Goal: Use online tool/utility: Utilize a website feature to perform a specific function

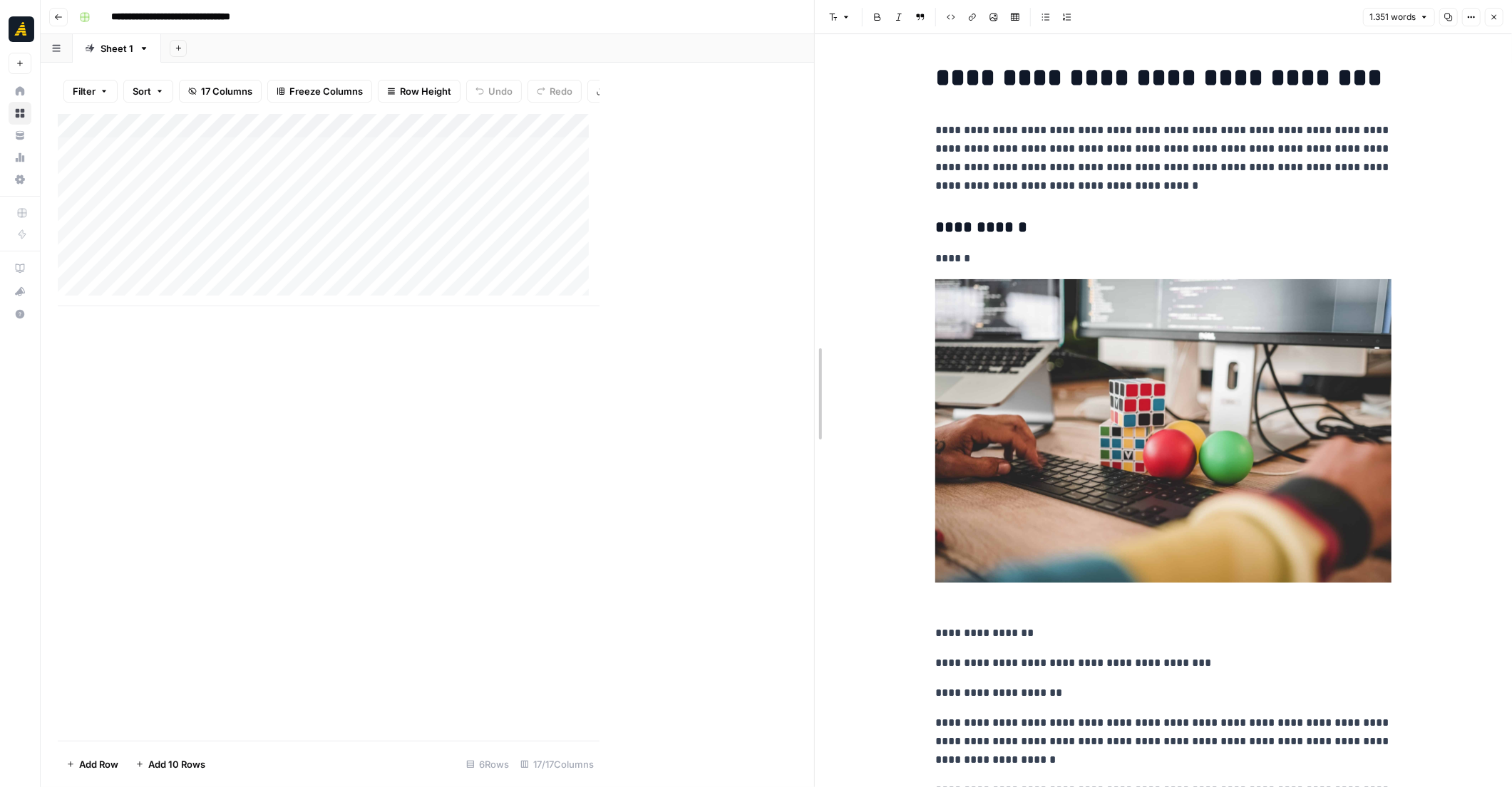
drag, startPoint x: 600, startPoint y: 341, endPoint x: 815, endPoint y: 325, distance: 215.6
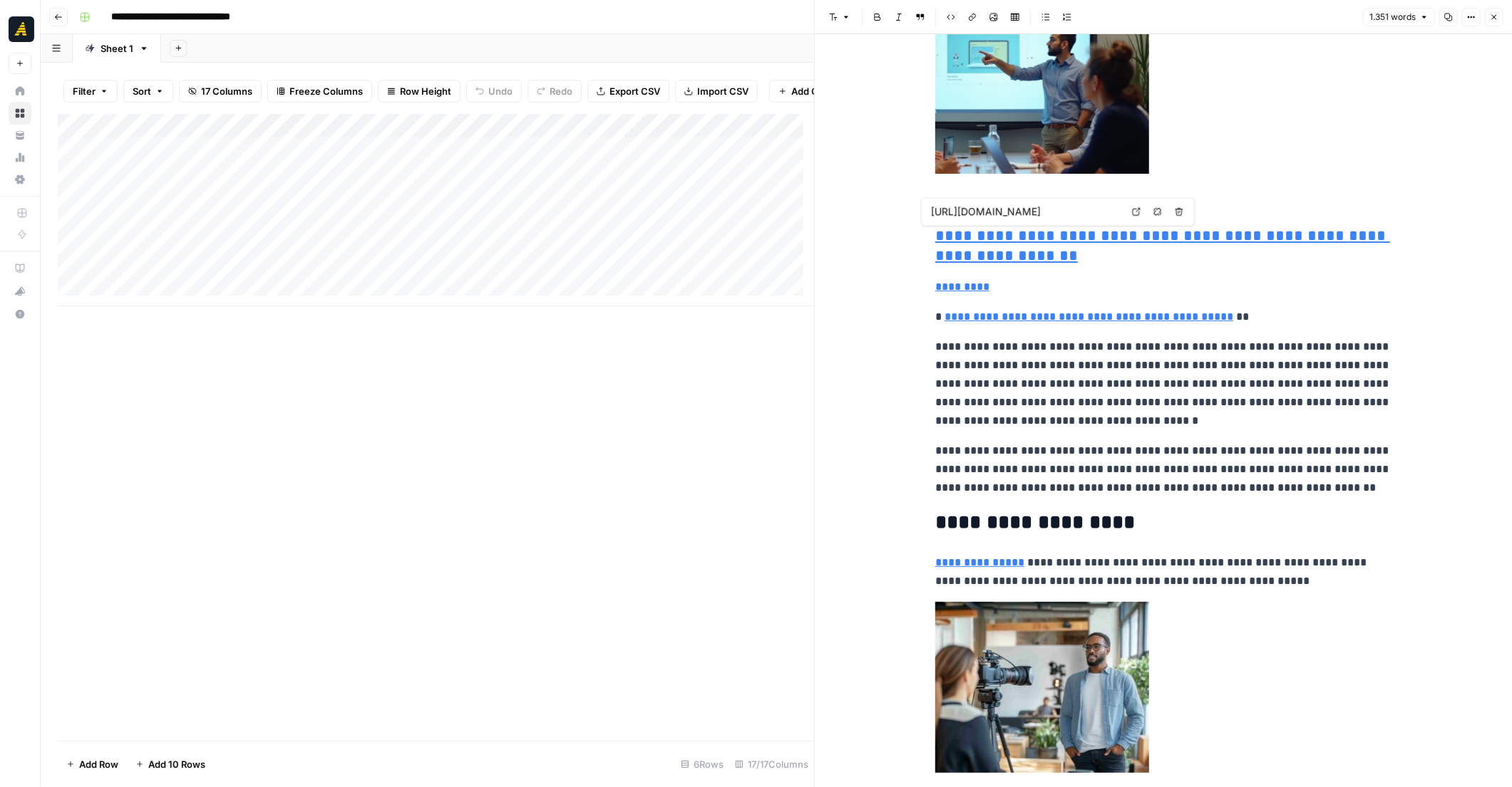
type input "https://newnorth.com/b2b-seo/"
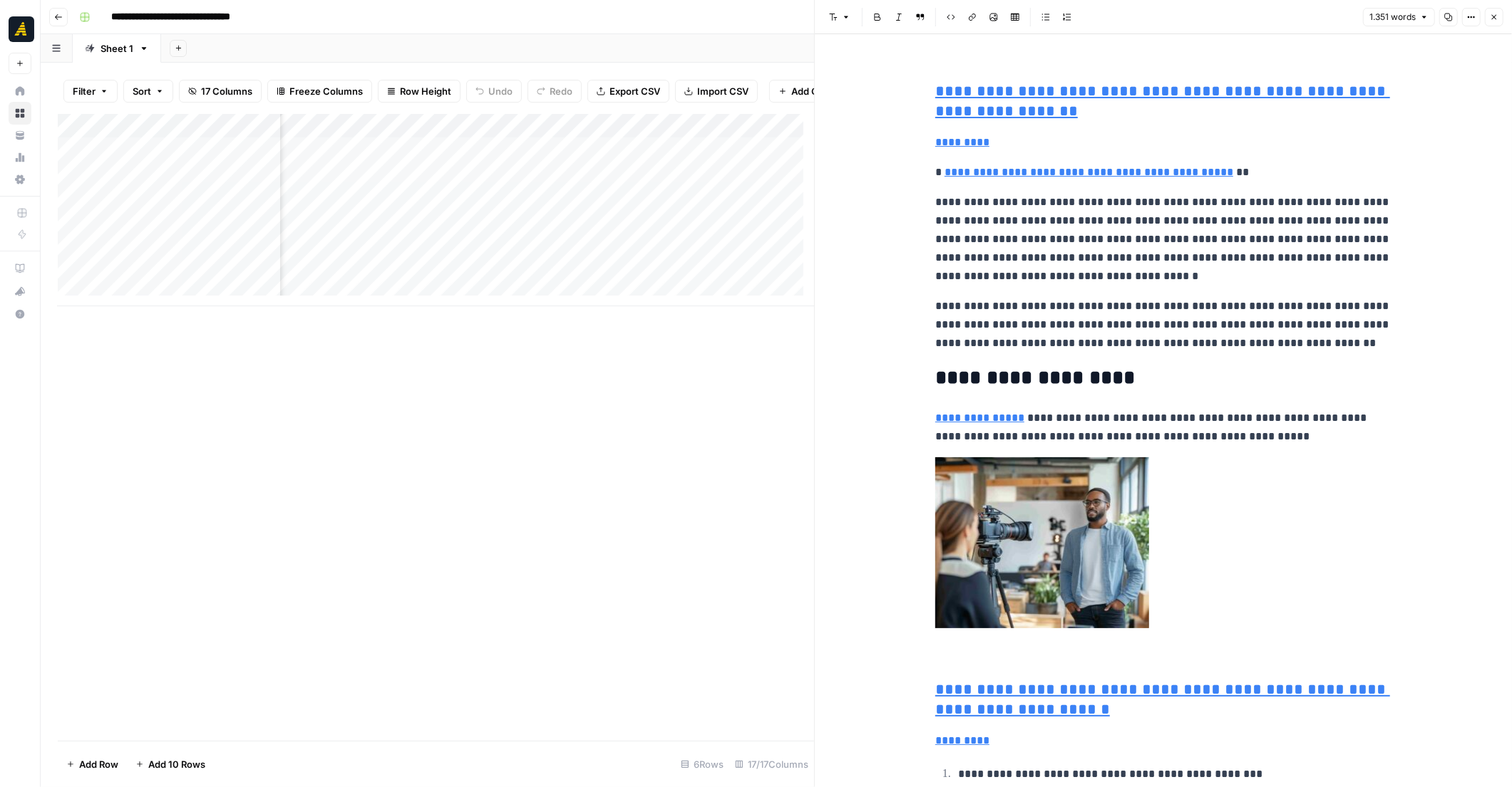
scroll to position [0, 22]
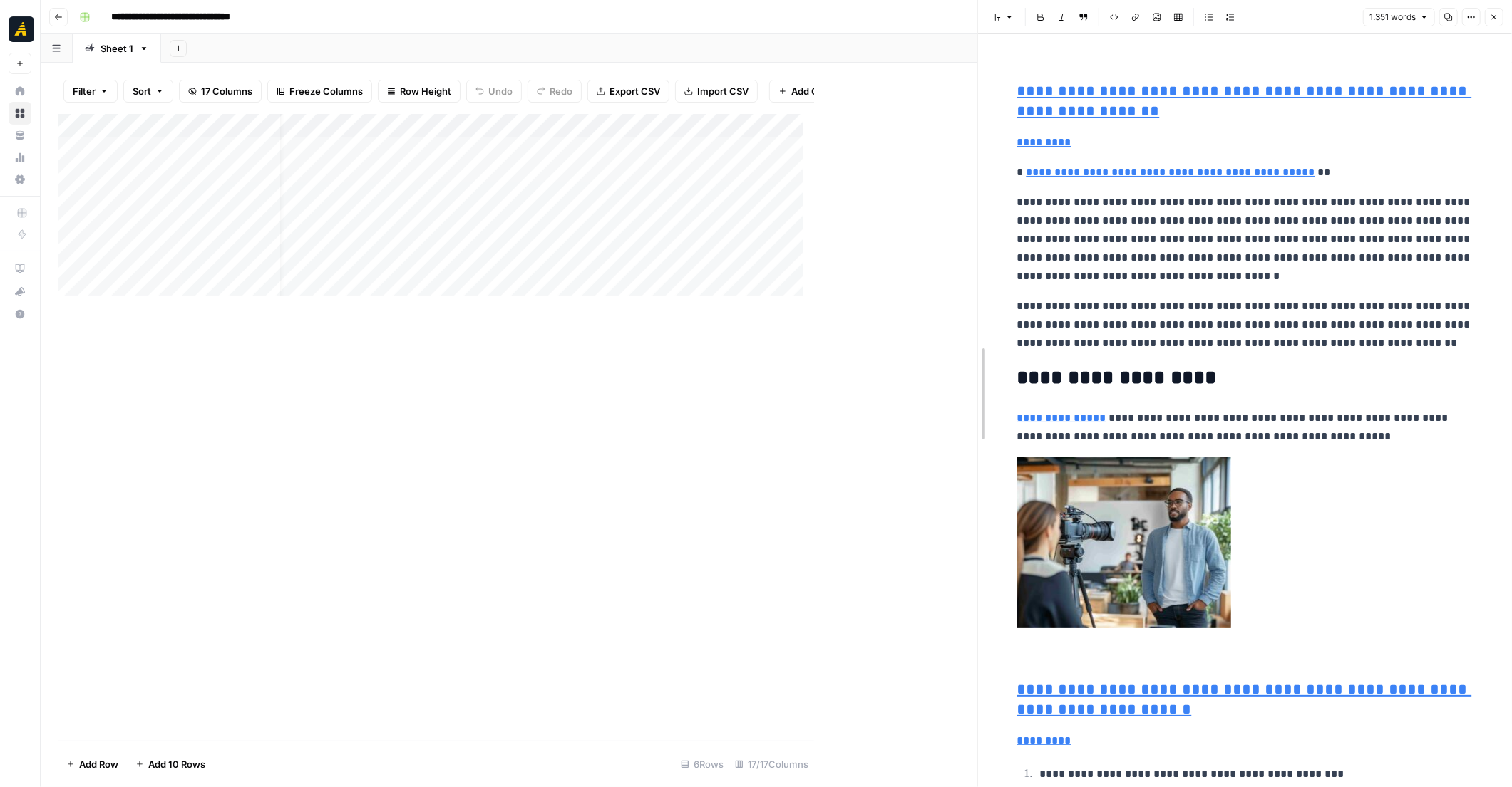
drag, startPoint x: 817, startPoint y: 371, endPoint x: 970, endPoint y: 373, distance: 153.0
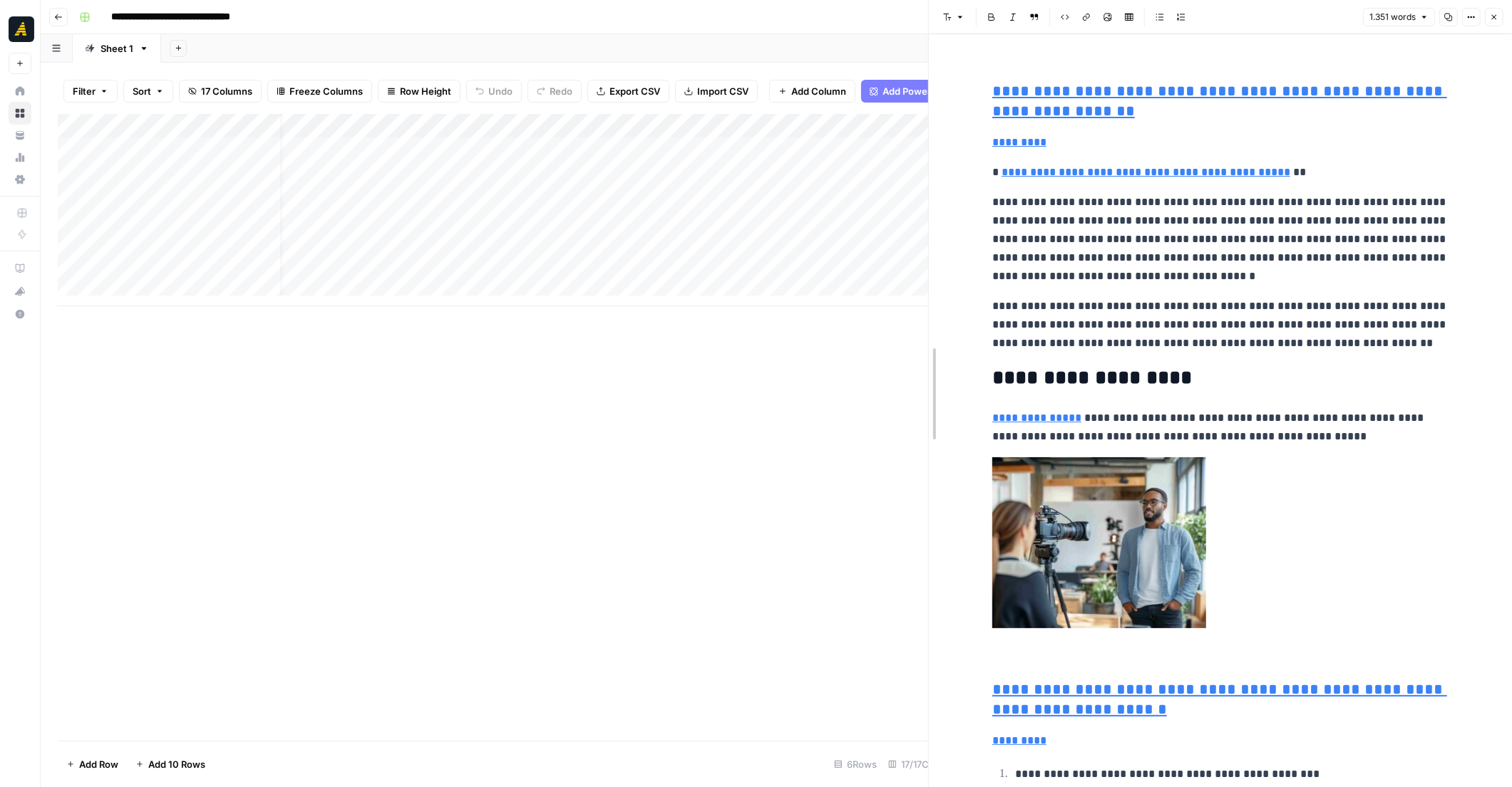
drag, startPoint x: 970, startPoint y: 373, endPoint x: 914, endPoint y: 375, distance: 56.0
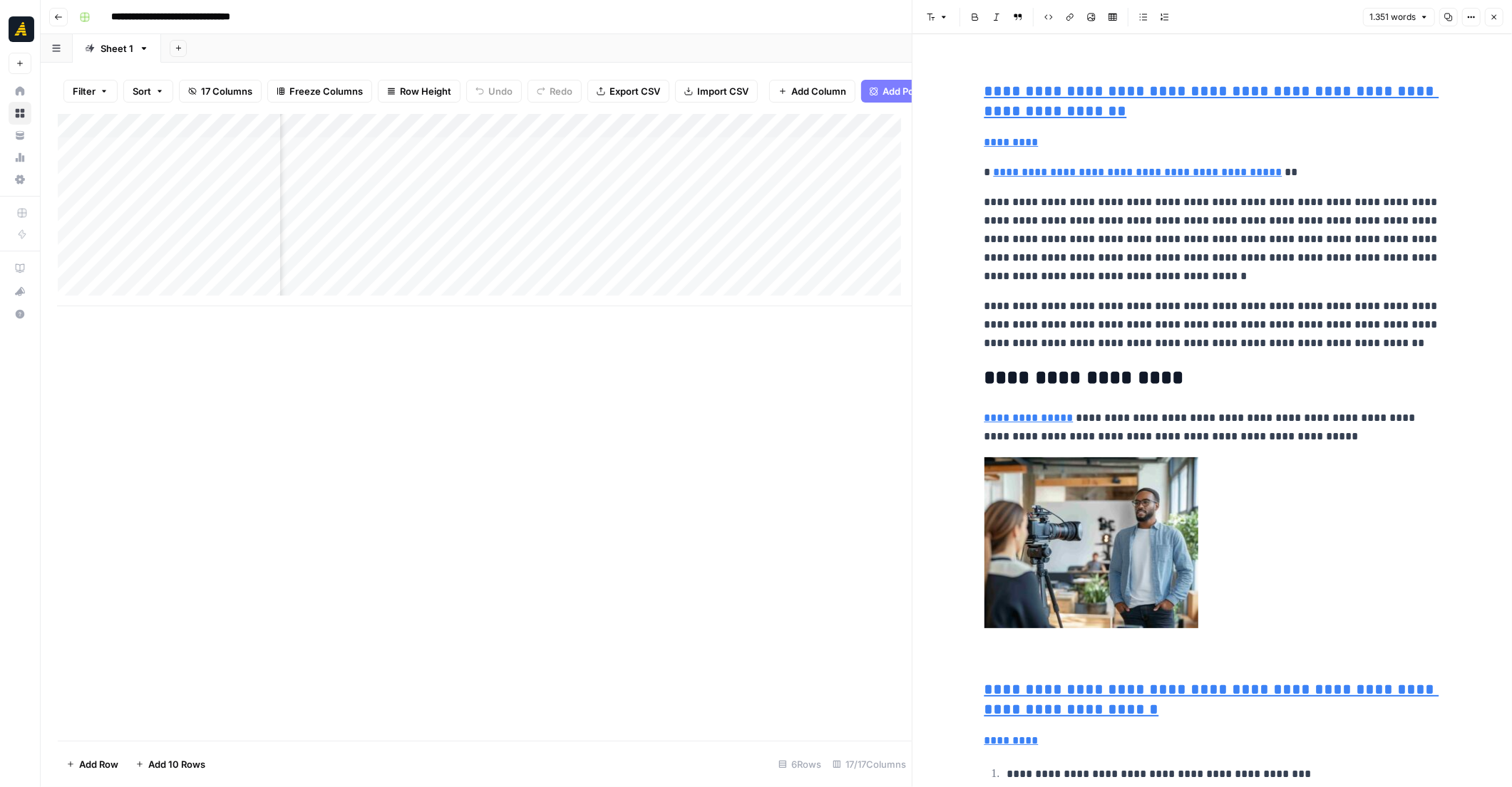
scroll to position [0, 1188]
click at [512, 178] on div "Add Column" at bounding box center [485, 210] width 854 height 192
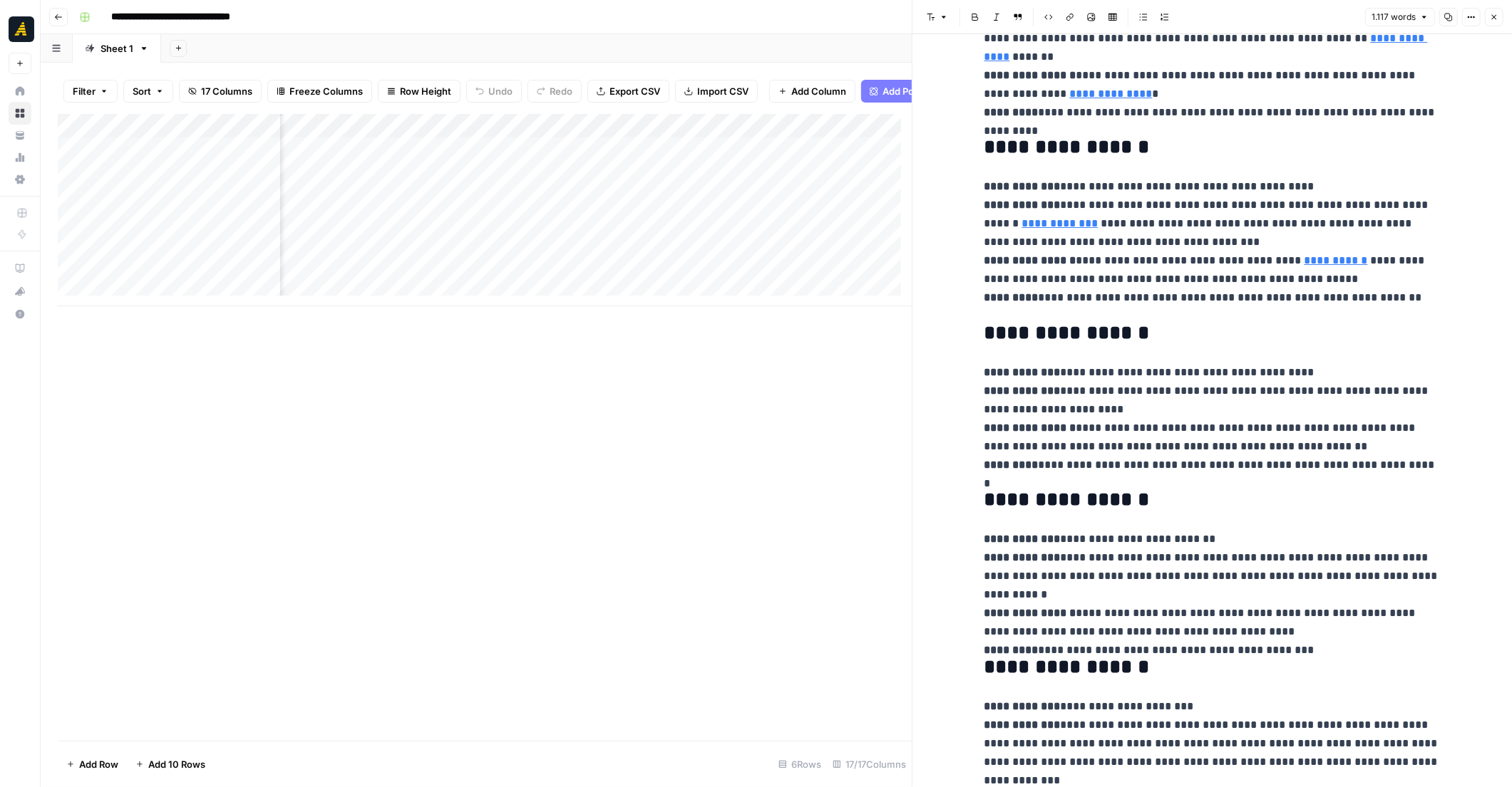
scroll to position [0, 1625]
click at [430, 215] on div "Add Column" at bounding box center [485, 210] width 854 height 192
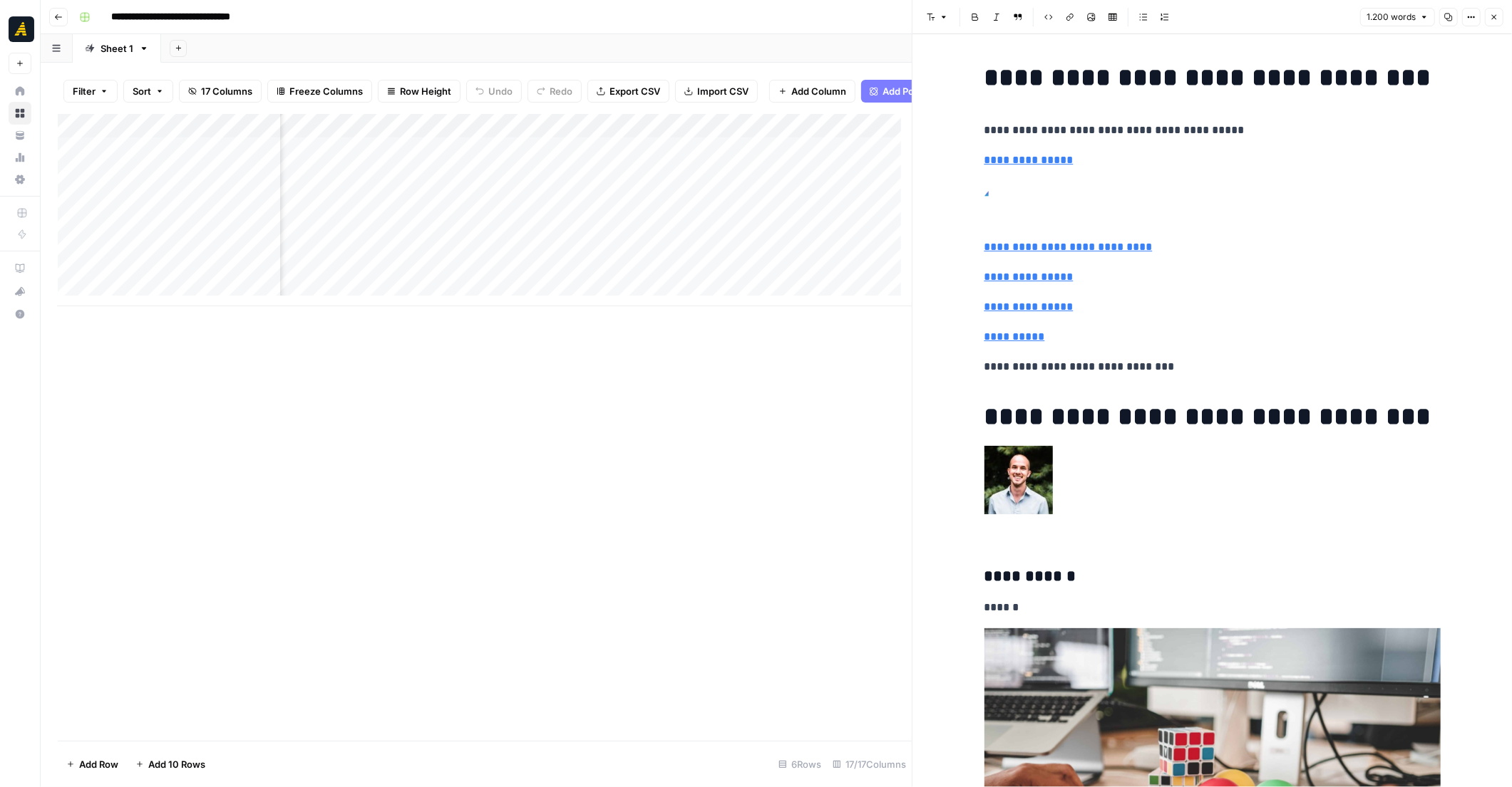
click at [513, 212] on div "Add Column" at bounding box center [485, 210] width 854 height 192
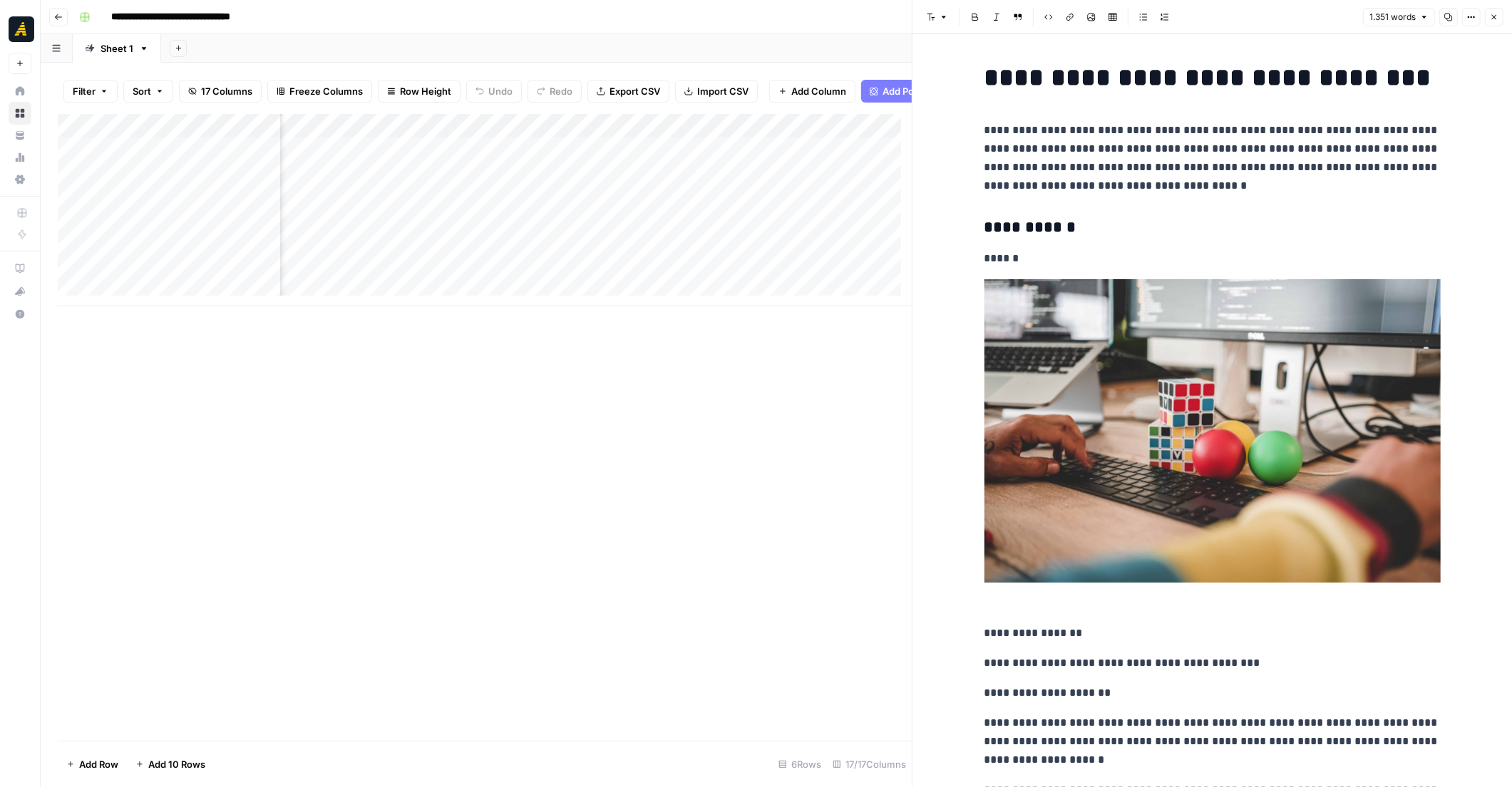
click at [651, 212] on div "Add Column" at bounding box center [485, 210] width 854 height 192
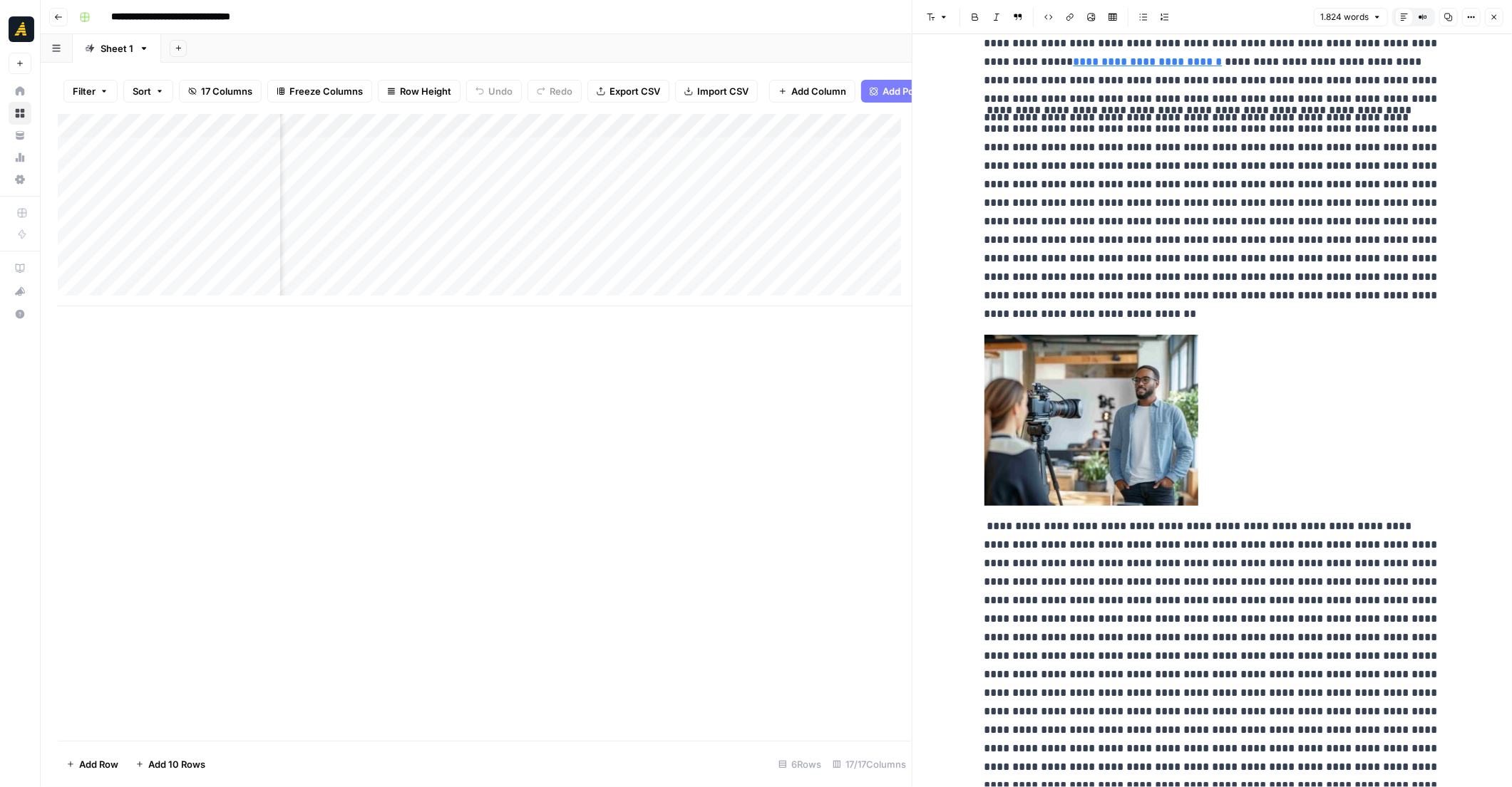
scroll to position [1710, 0]
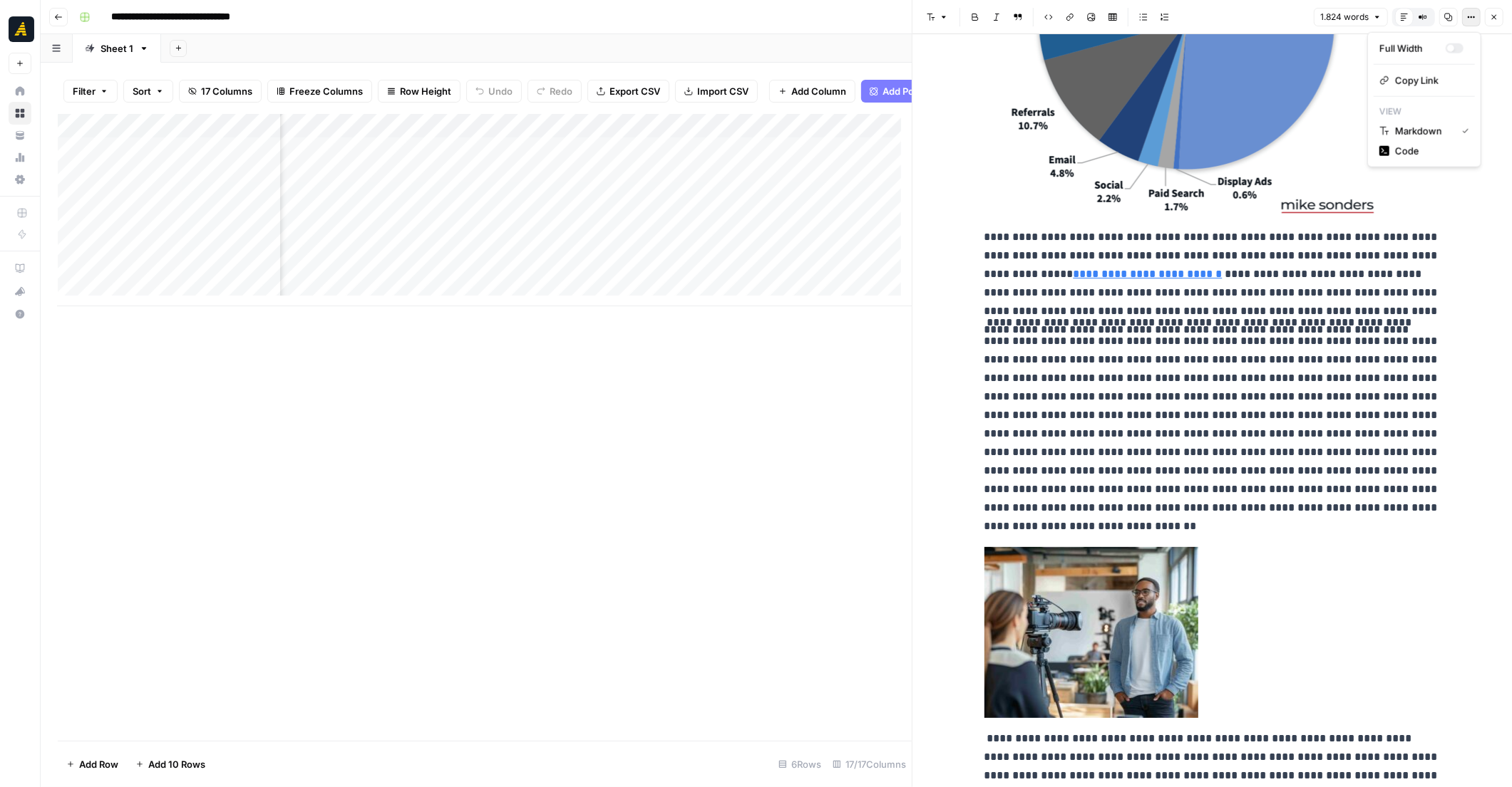
click at [1466, 18] on button "Options" at bounding box center [1472, 17] width 19 height 19
click at [1466, 17] on button "Options" at bounding box center [1472, 17] width 19 height 19
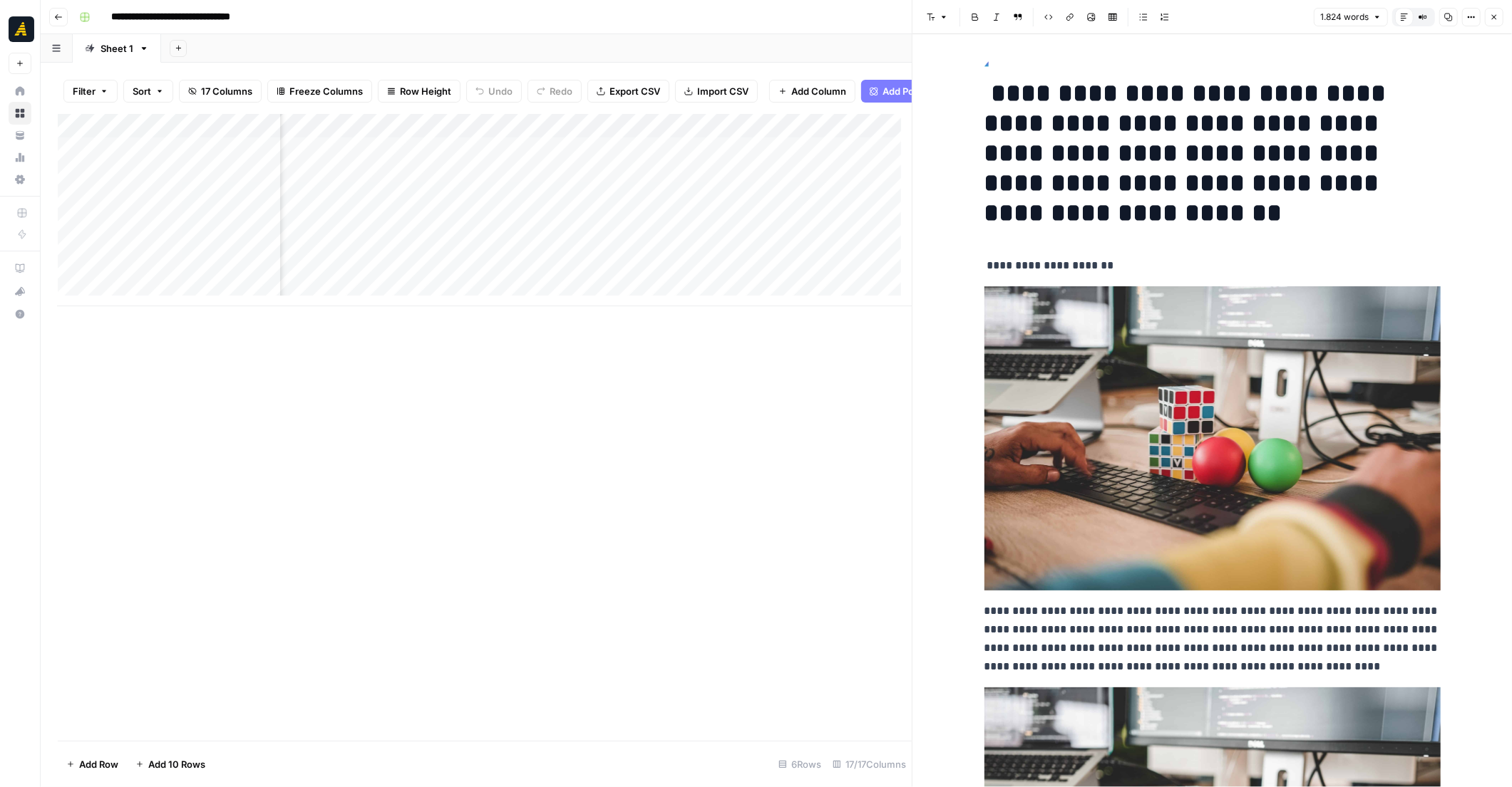
scroll to position [0, 0]
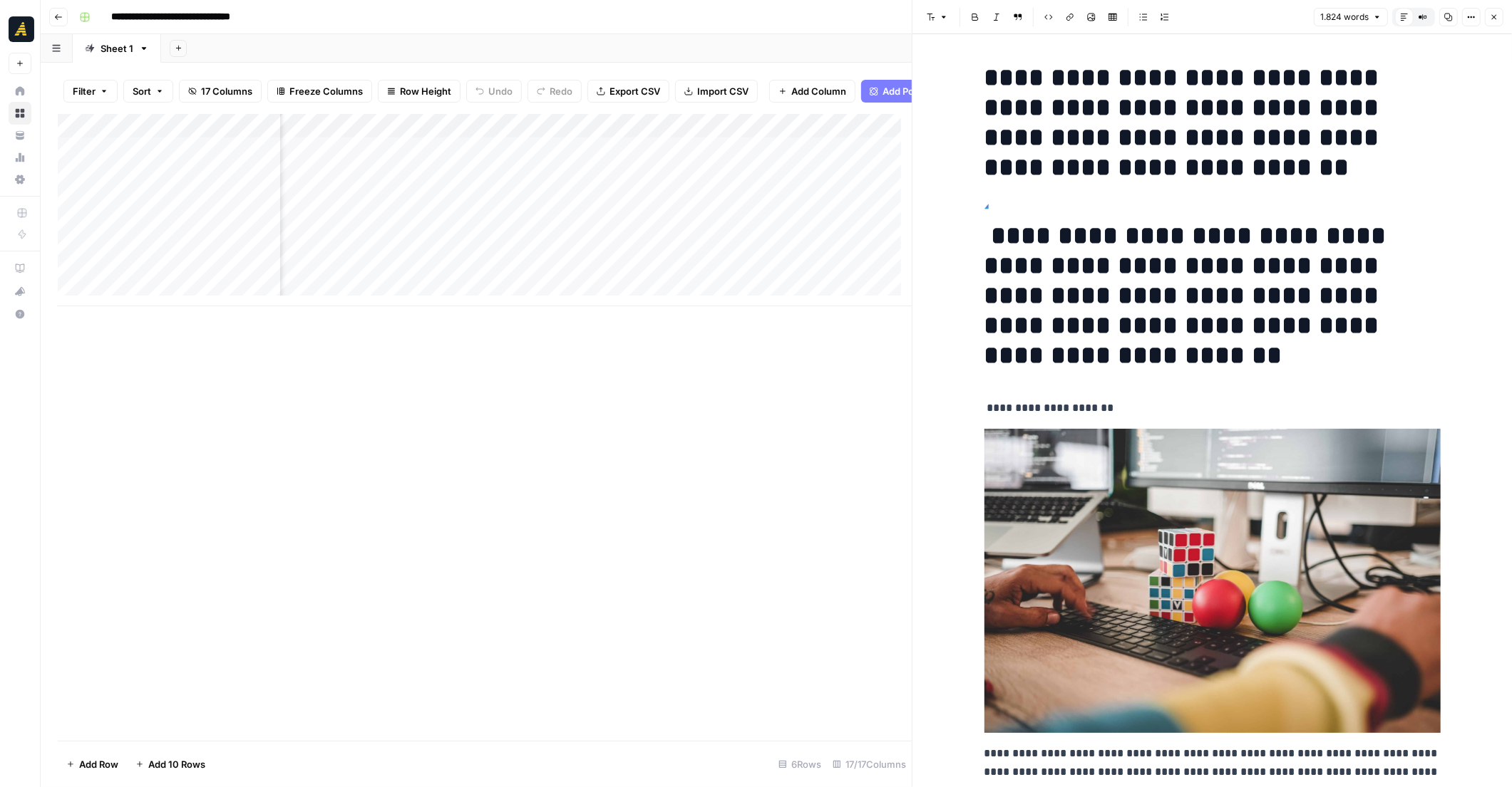
click at [681, 192] on div "Add Column" at bounding box center [485, 210] width 854 height 192
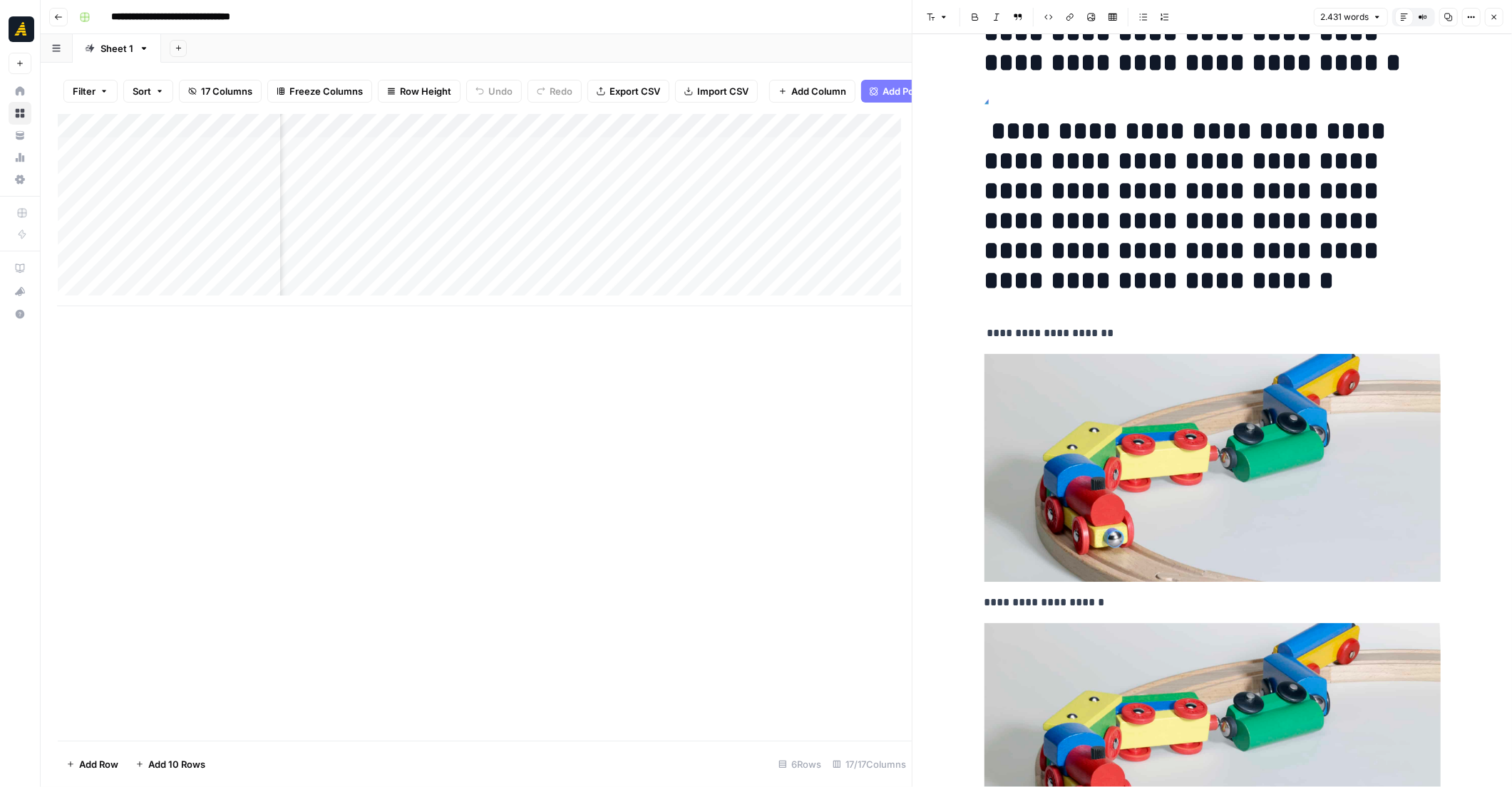
scroll to position [71, 0]
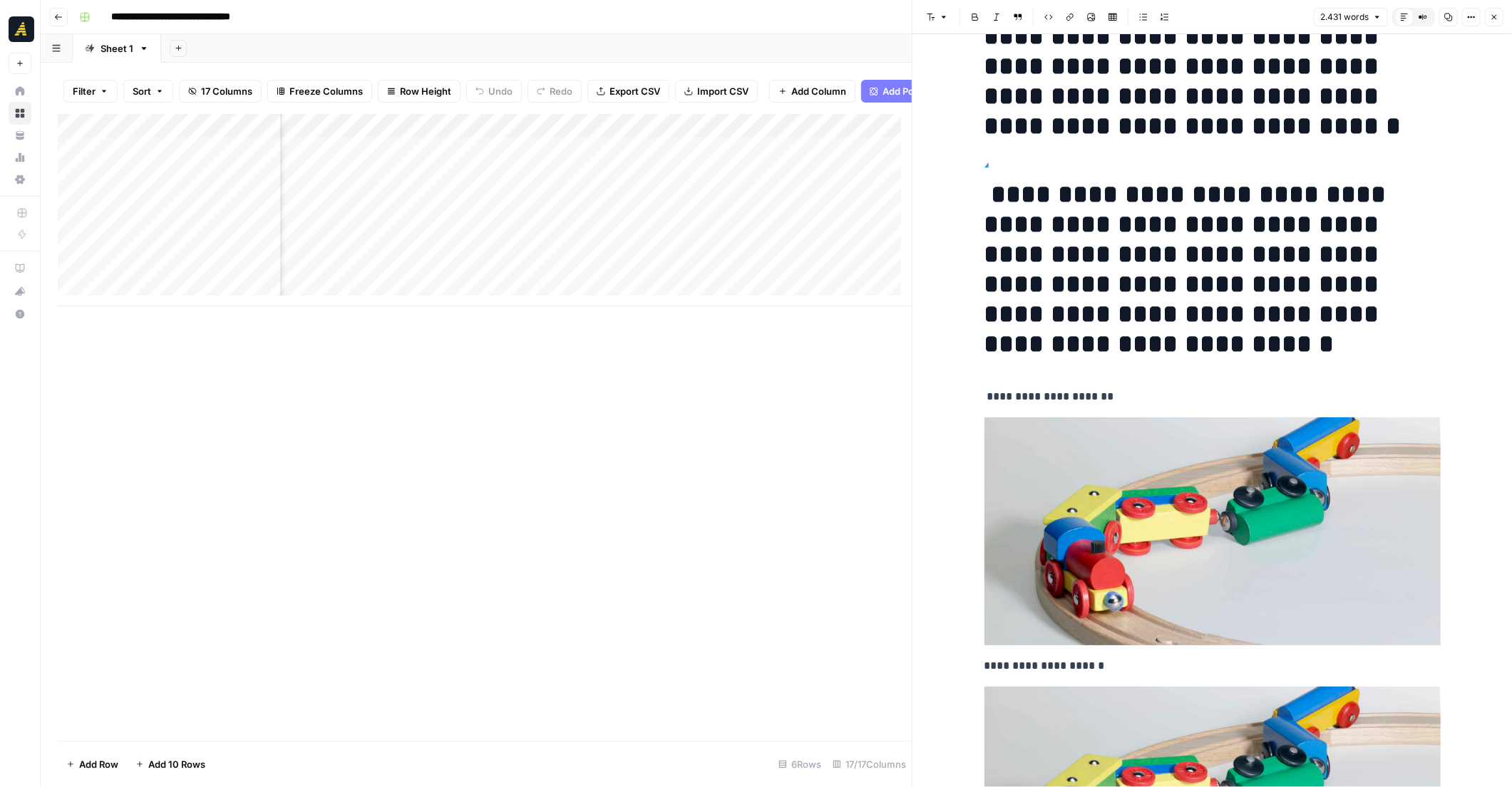
click at [720, 133] on div "Add Column" at bounding box center [485, 210] width 854 height 192
click at [709, 386] on div "Add Column" at bounding box center [485, 428] width 854 height 627
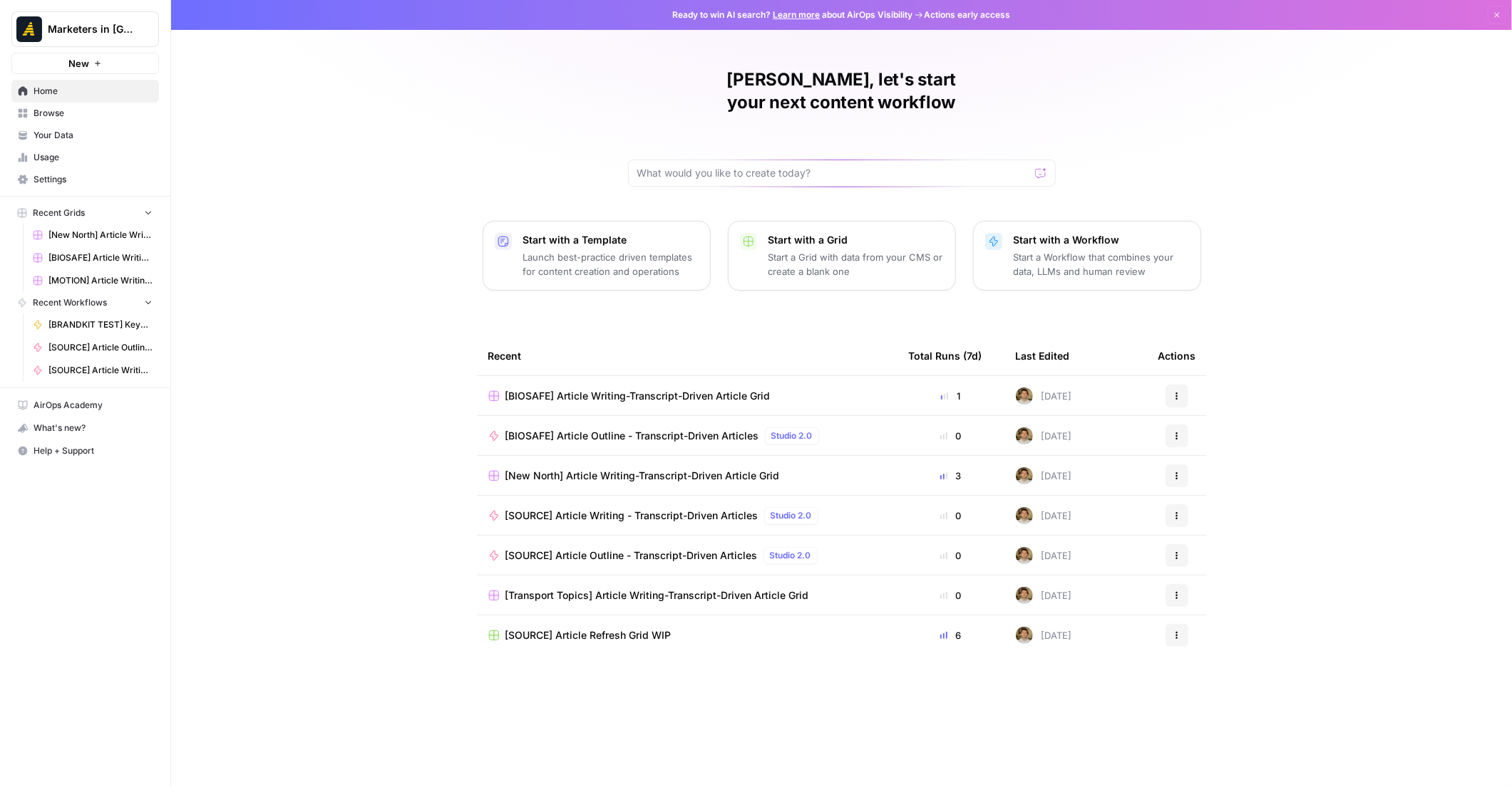
click at [84, 115] on span "Browse" at bounding box center [93, 114] width 119 height 13
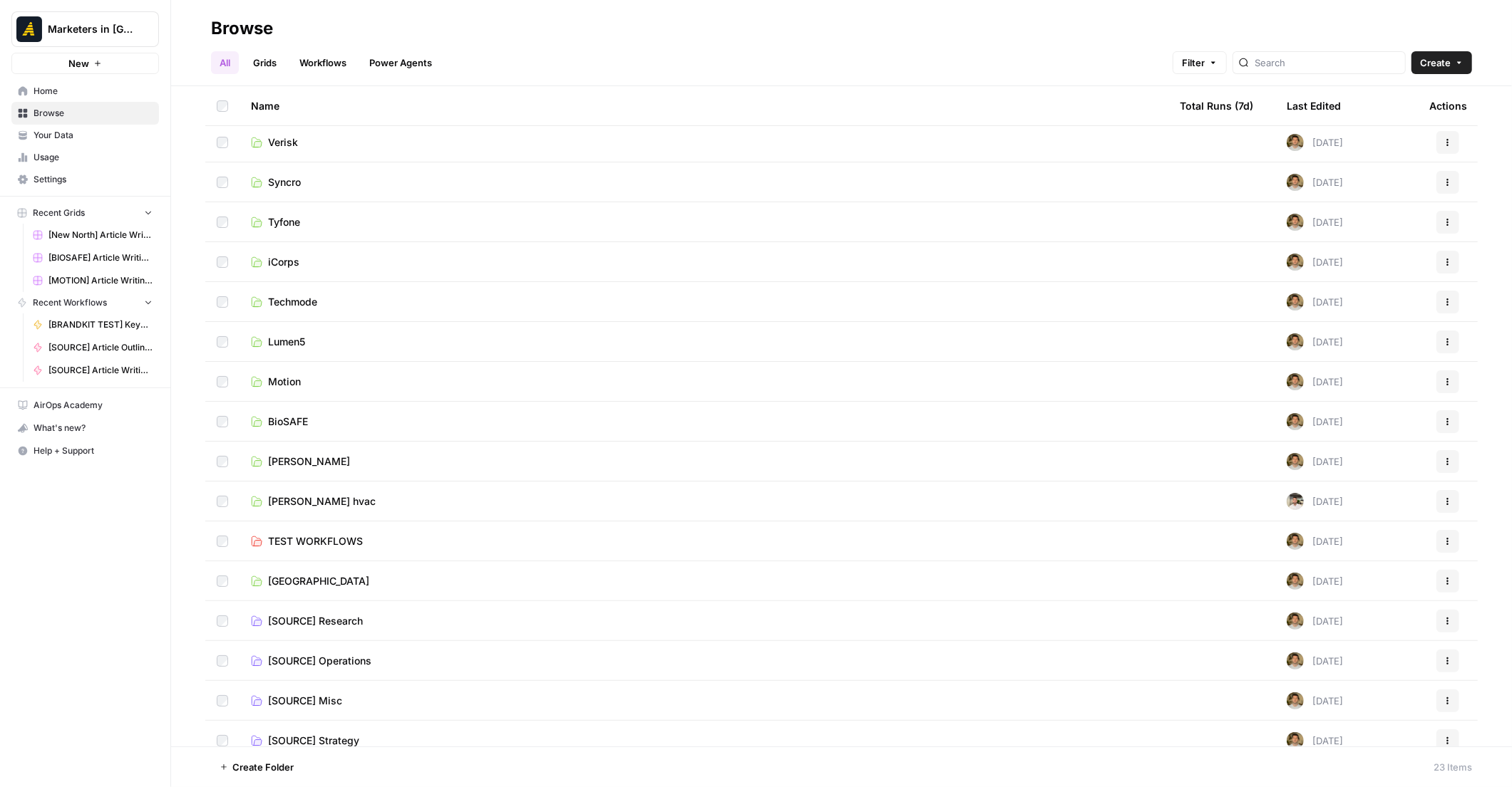
scroll to position [296, 0]
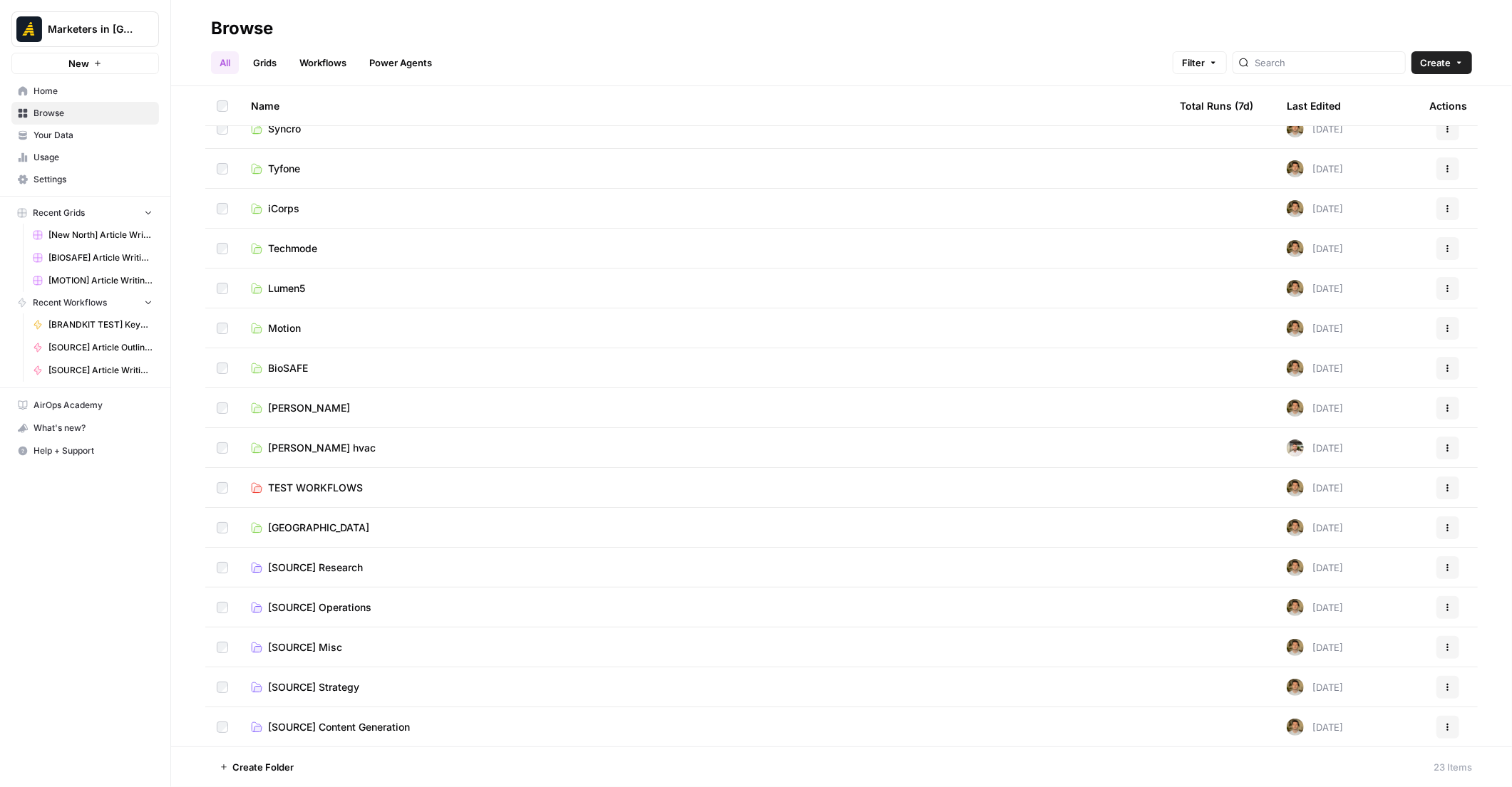
click at [339, 599] on td "[SOURCE] Operations" at bounding box center [703, 608] width 928 height 39
click at [339, 603] on span "[SOURCE] Operations" at bounding box center [320, 607] width 103 height 14
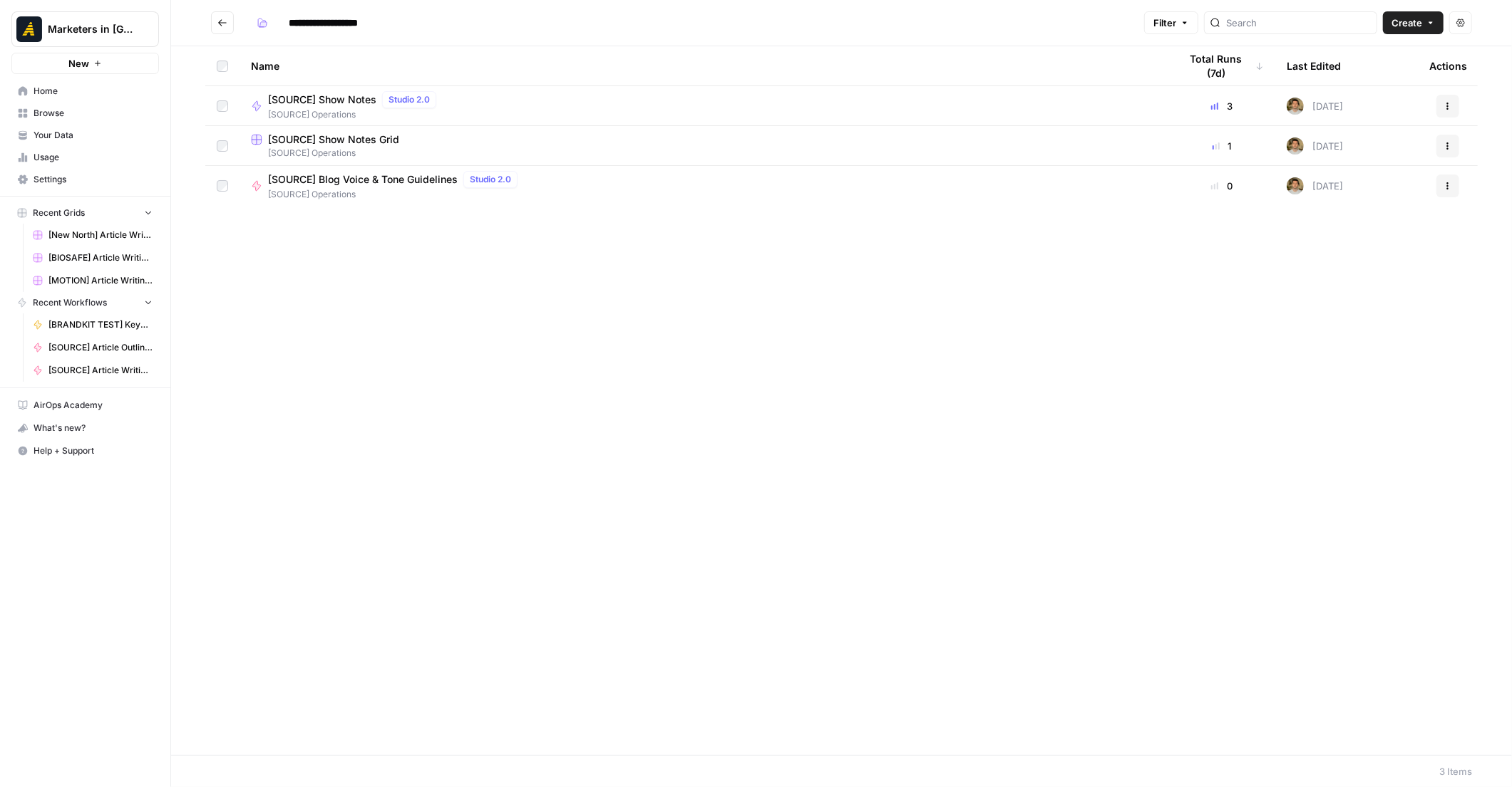
click at [221, 20] on icon "Go back" at bounding box center [221, 23] width 8 height 7
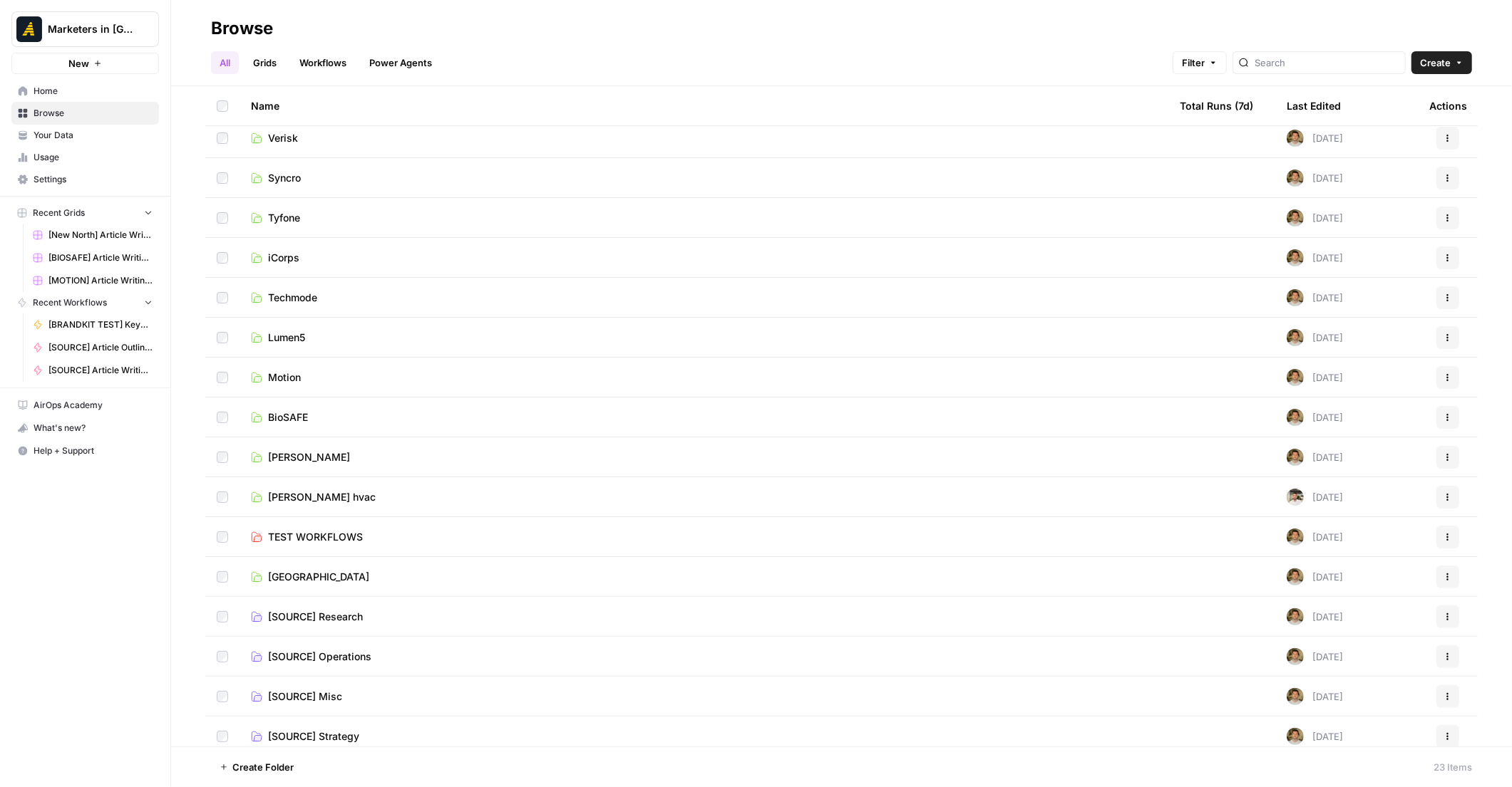
scroll to position [296, 0]
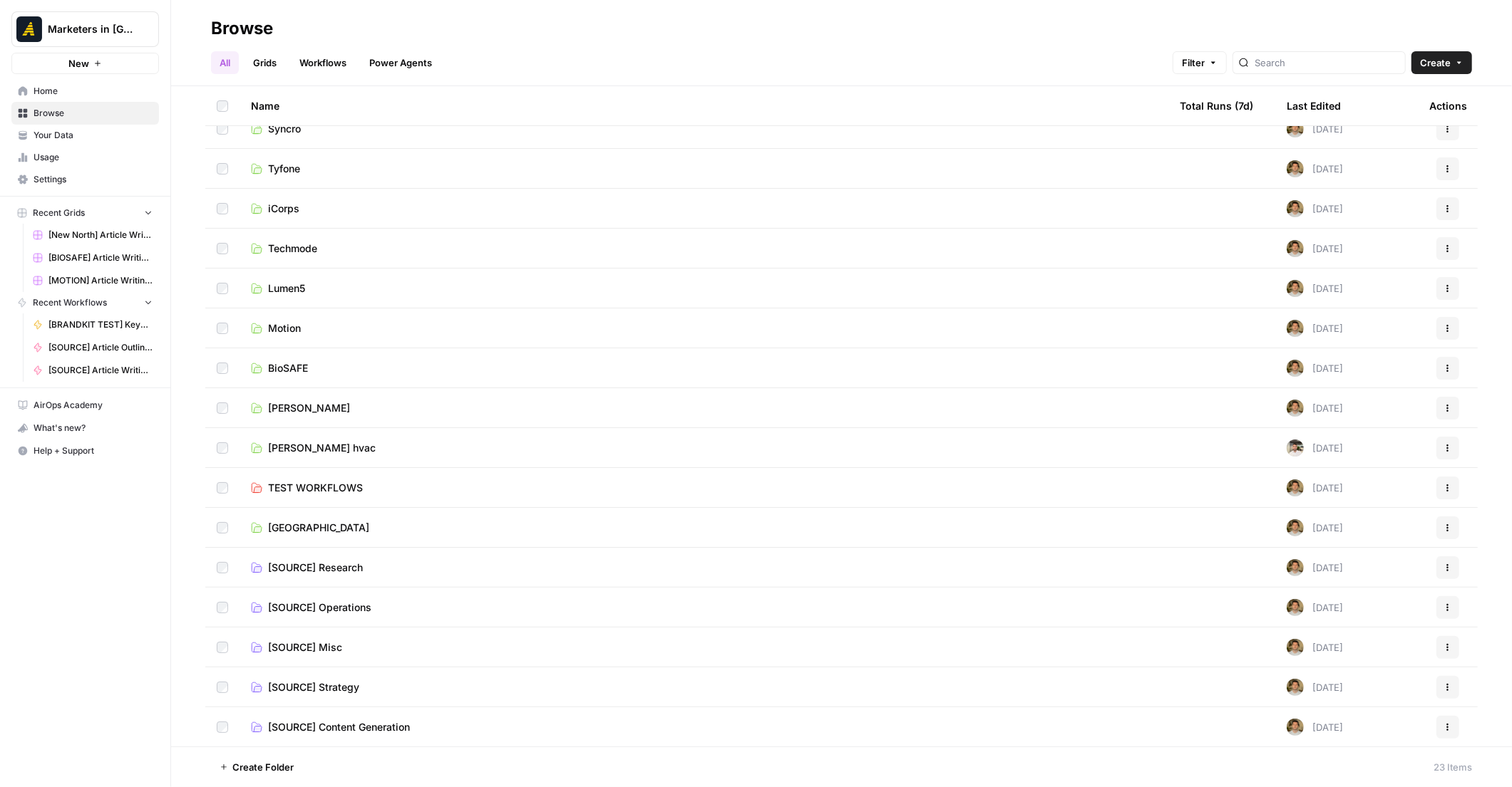
click at [321, 564] on span "[SOURCE] Research" at bounding box center [315, 568] width 95 height 14
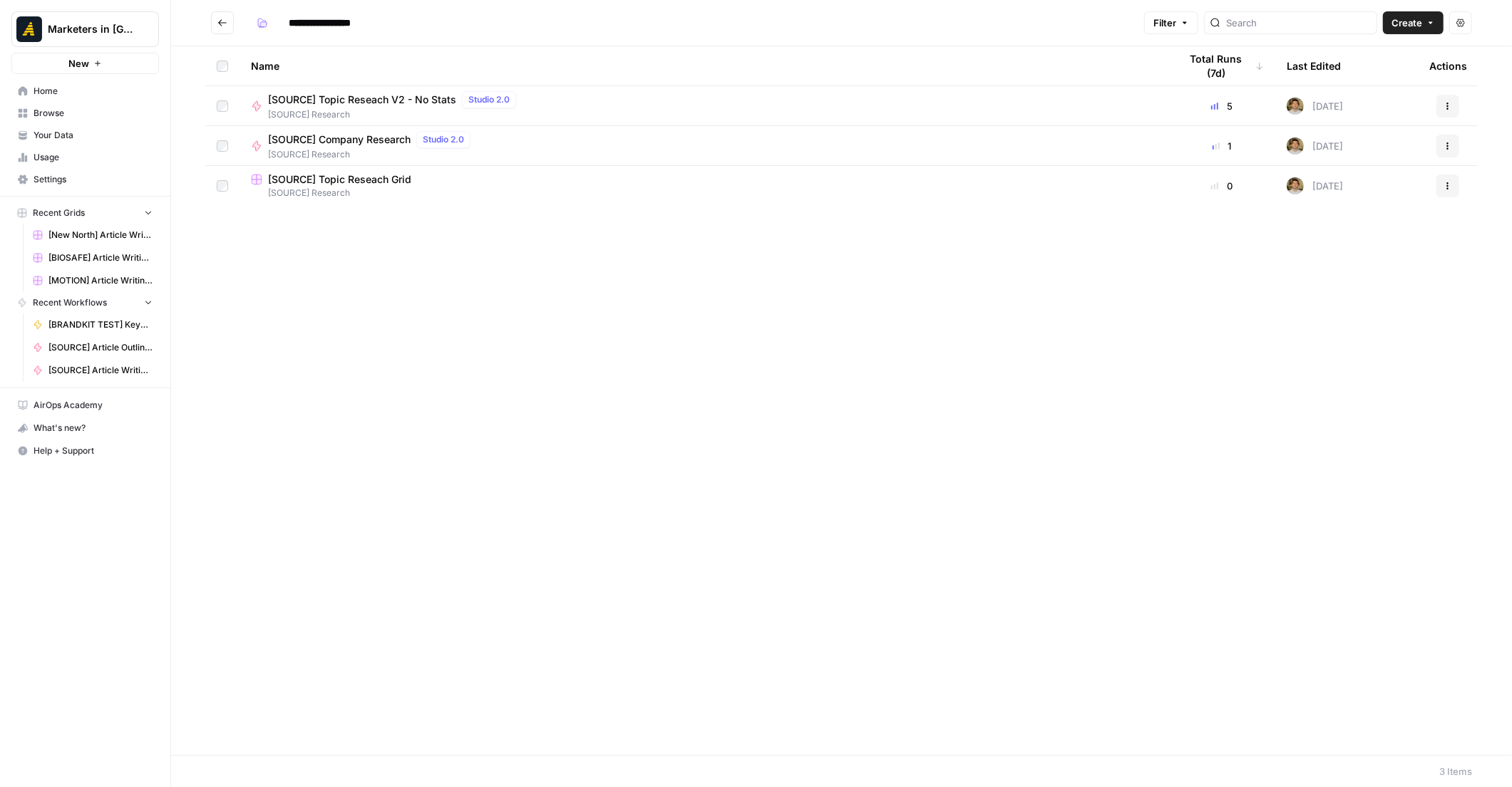
click at [352, 144] on span "[SOURCE] Company Research" at bounding box center [340, 139] width 143 height 14
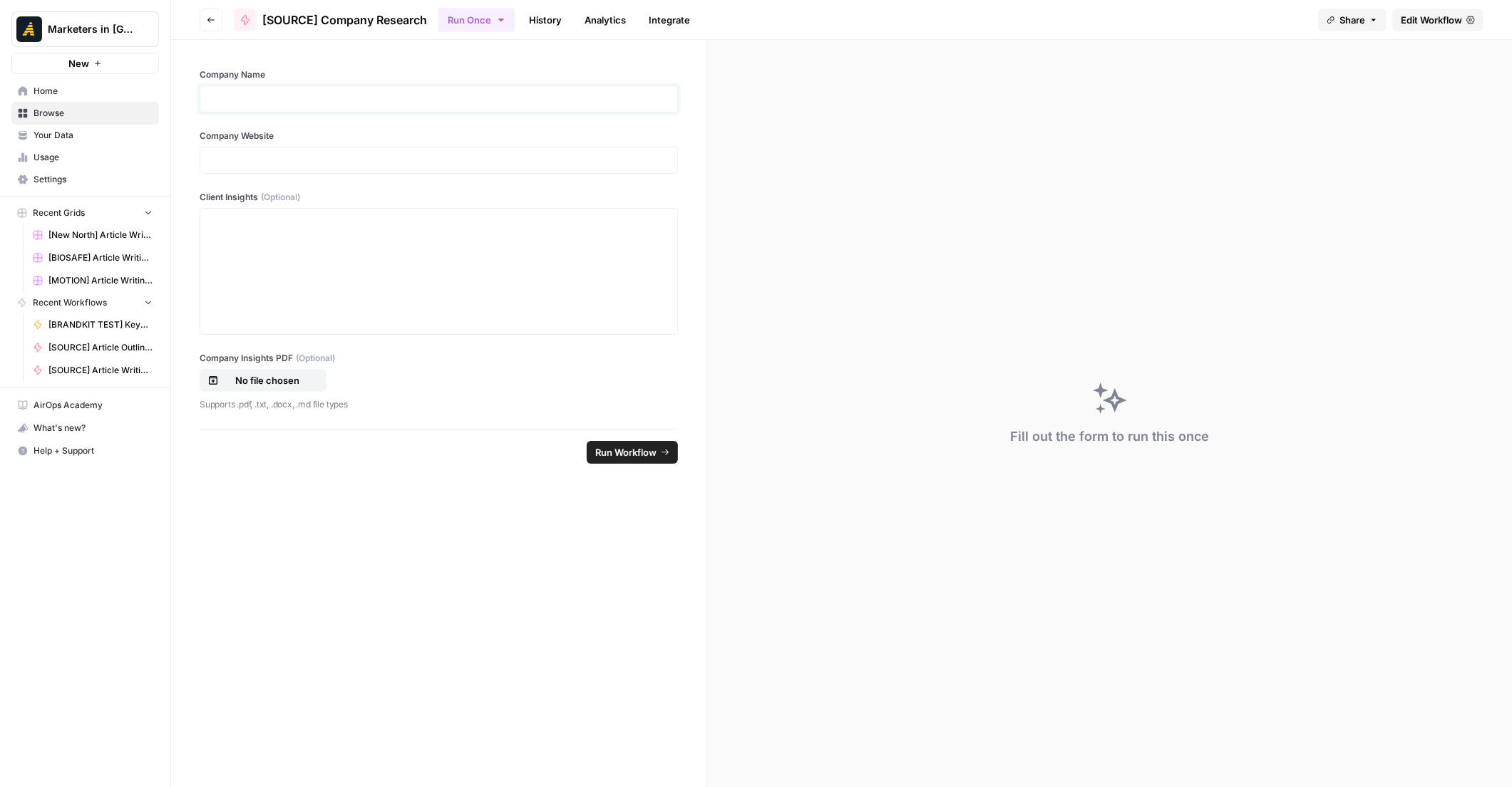
click at [360, 93] on p at bounding box center [439, 98] width 460 height 14
click at [369, 153] on p at bounding box center [439, 159] width 460 height 14
click at [389, 235] on div at bounding box center [439, 272] width 460 height 114
click at [264, 376] on p "No file chosen" at bounding box center [267, 380] width 91 height 14
click at [633, 452] on span "Run Workflow" at bounding box center [625, 452] width 61 height 14
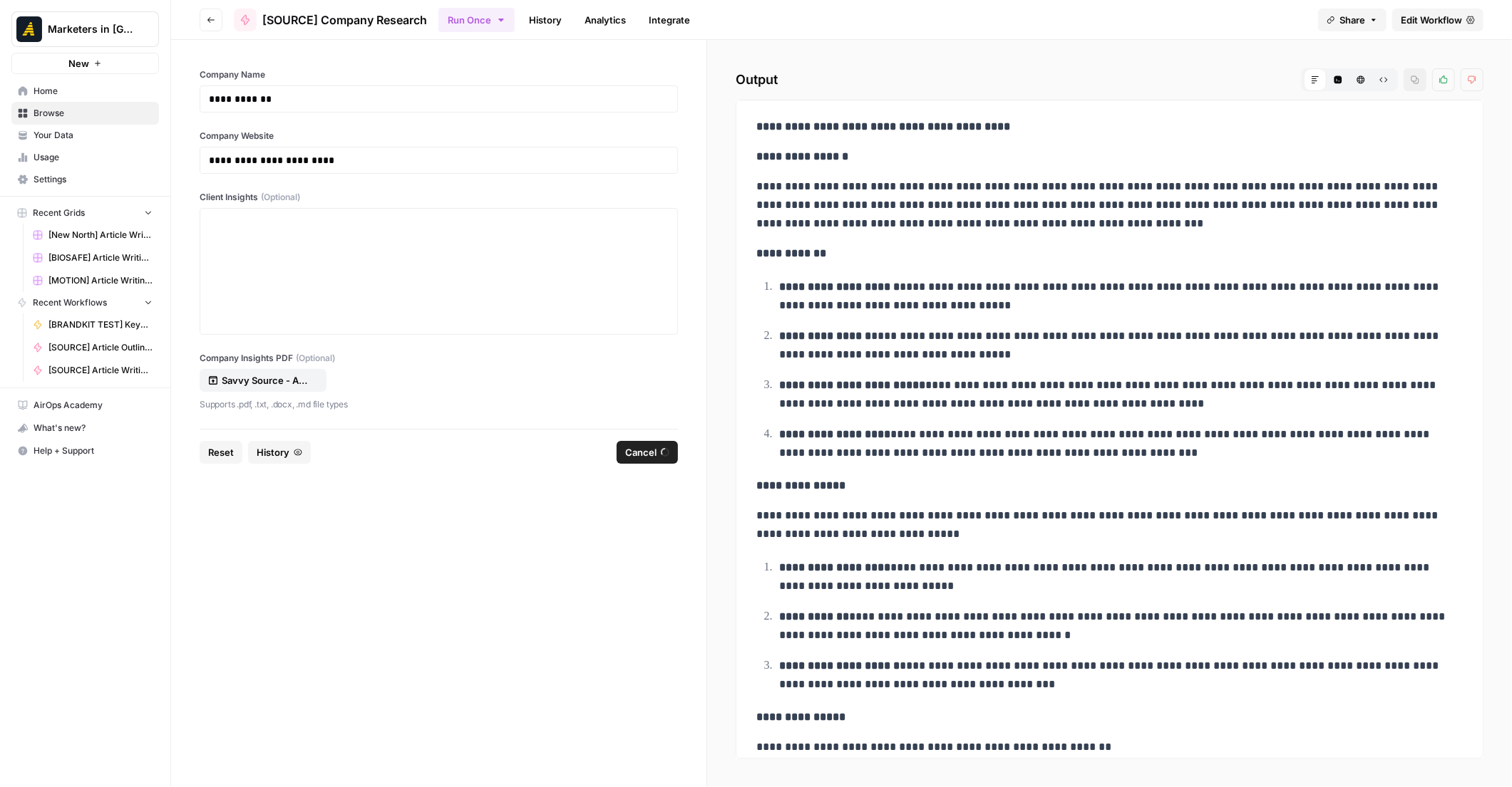
click at [644, 452] on span "Cancel" at bounding box center [640, 452] width 31 height 14
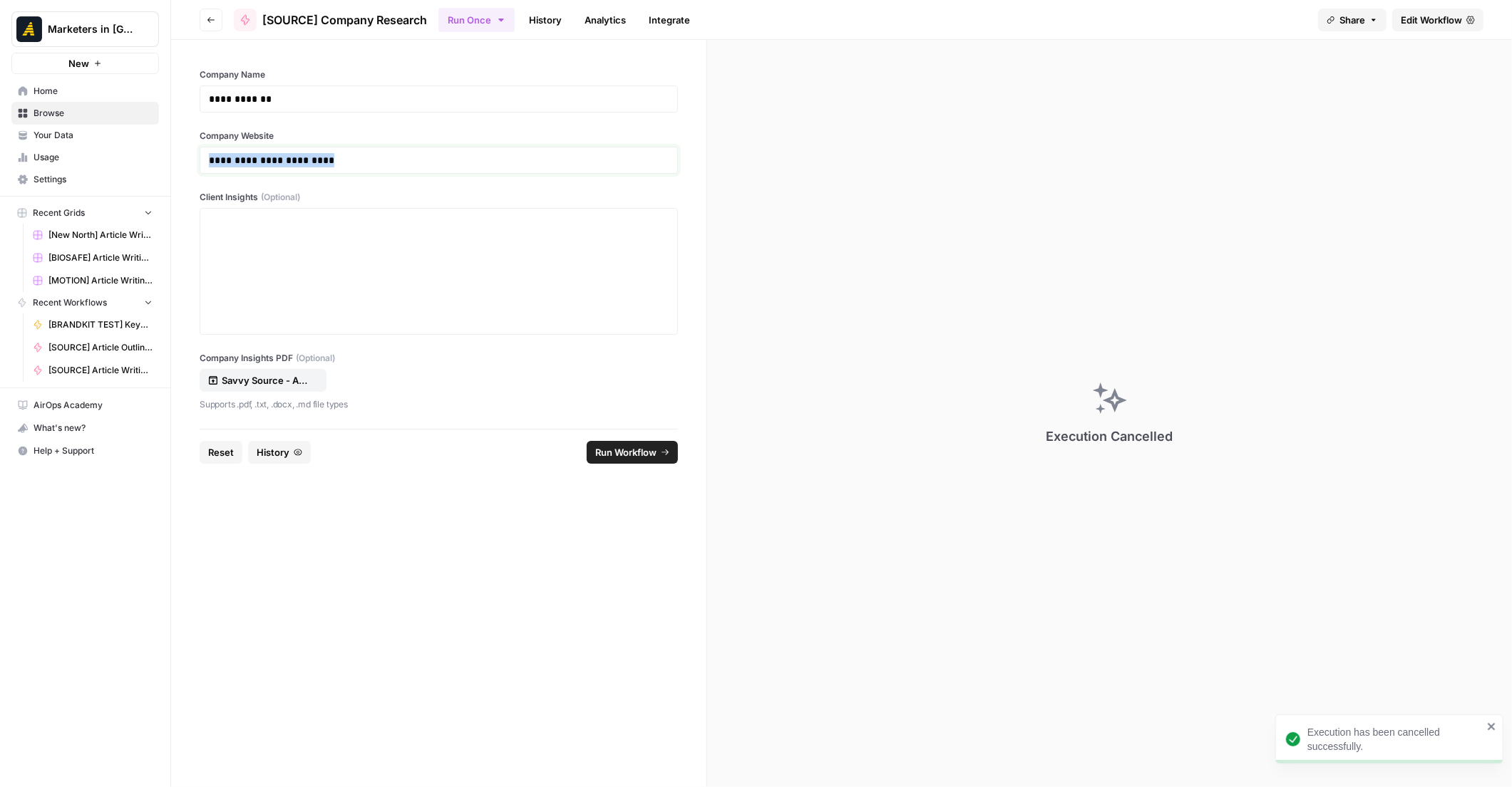
drag, startPoint x: 353, startPoint y: 159, endPoint x: 181, endPoint y: 160, distance: 172.0
click at [181, 160] on div "**********" at bounding box center [438, 235] width 535 height 389
copy p "**********"
click at [210, 21] on icon "button" at bounding box center [210, 20] width 8 height 8
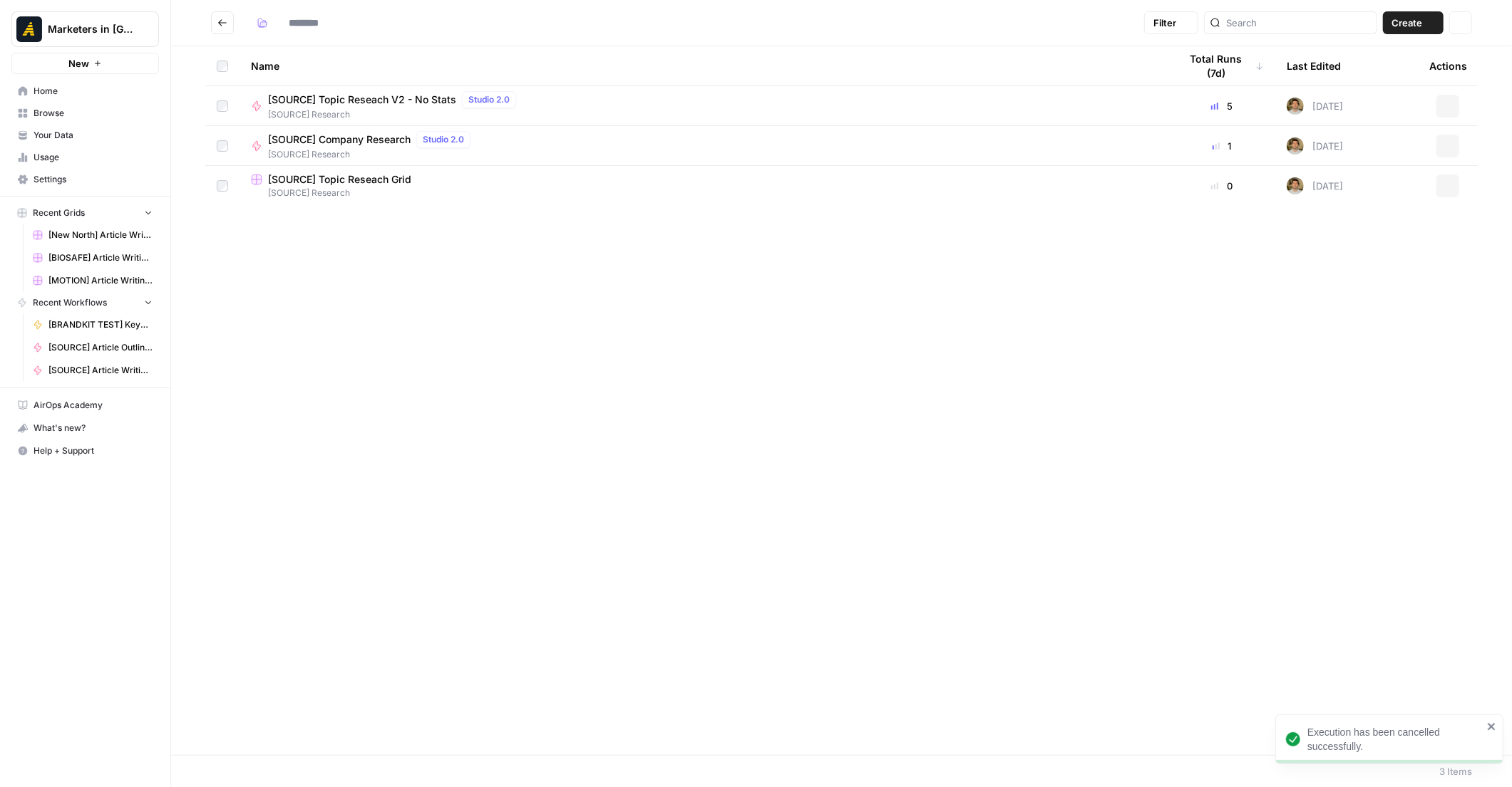
type input "**********"
click at [337, 142] on span "[SOURCE] Company Research" at bounding box center [340, 139] width 143 height 14
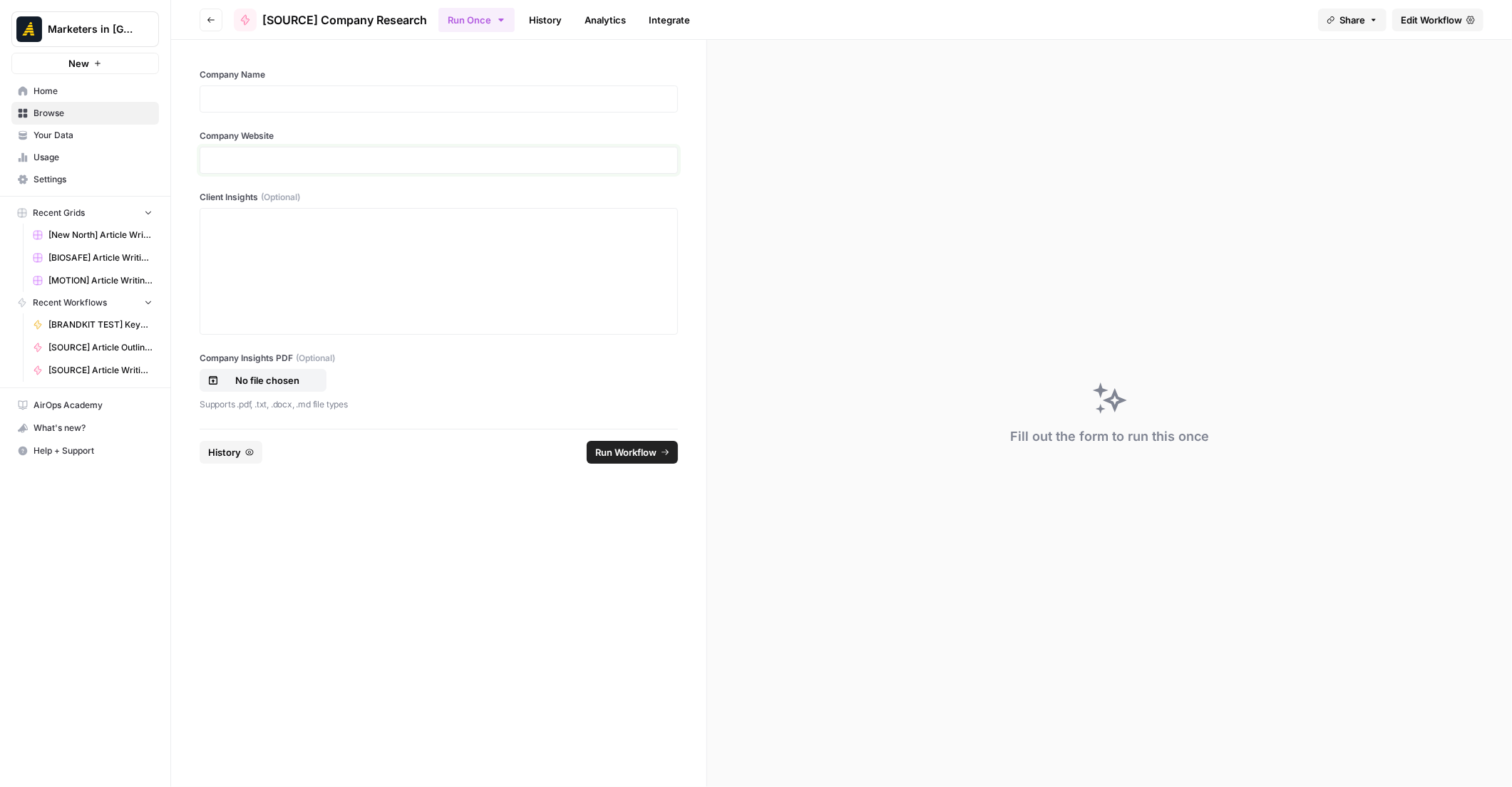
click at [310, 157] on p at bounding box center [439, 159] width 460 height 14
click at [277, 95] on p at bounding box center [439, 98] width 460 height 14
click at [268, 377] on p "No file chosen" at bounding box center [267, 380] width 91 height 14
click at [633, 458] on button "Run Workflow" at bounding box center [632, 452] width 91 height 23
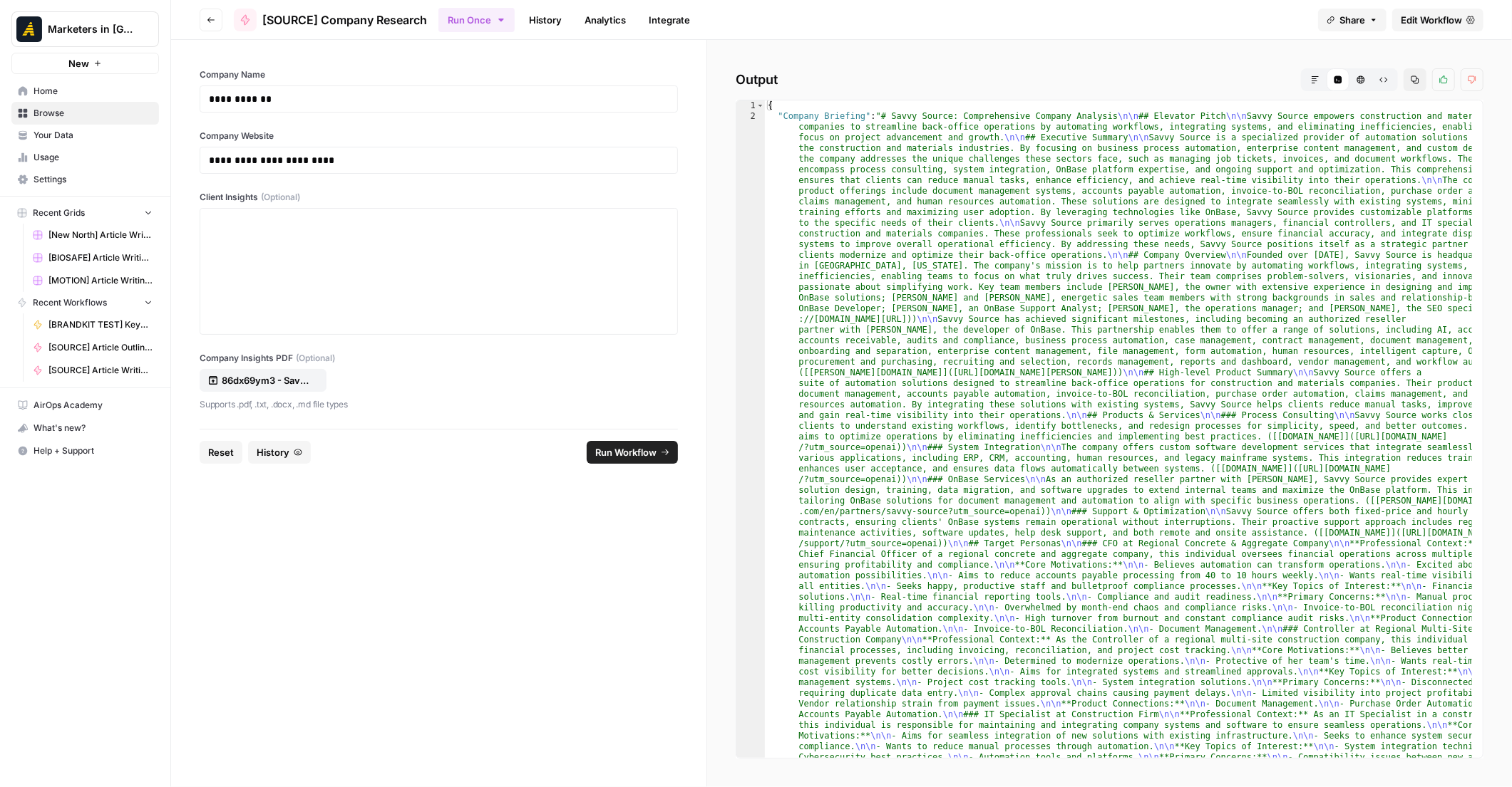
click at [1309, 73] on button "Markdown" at bounding box center [1315, 80] width 23 height 23
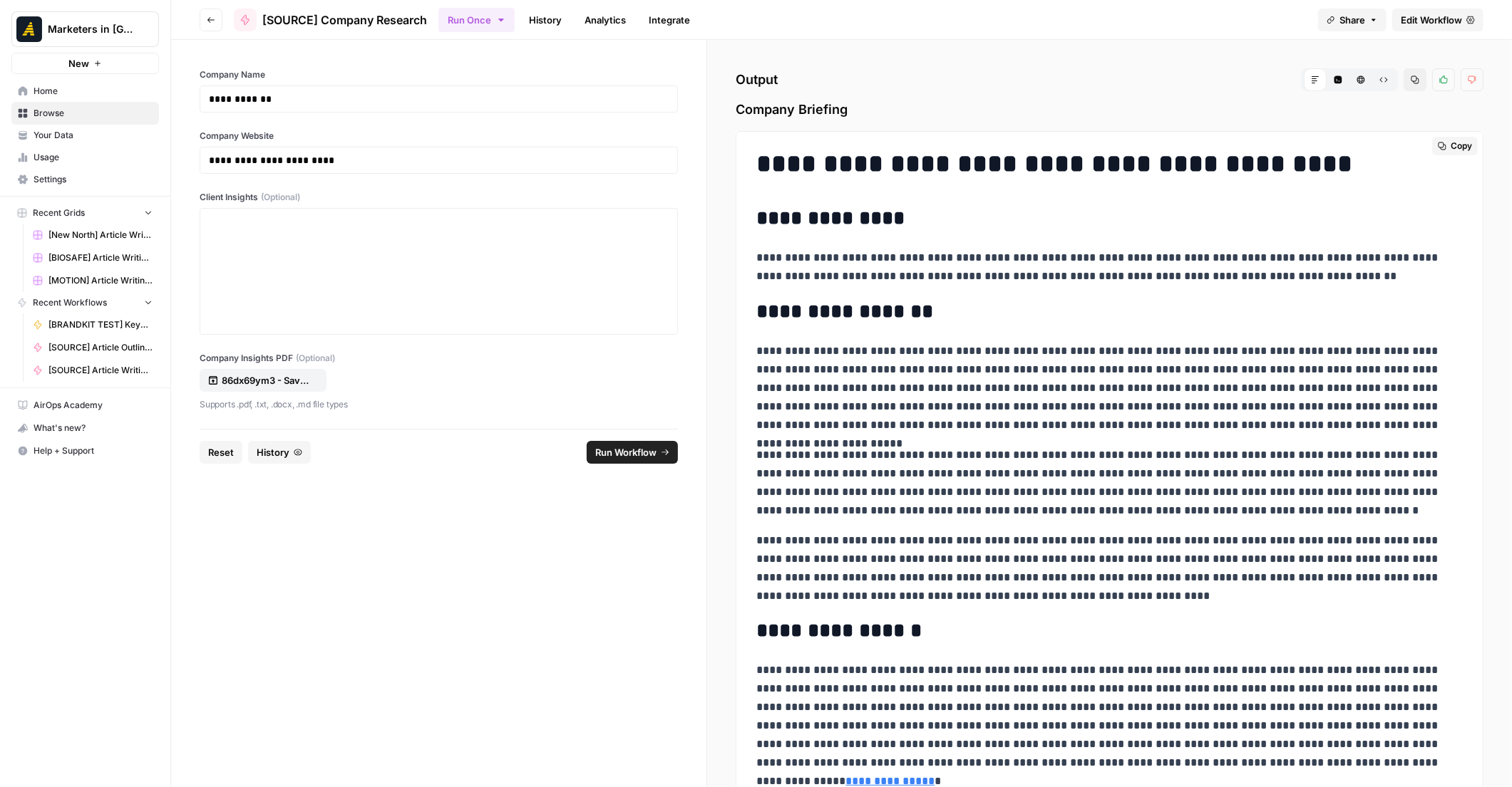
click at [1435, 147] on button "Copy" at bounding box center [1455, 146] width 46 height 19
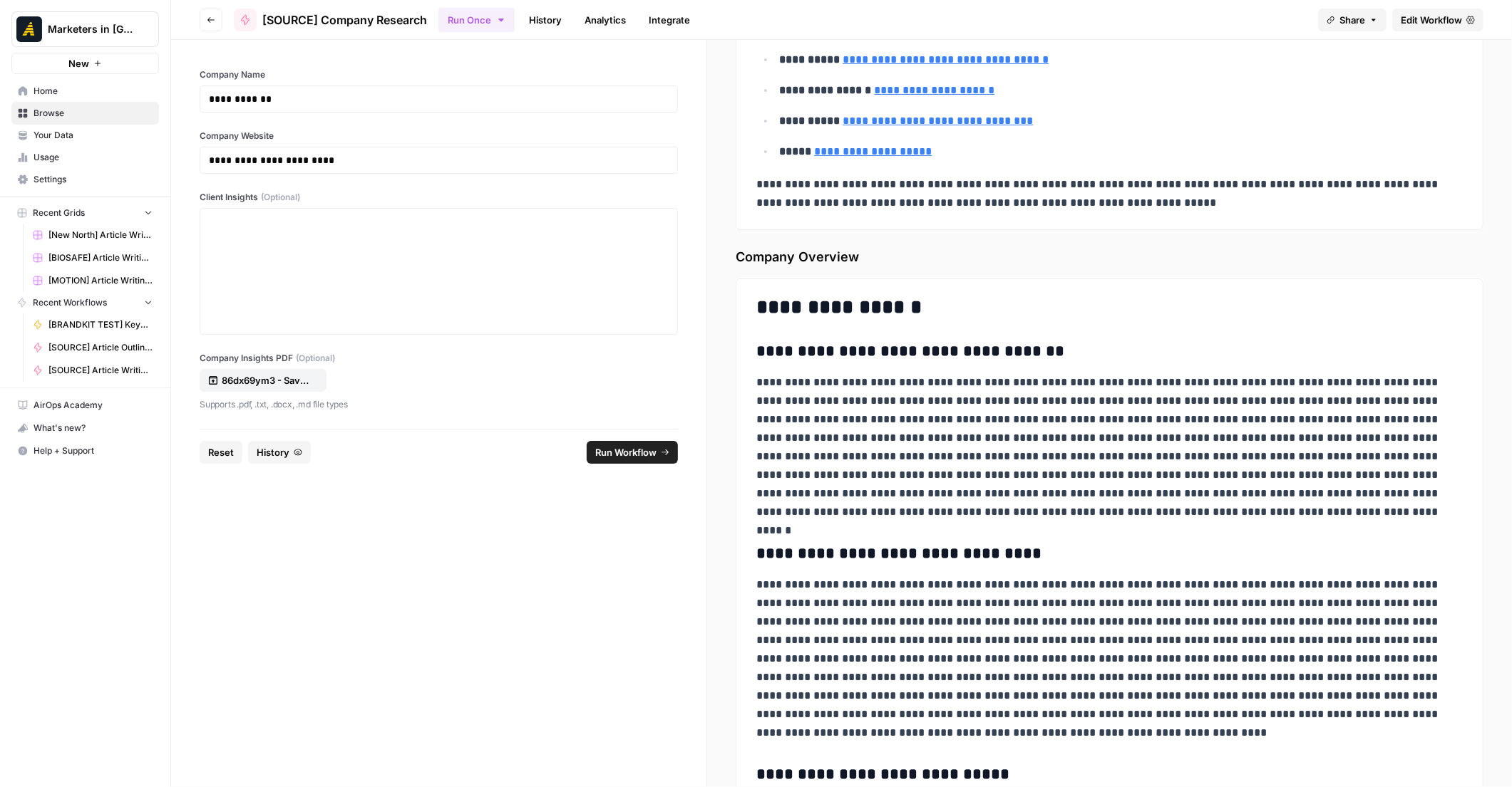
scroll to position [5556, 0]
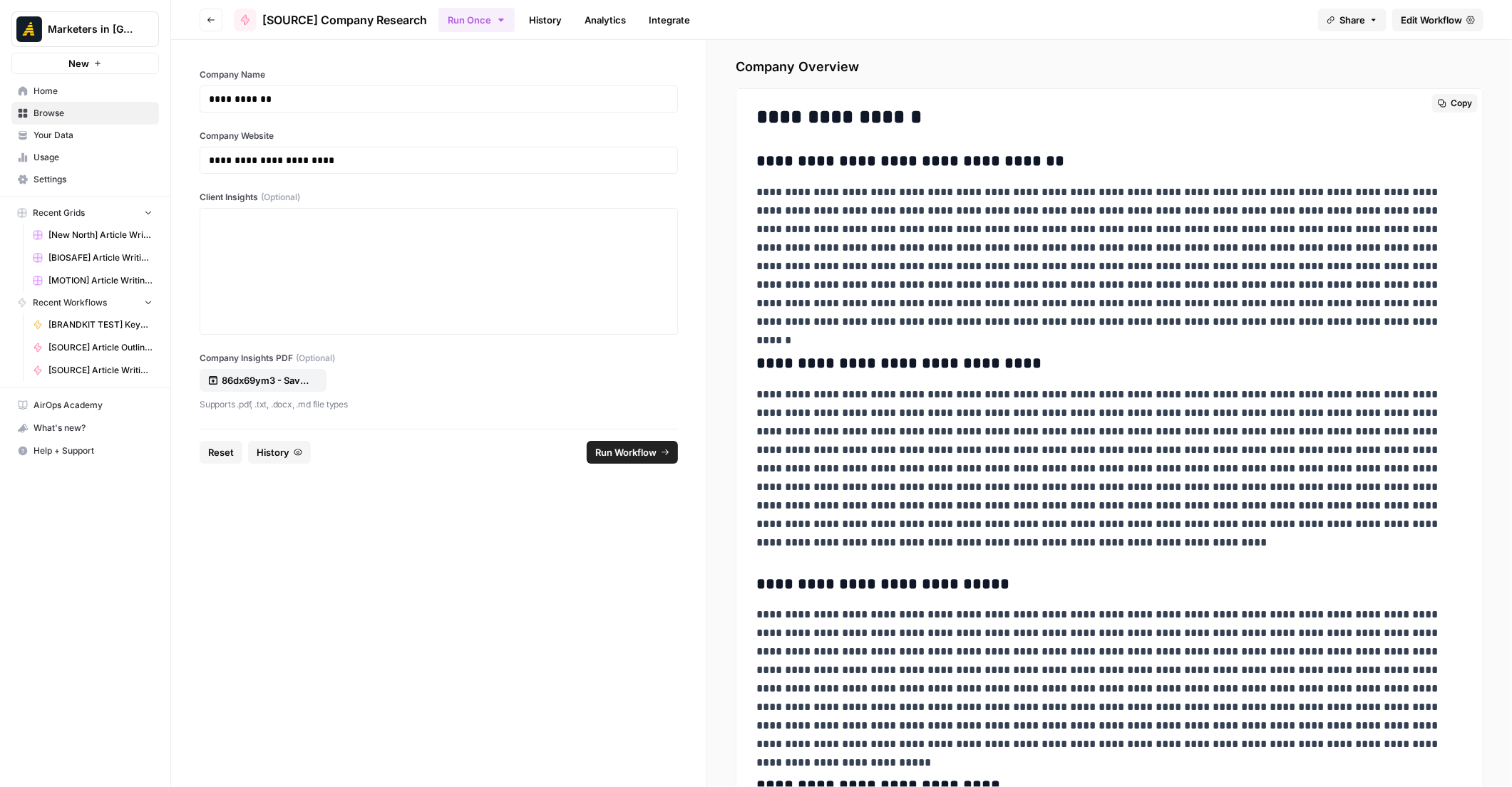
click at [1438, 99] on icon "button" at bounding box center [1442, 103] width 8 height 8
click at [308, 375] on p "86dx69ym3 - Savvy Source - Marketing Roadmap - [DATE].pdf" at bounding box center [267, 380] width 91 height 14
click at [1444, 12] on link "Edit Workflow" at bounding box center [1437, 20] width 91 height 23
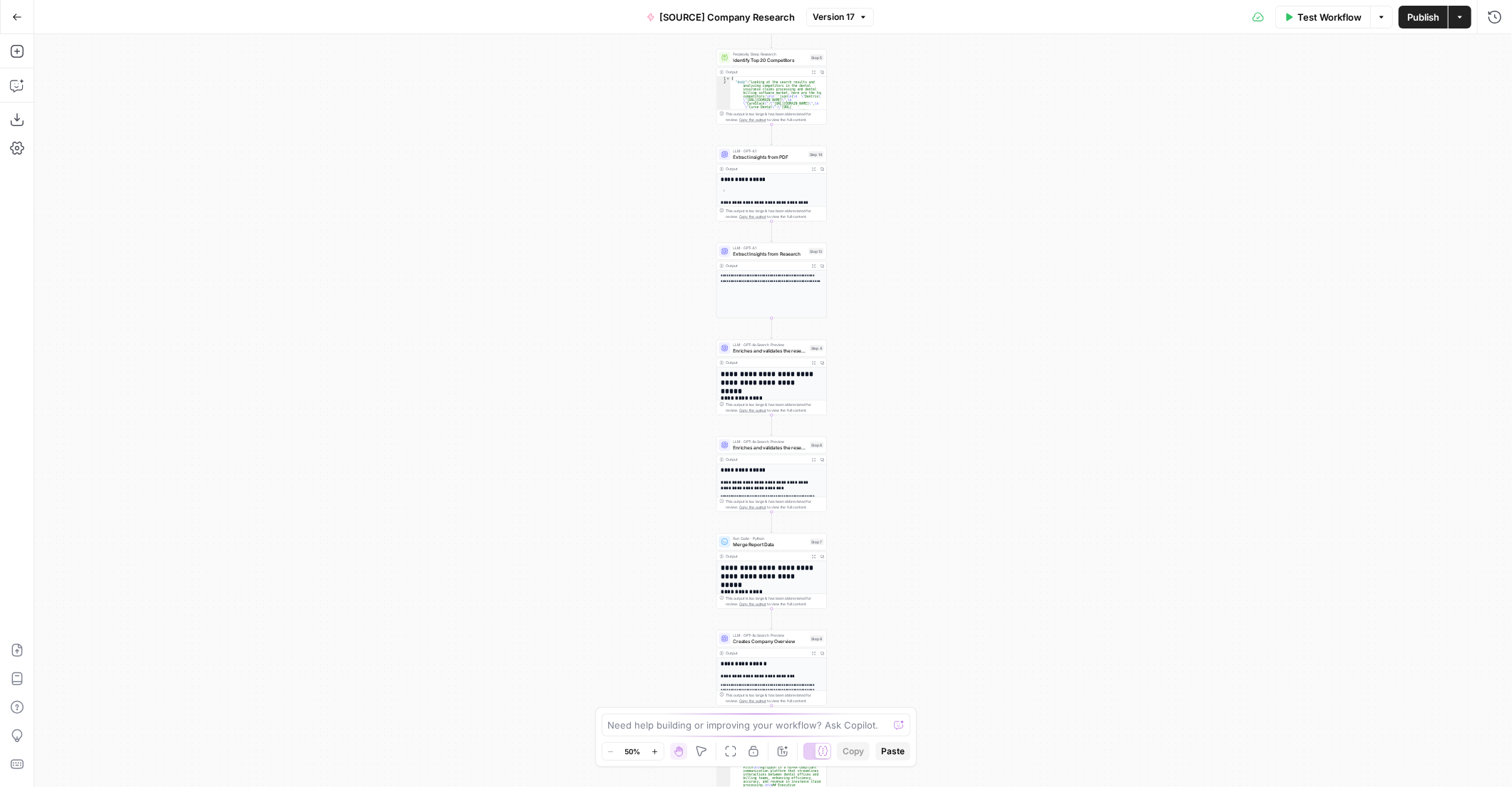
drag, startPoint x: 940, startPoint y: 468, endPoint x: 899, endPoint y: 364, distance: 111.8
click at [939, 433] on div "**********" at bounding box center [772, 410] width 1477 height 753
click at [898, 363] on div "**********" at bounding box center [772, 410] width 1477 height 753
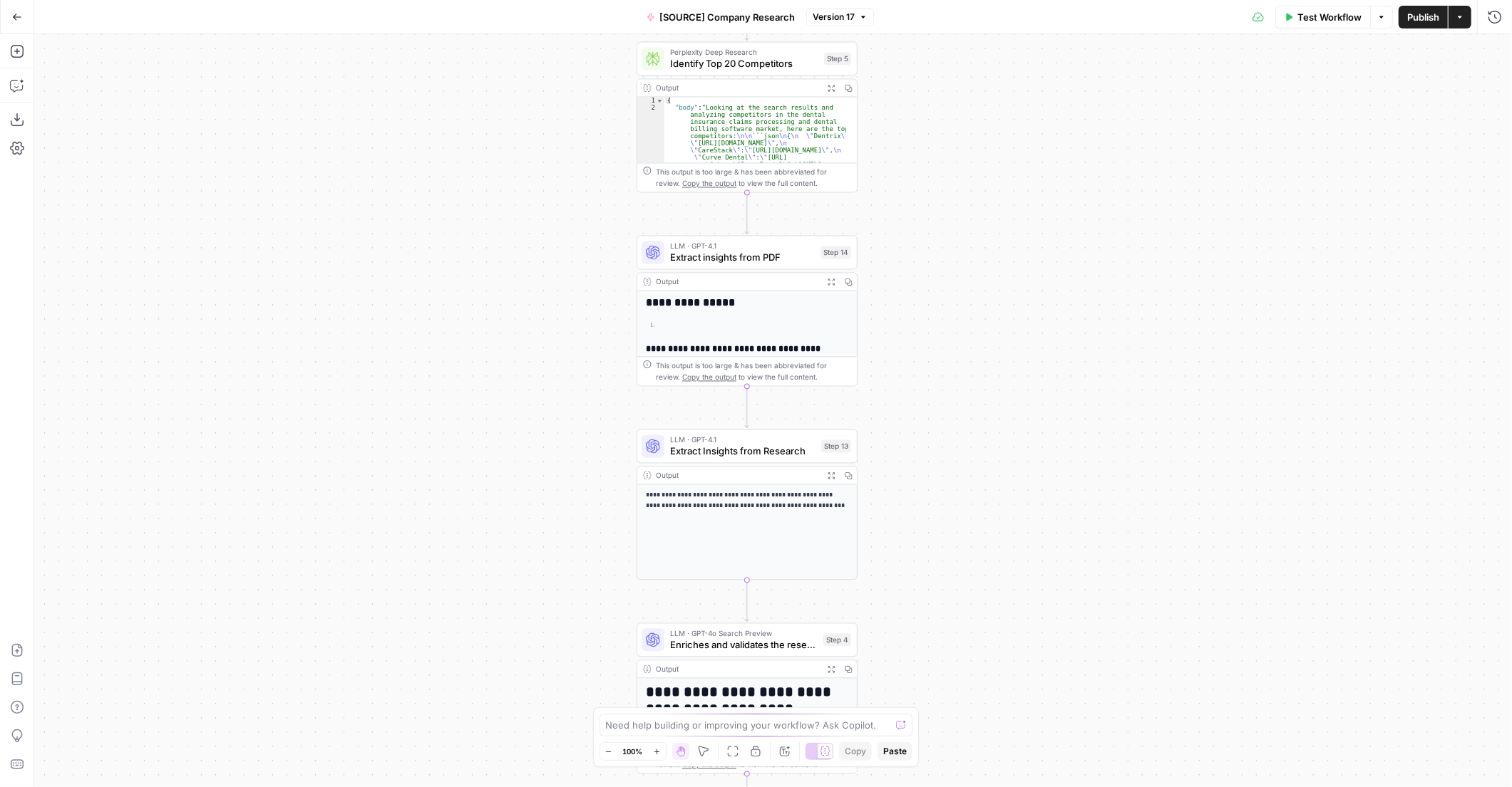
drag, startPoint x: 837, startPoint y: 287, endPoint x: 925, endPoint y: 575, distance: 301.1
click at [925, 575] on div "**********" at bounding box center [772, 410] width 1477 height 753
click at [832, 280] on icon "button" at bounding box center [832, 281] width 8 height 8
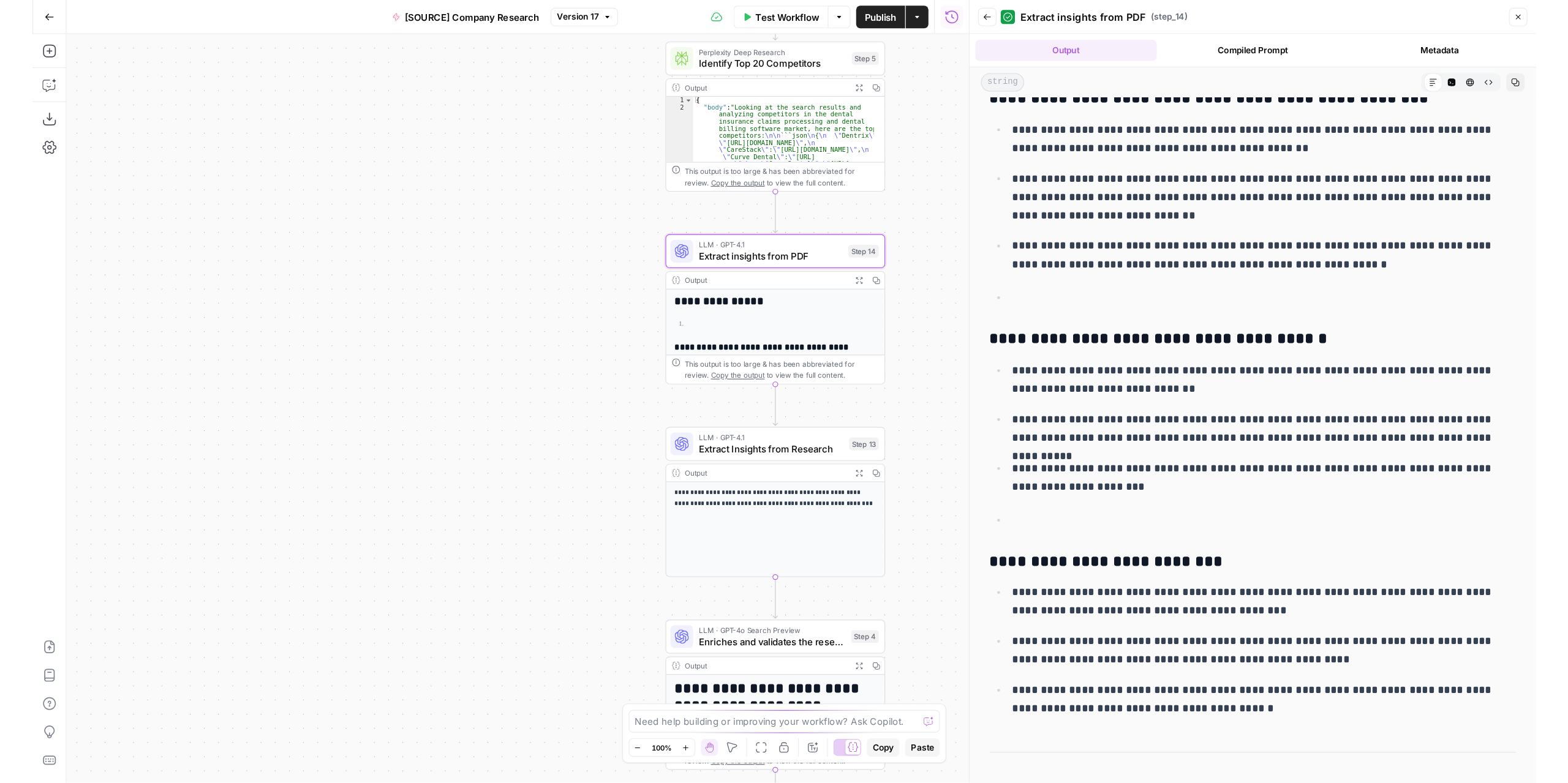
scroll to position [151, 0]
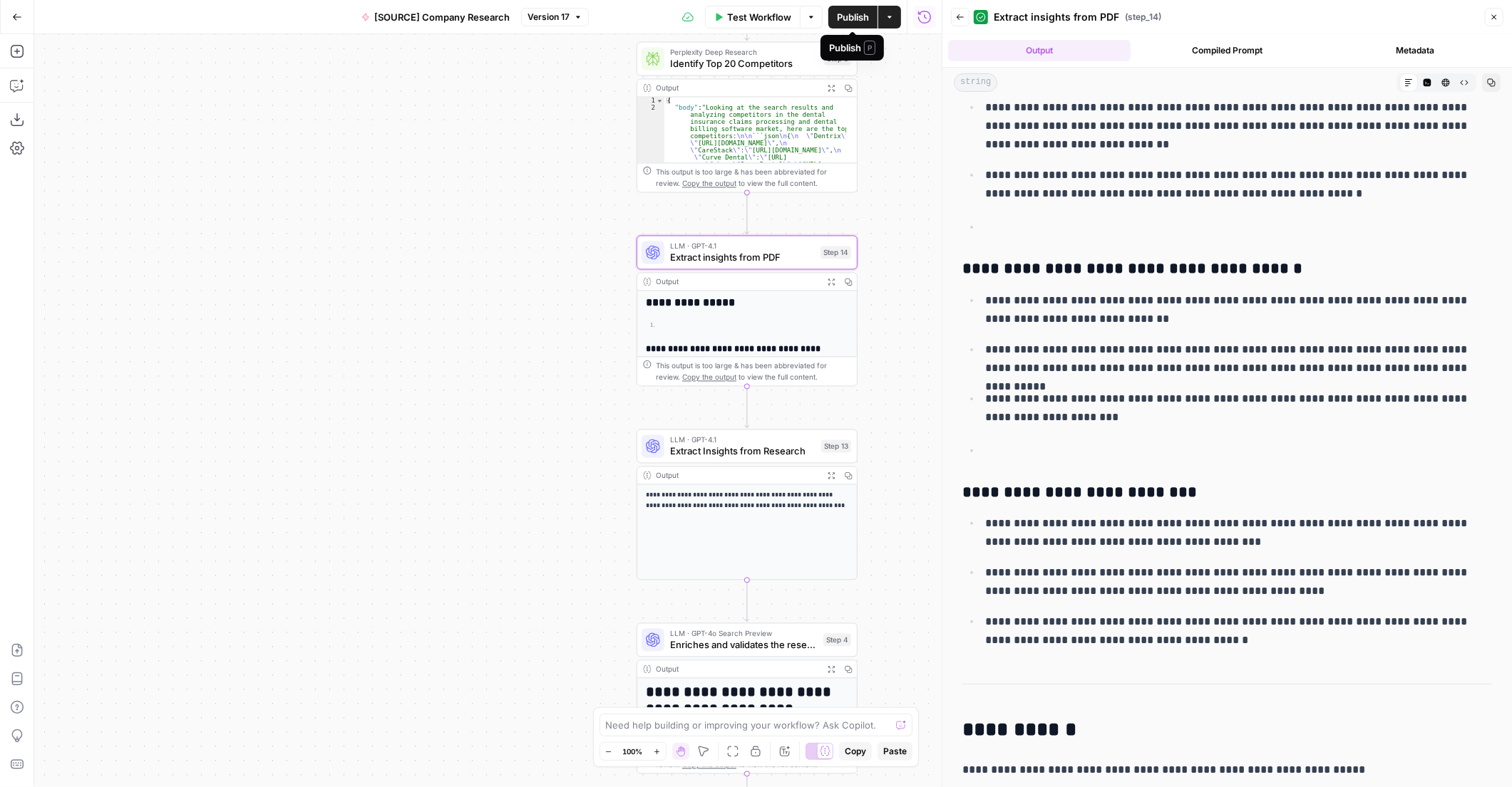
click at [769, 13] on span "Test Workflow" at bounding box center [759, 17] width 64 height 14
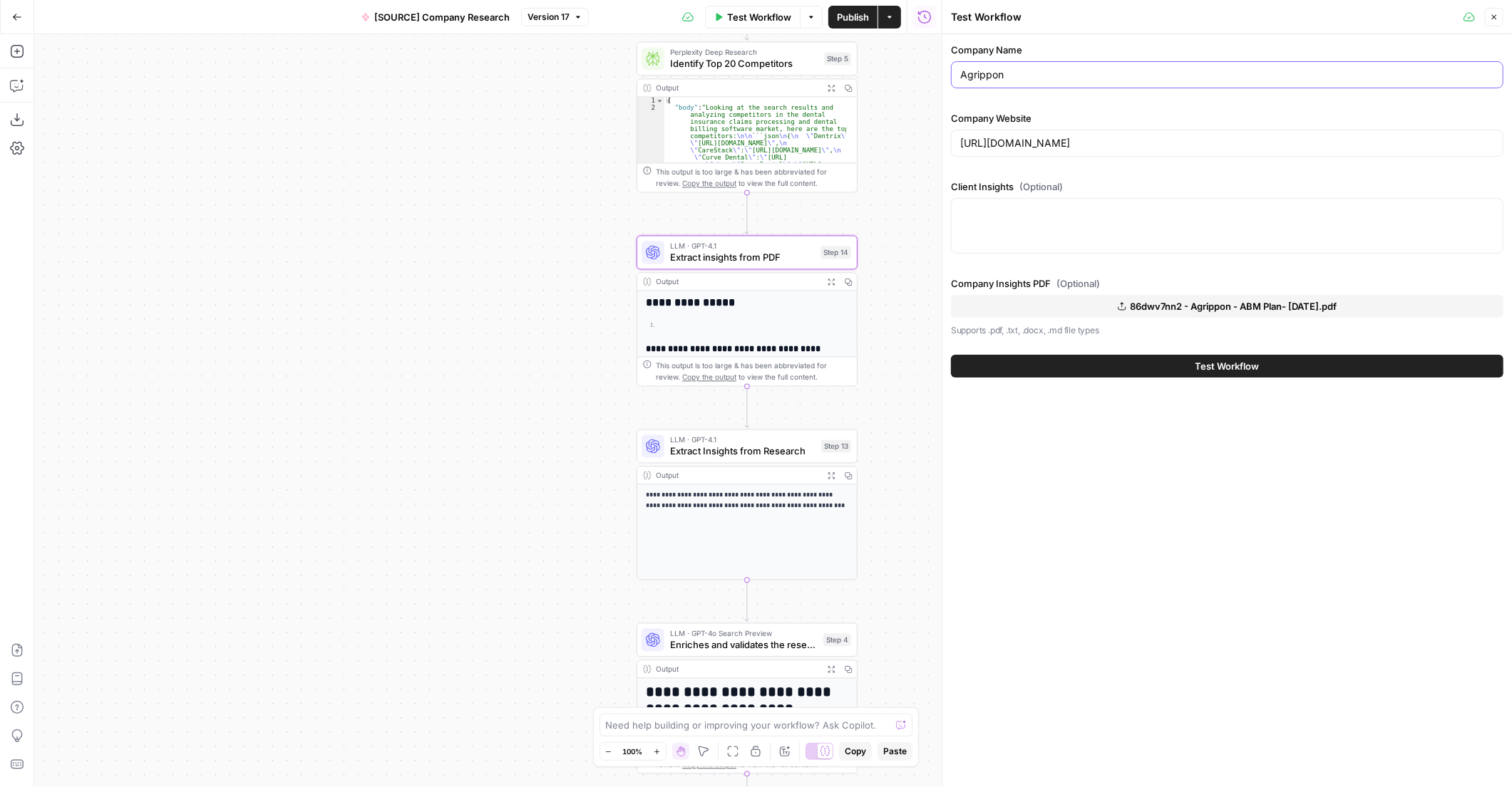
click at [1049, 81] on input "Agrippon" at bounding box center [1227, 74] width 534 height 14
type input "Savvy Source"
click at [1168, 300] on span "86dwv7nn2 - Agrippon - ABM Plan- [DATE].pdf" at bounding box center [1233, 306] width 206 height 14
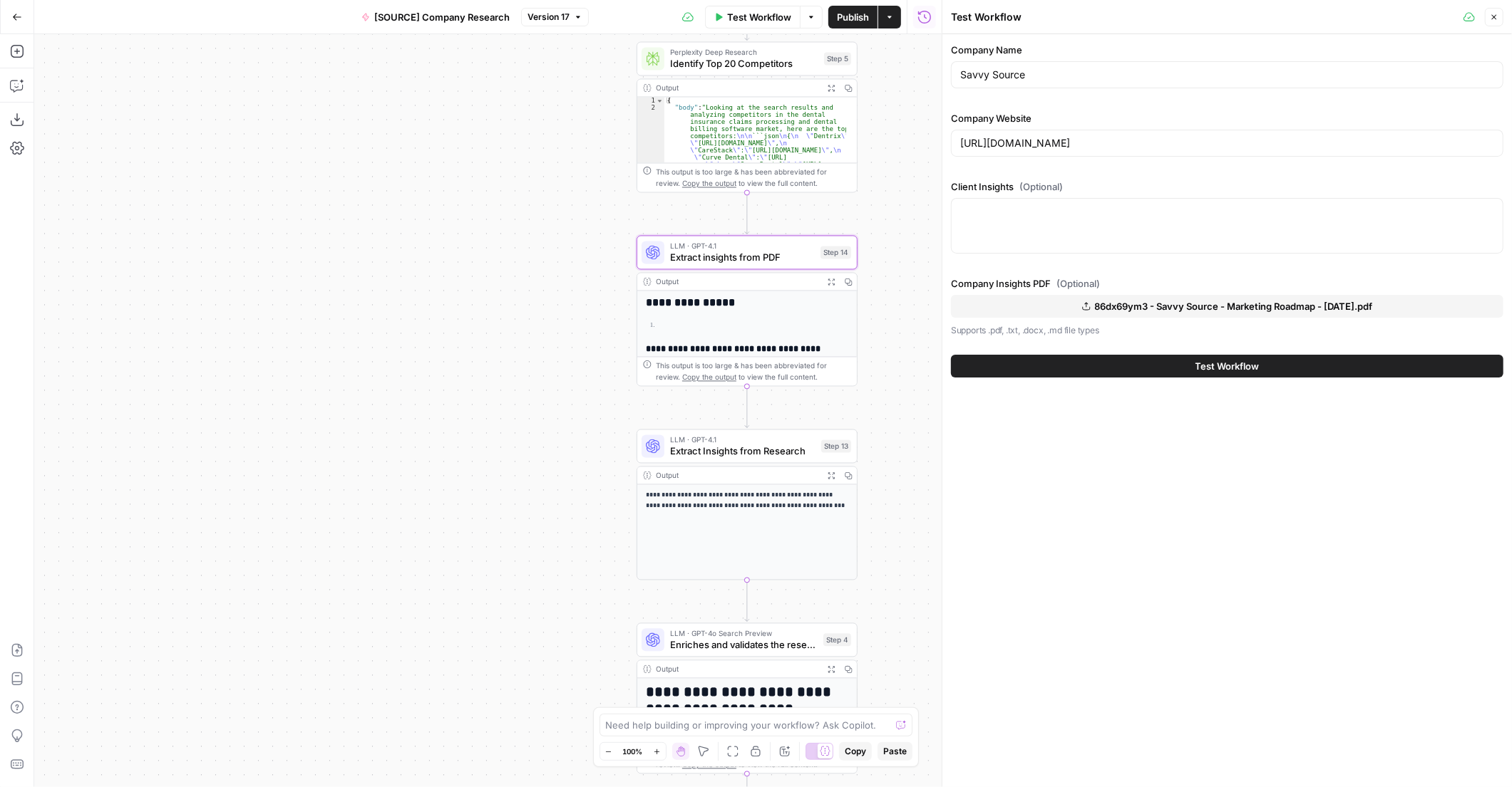
click at [1091, 199] on div at bounding box center [1227, 225] width 553 height 55
click at [1091, 141] on input "[URL][DOMAIN_NAME]" at bounding box center [1227, 143] width 534 height 14
paste input "[DOMAIN_NAME]"
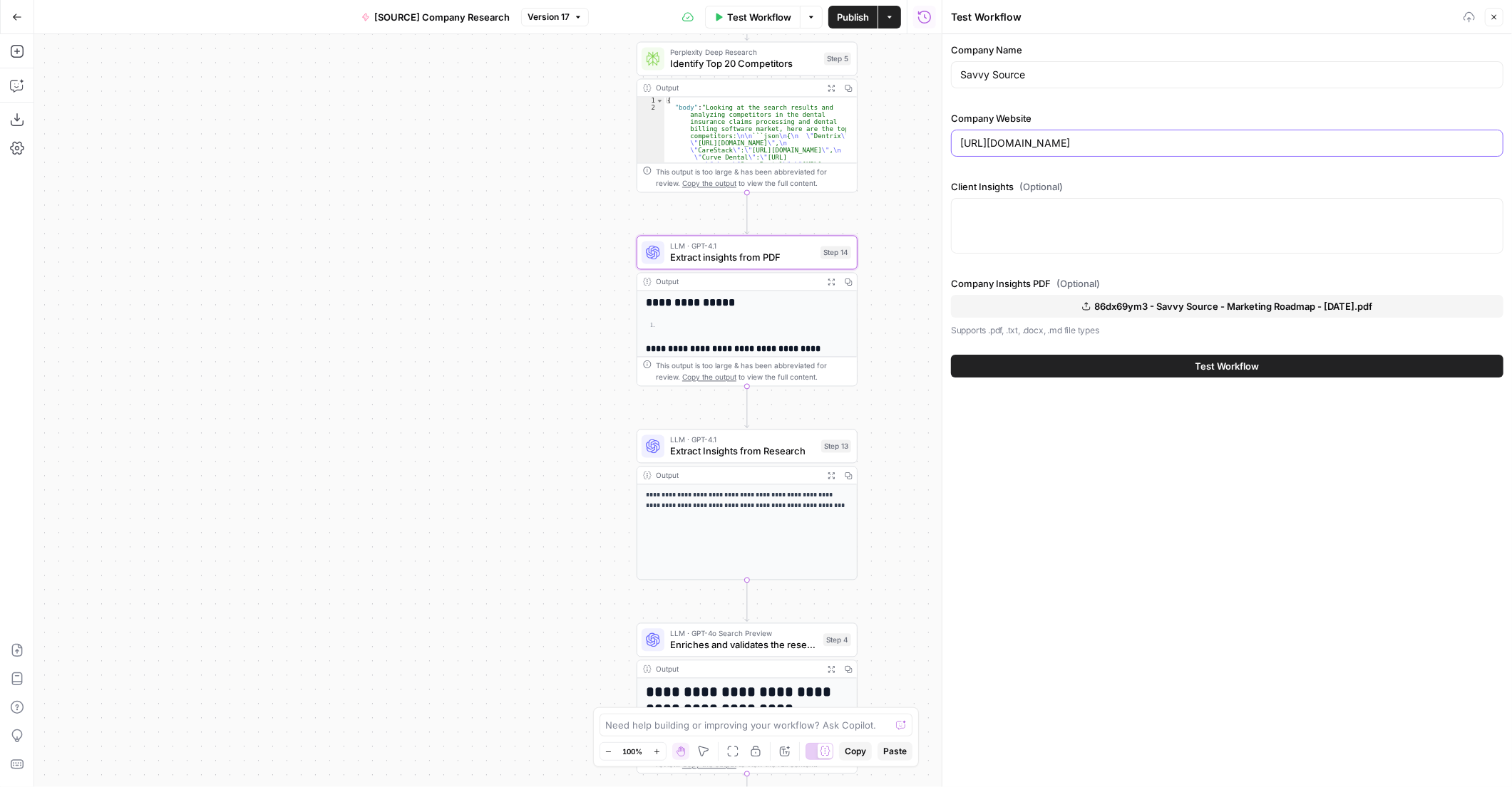
type input "[URL][DOMAIN_NAME]"
click at [1185, 356] on button "Test Workflow" at bounding box center [1227, 366] width 553 height 23
click at [1189, 364] on button "Test Workflow" at bounding box center [1227, 366] width 553 height 23
click at [1176, 372] on button "Test Workflow" at bounding box center [1227, 366] width 553 height 23
click at [773, 24] on button "Test Workflow" at bounding box center [753, 17] width 96 height 23
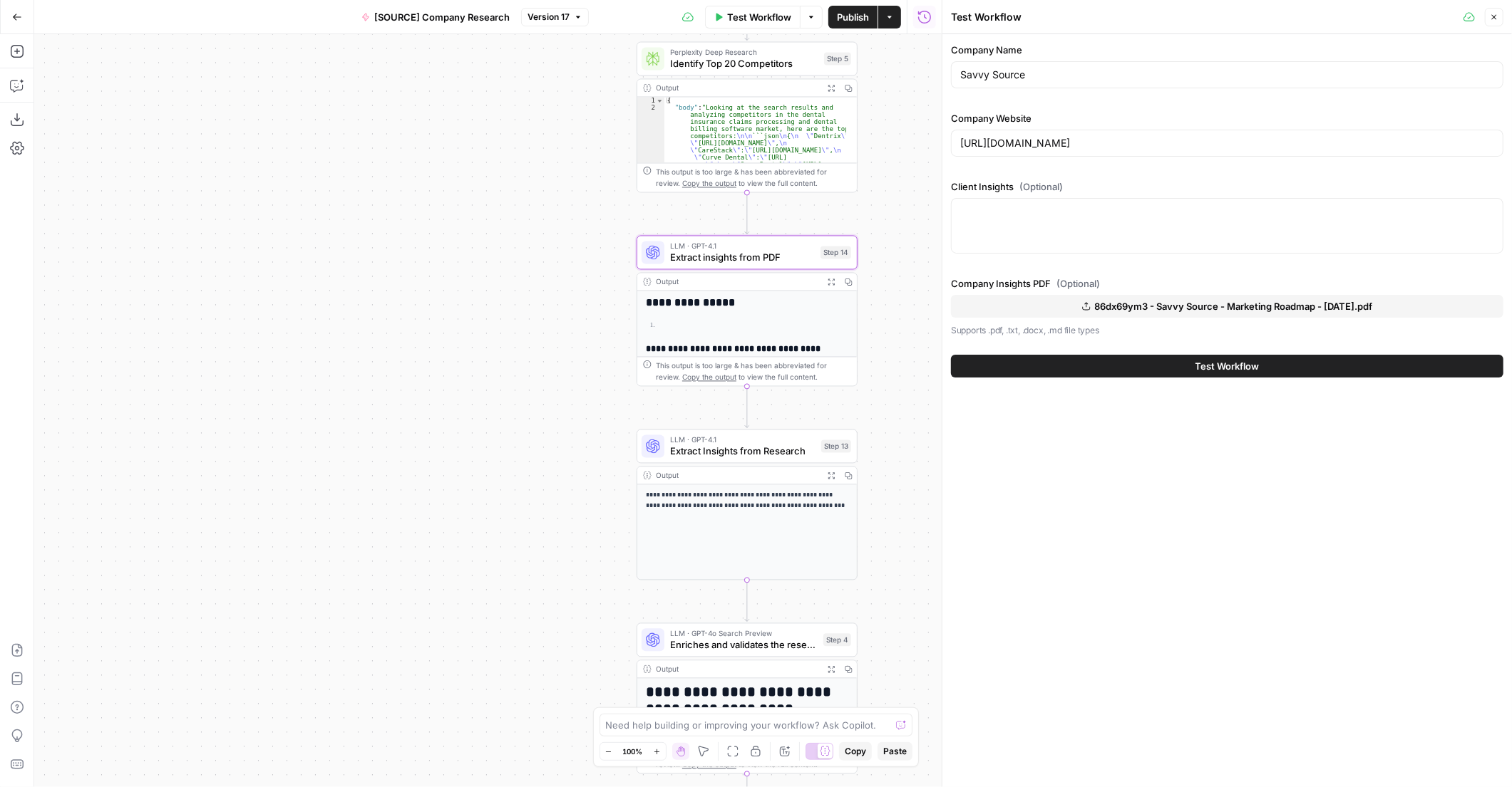
click at [1115, 371] on button "Test Workflow" at bounding box center [1227, 366] width 553 height 23
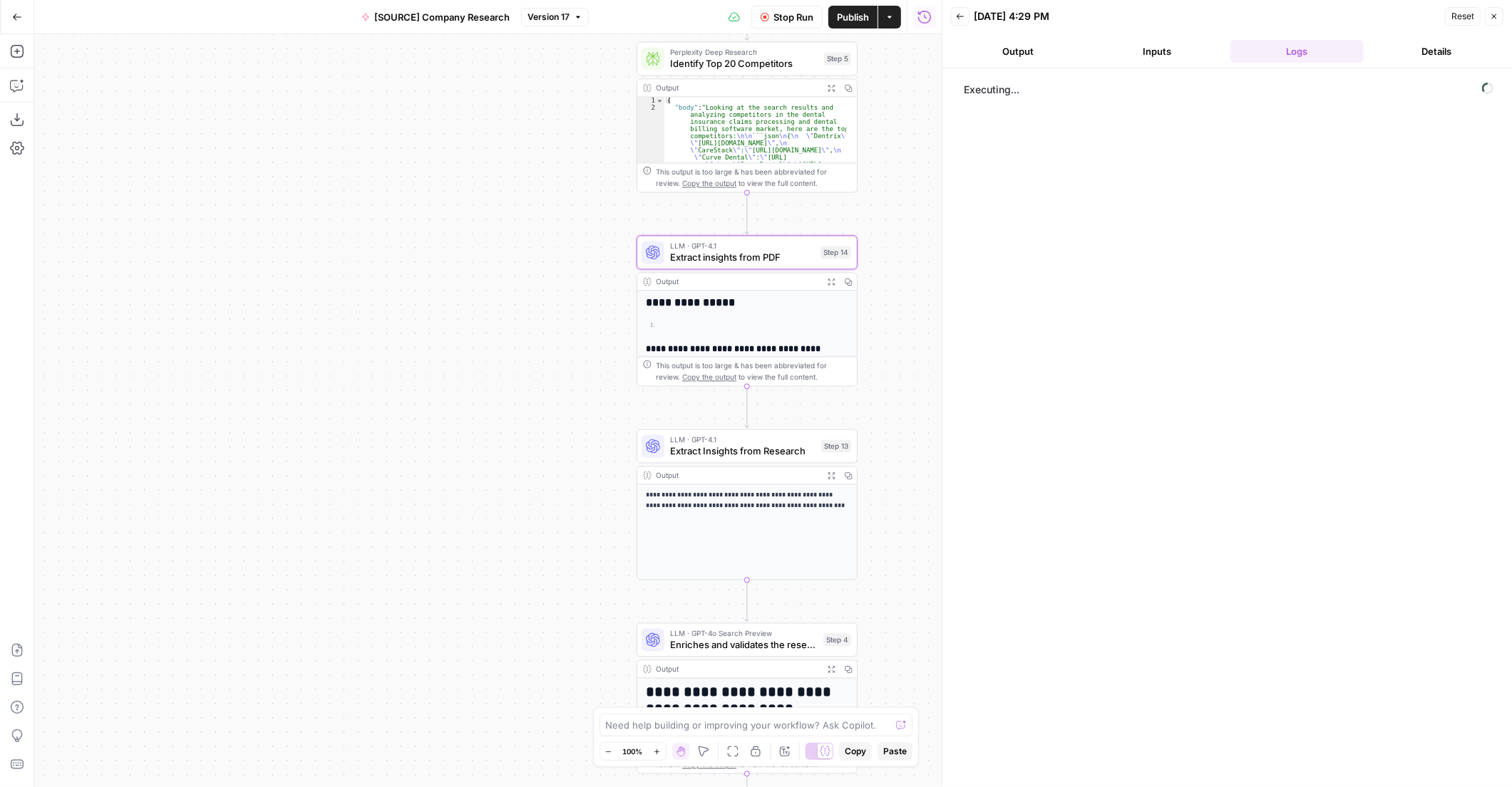
click at [1040, 52] on button "Output" at bounding box center [1017, 52] width 134 height 23
drag, startPoint x: 924, startPoint y: 287, endPoint x: 764, endPoint y: 458, distance: 234.2
click at [764, 458] on body "**********" at bounding box center [756, 393] width 1512 height 787
drag, startPoint x: 970, startPoint y: 225, endPoint x: 947, endPoint y: 229, distance: 23.3
click at [952, 232] on div at bounding box center [1227, 428] width 570 height 719
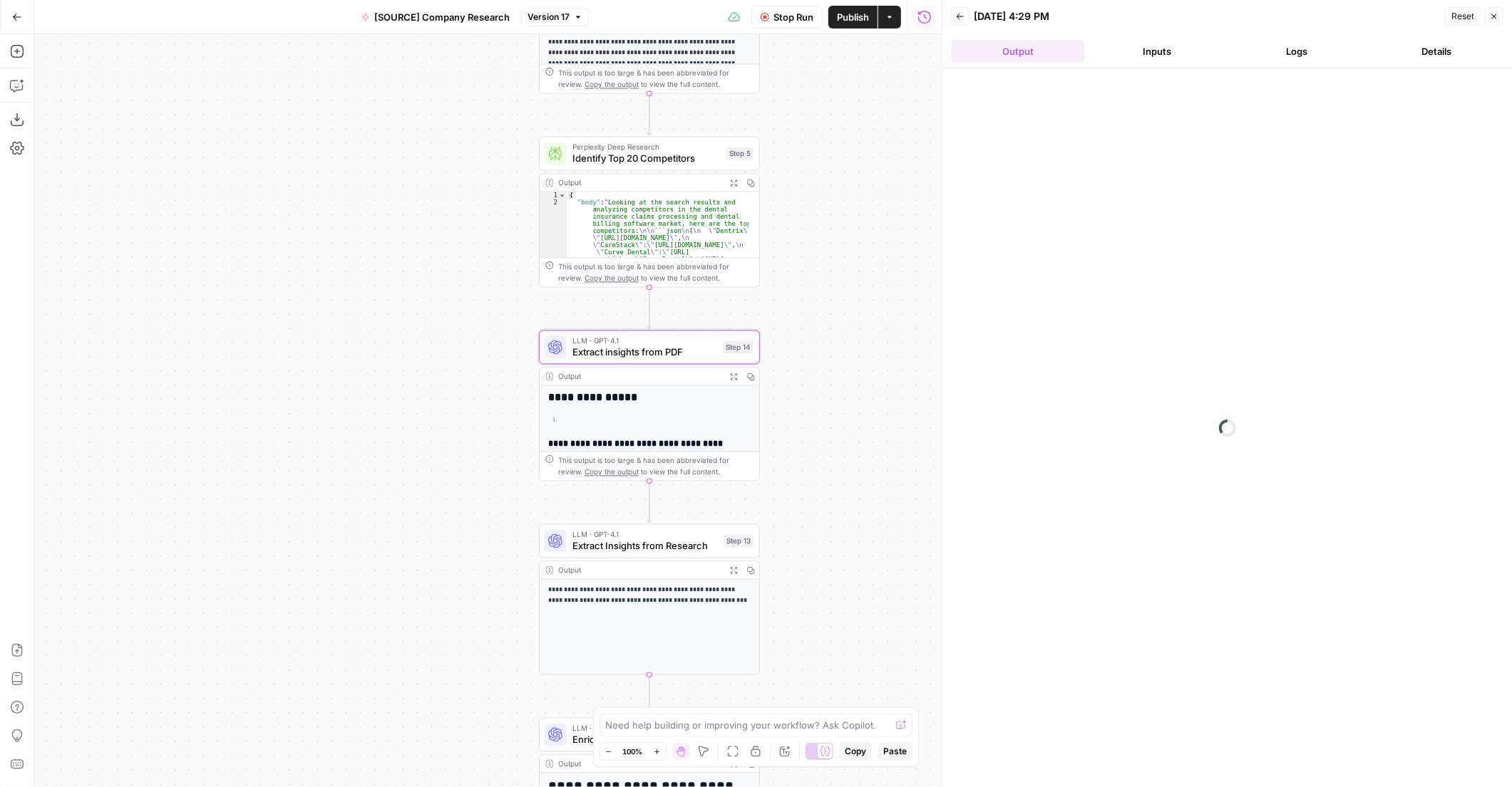
drag, startPoint x: 925, startPoint y: 203, endPoint x: 824, endPoint y: 299, distance: 139.3
click at [822, 309] on div "**********" at bounding box center [487, 410] width 908 height 753
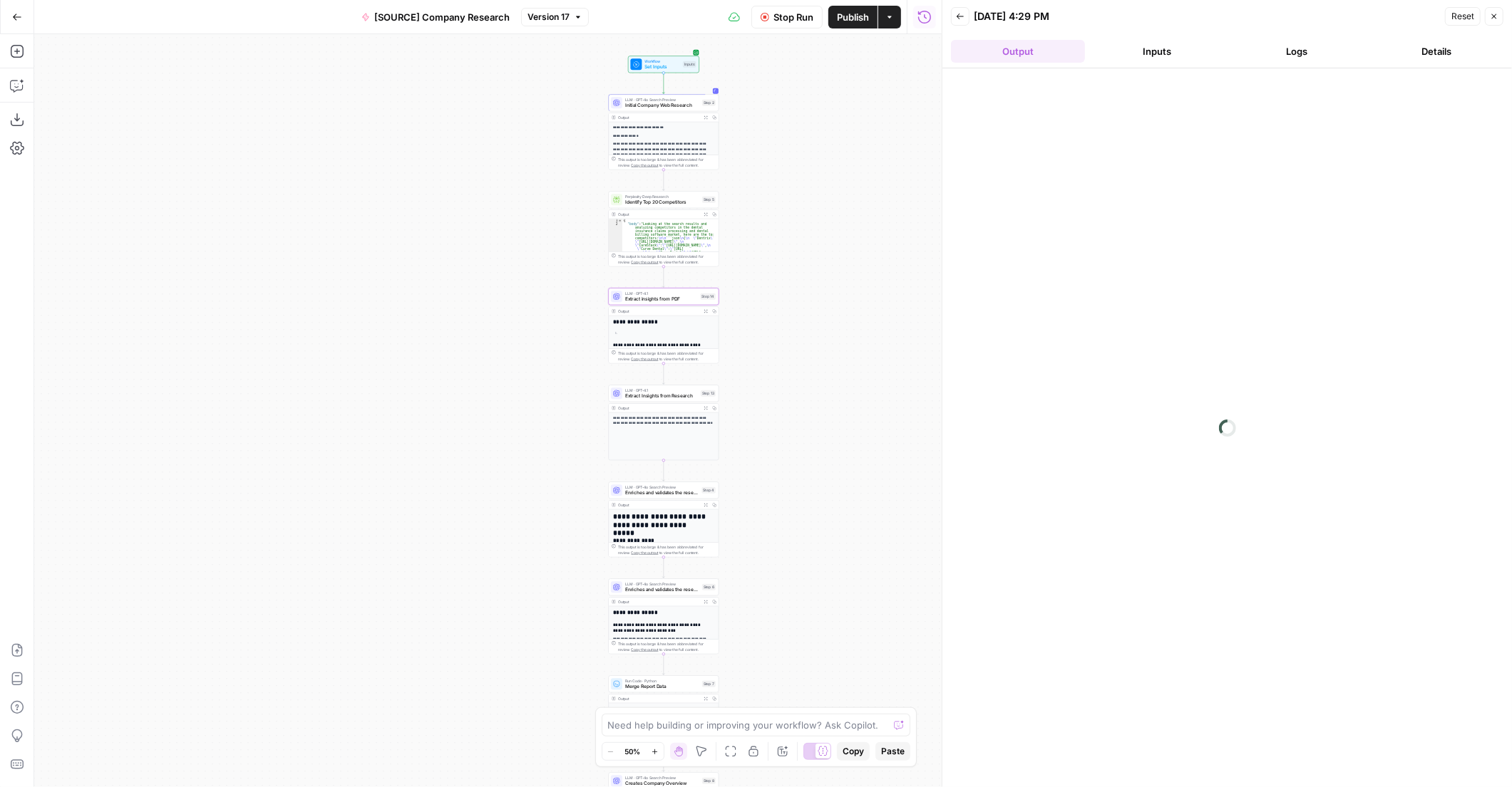
drag, startPoint x: 846, startPoint y: 330, endPoint x: 787, endPoint y: 274, distance: 81.3
click at [787, 274] on div "**********" at bounding box center [487, 410] width 908 height 753
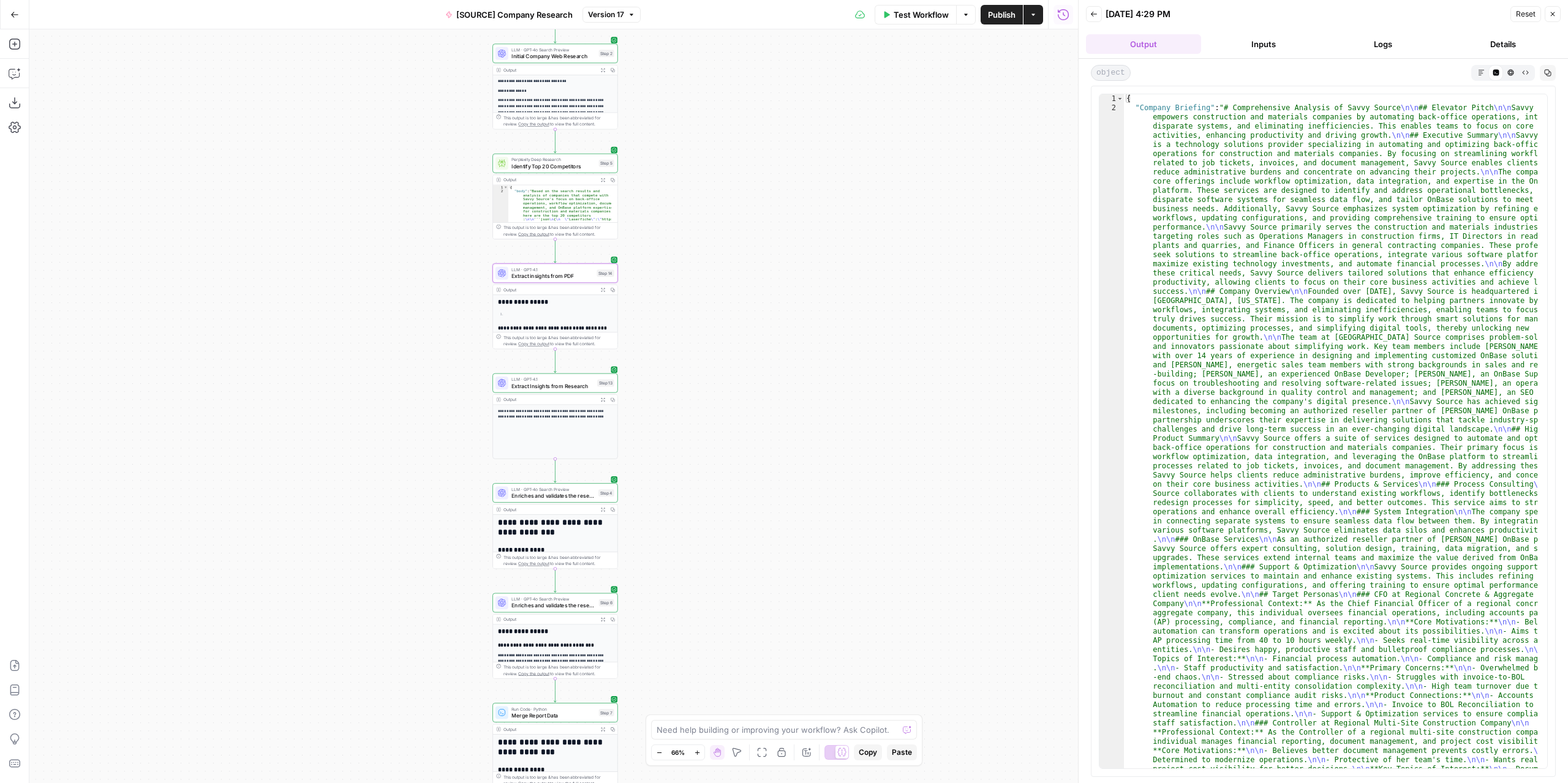
click at [602, 293] on button "Expand Output" at bounding box center [603, 289] width 10 height 10
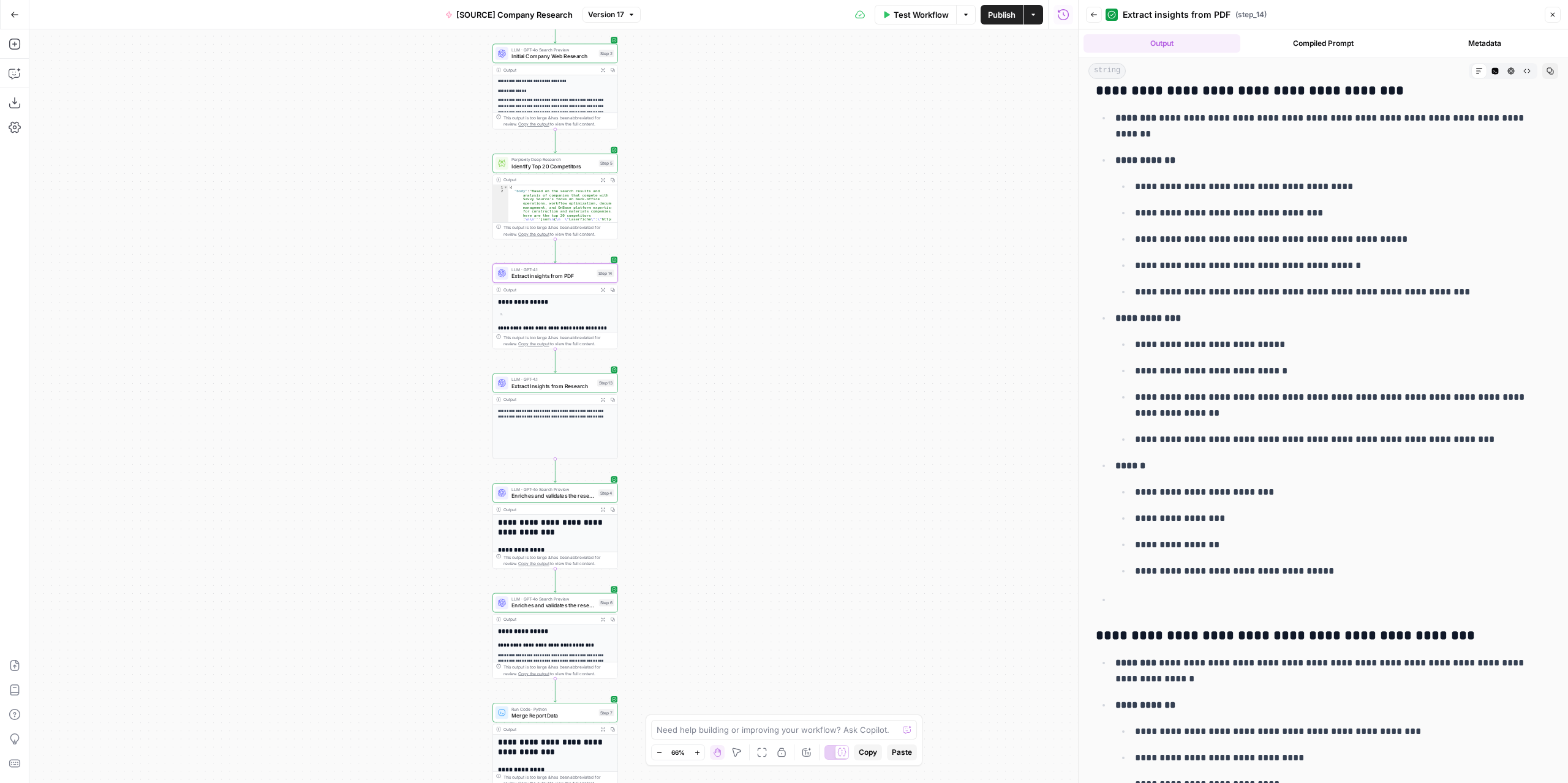
scroll to position [53, 0]
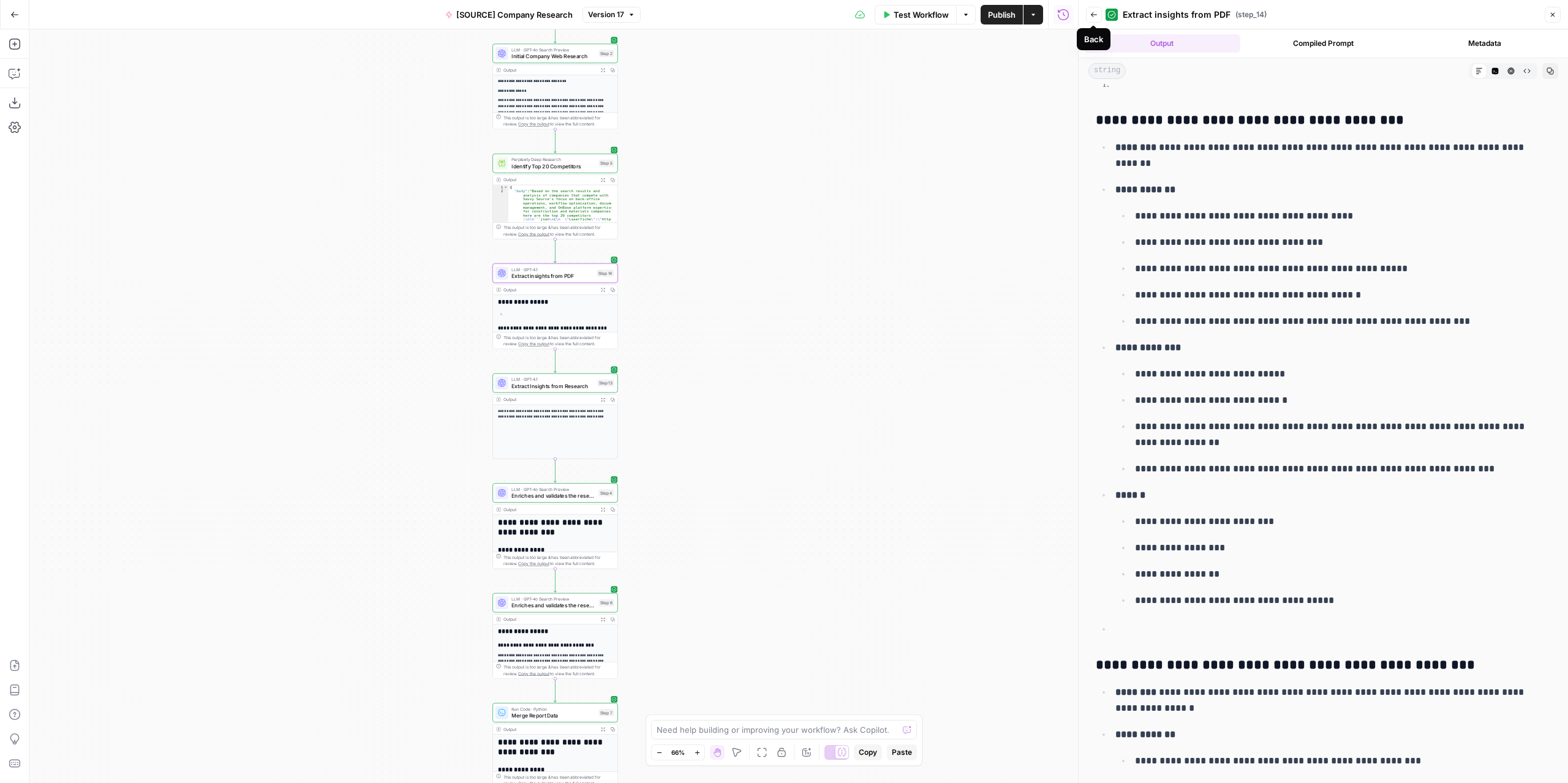
click at [1091, 17] on icon "button" at bounding box center [1094, 15] width 7 height 7
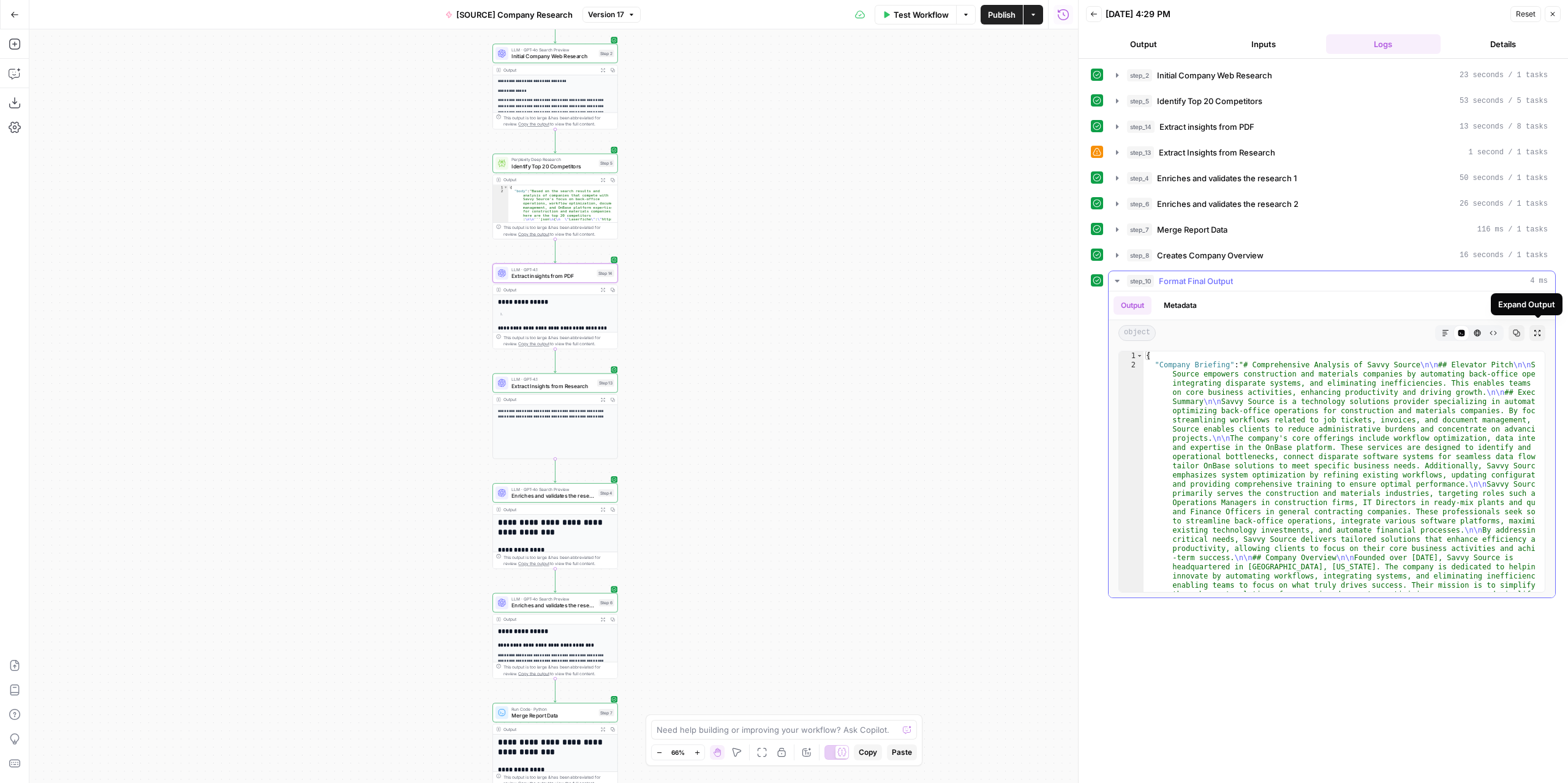
click at [1299, 330] on icon "button" at bounding box center [1537, 333] width 7 height 7
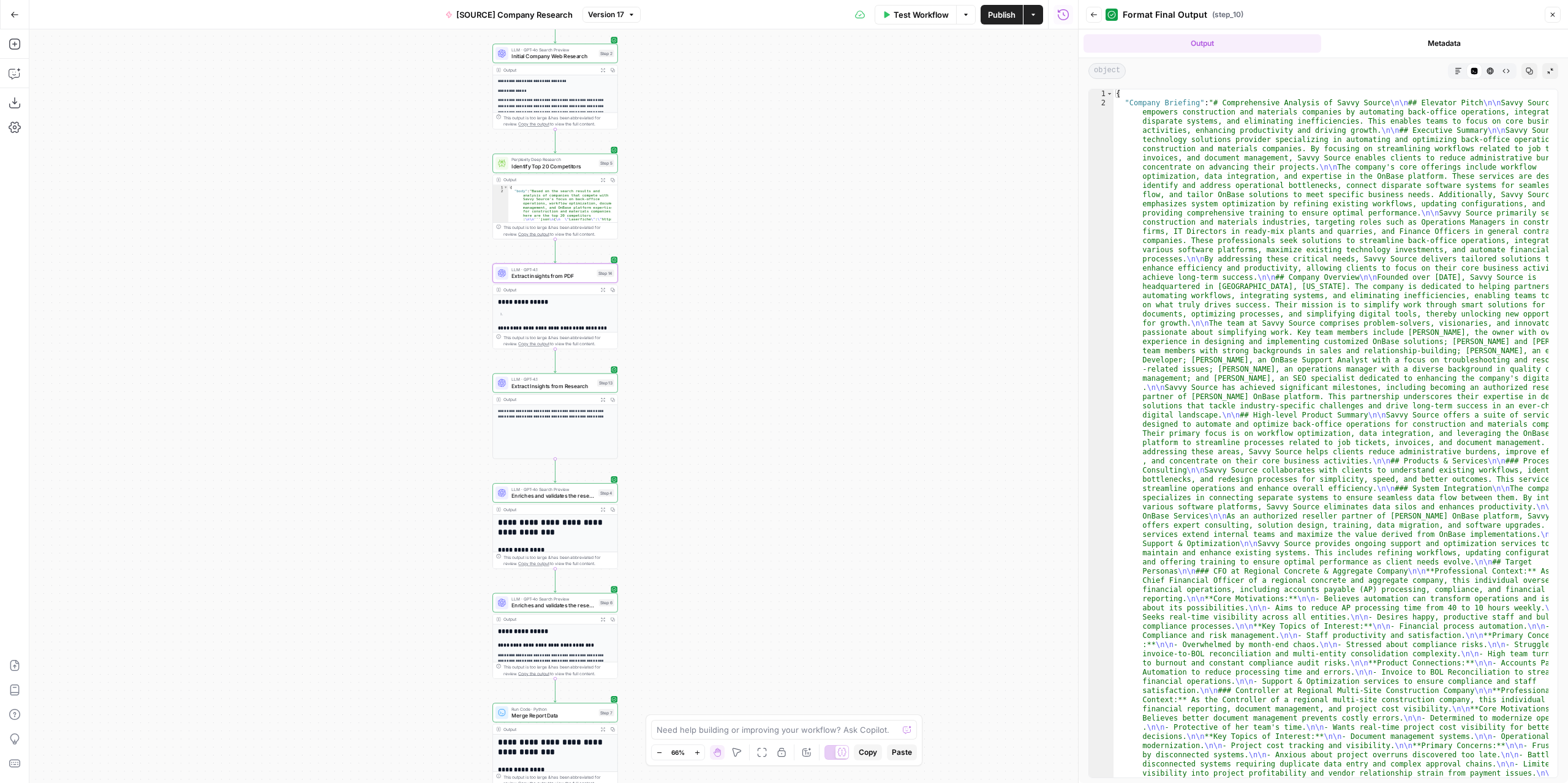
click at [1299, 74] on icon "button" at bounding box center [1458, 71] width 7 height 7
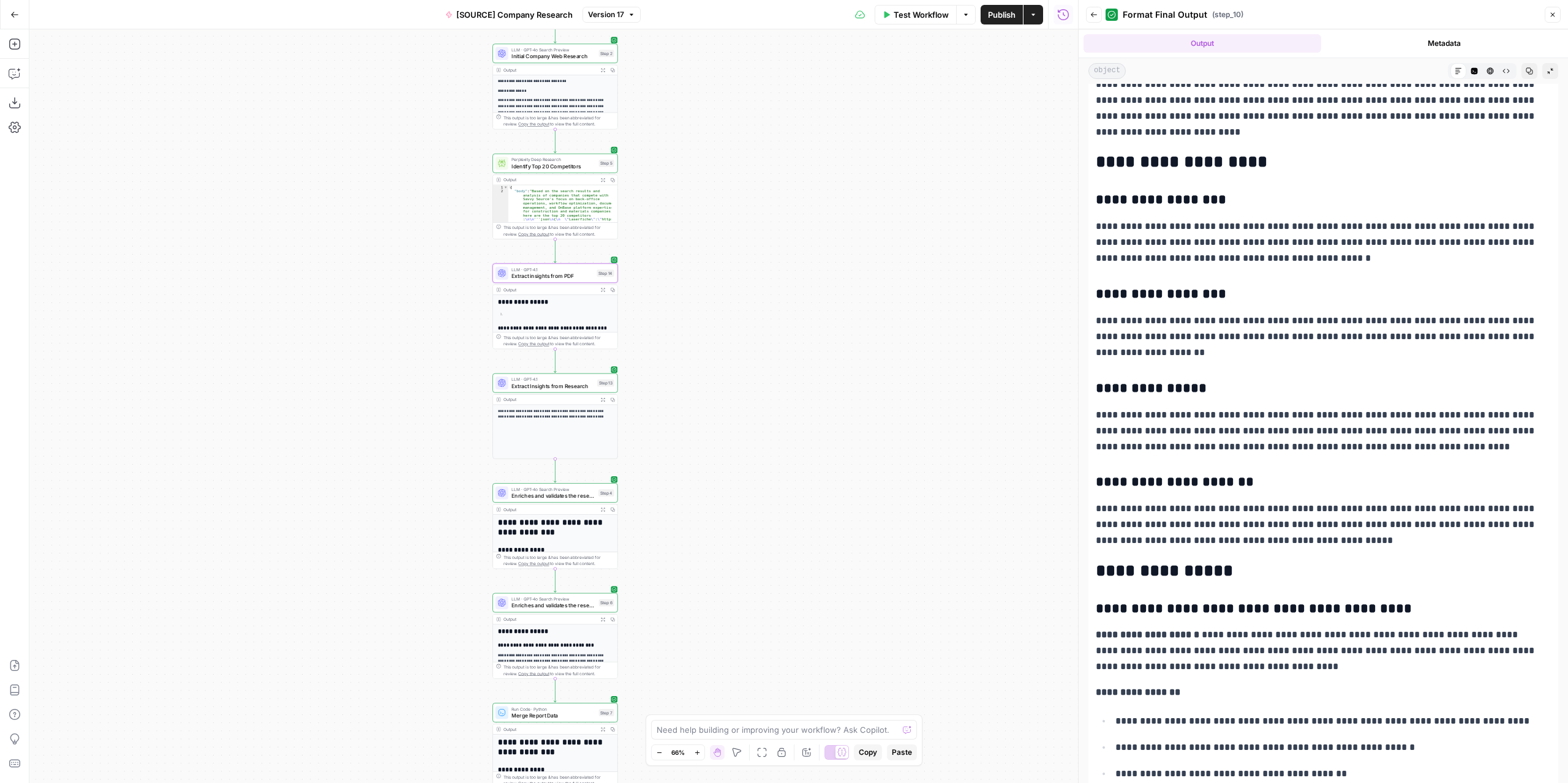
scroll to position [915, 0]
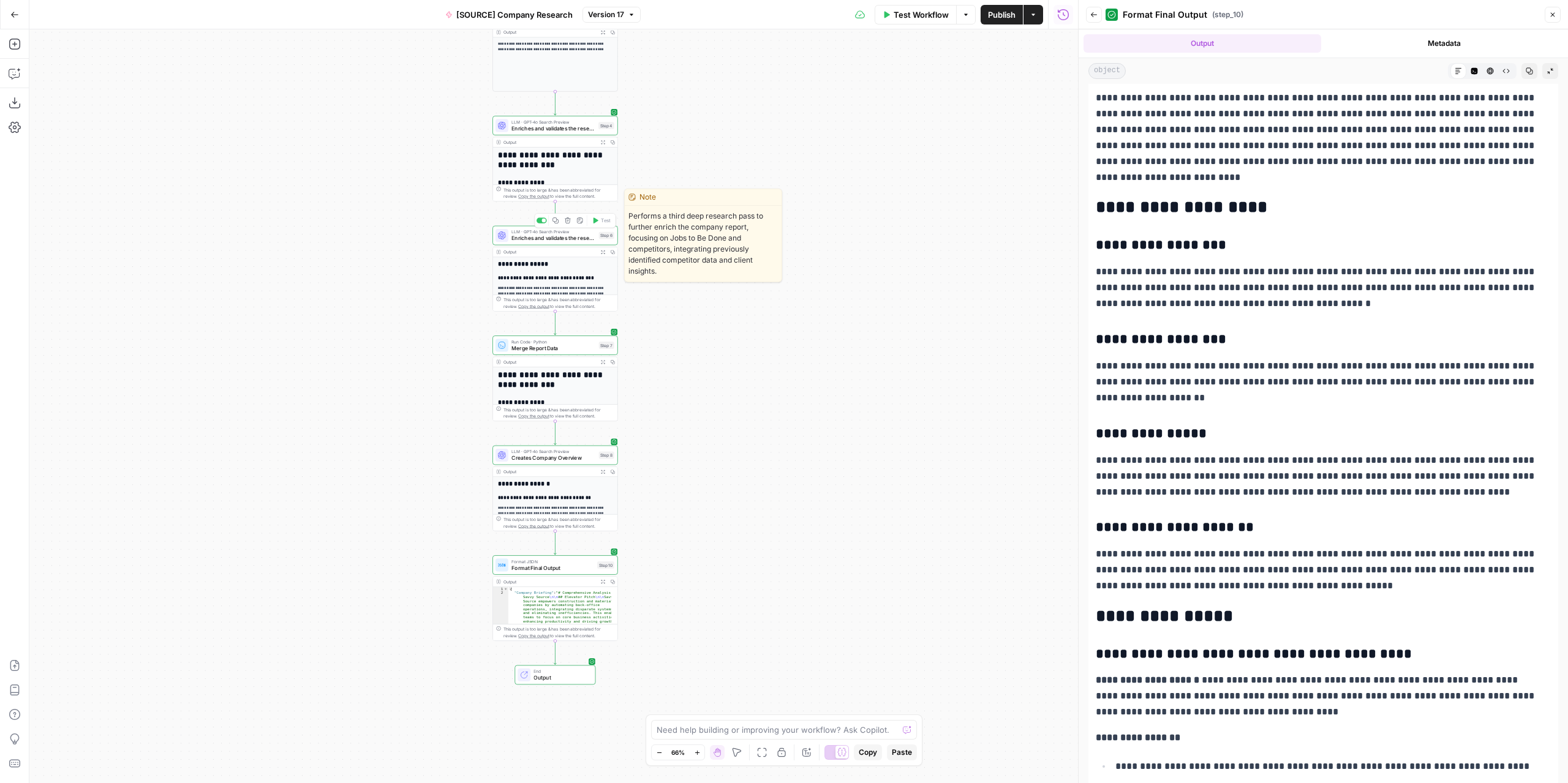
click at [561, 238] on span "Enriches and validates the research 2" at bounding box center [553, 239] width 84 height 8
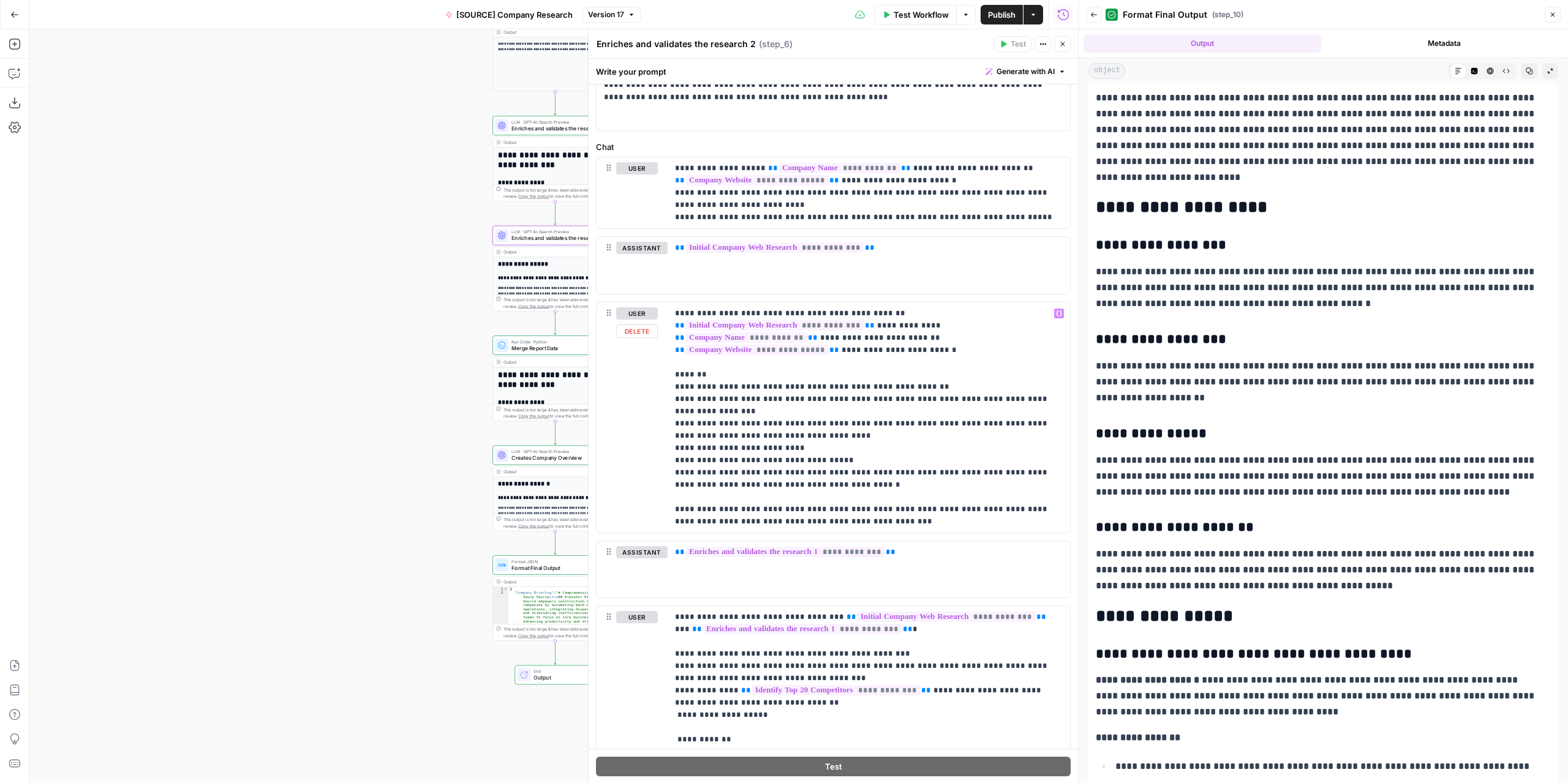
scroll to position [233, 0]
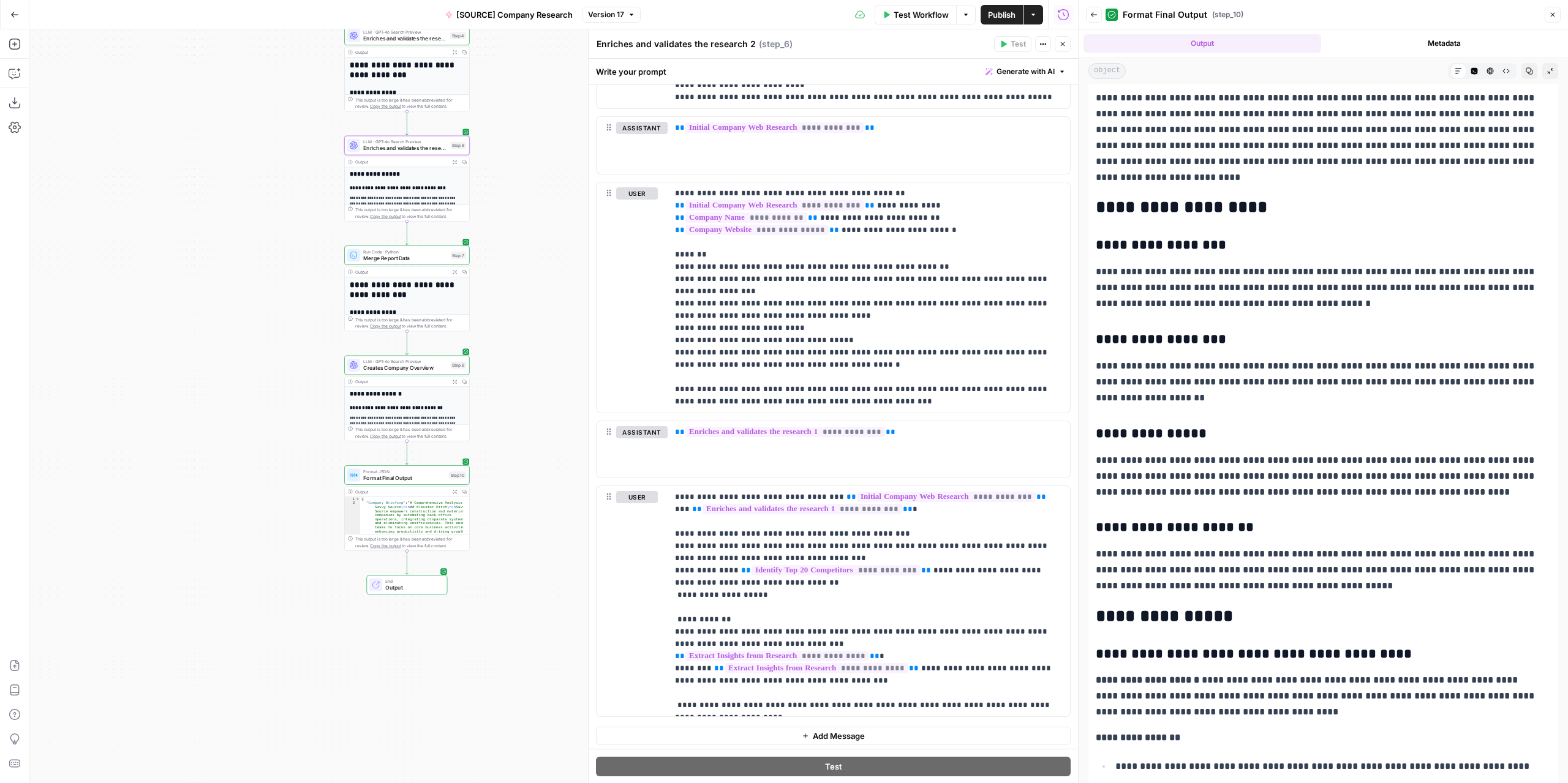
drag, startPoint x: 374, startPoint y: 407, endPoint x: 234, endPoint y: 326, distance: 161.7
click at [234, 326] on div "**********" at bounding box center [553, 406] width 1049 height 754
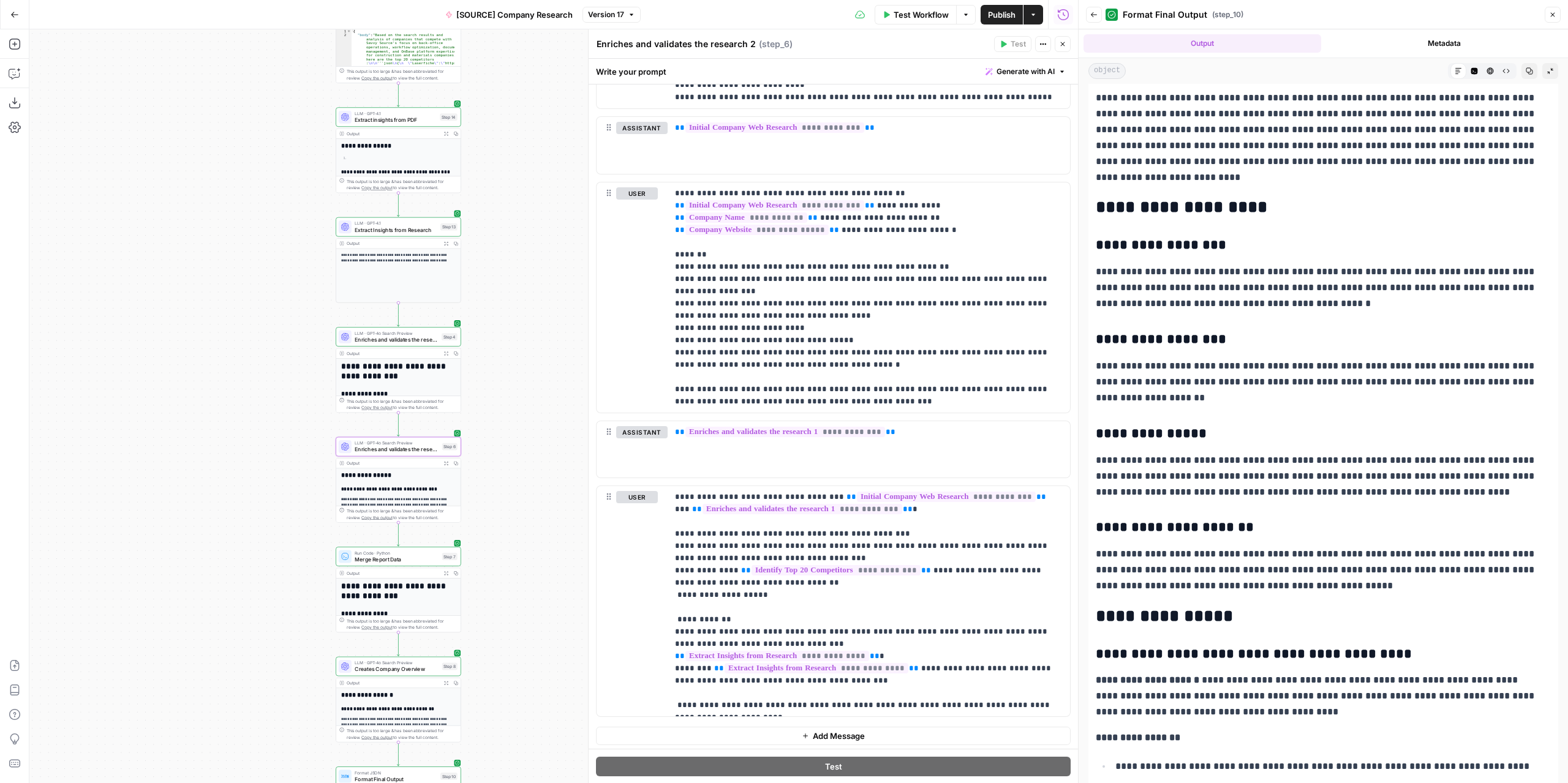
drag, startPoint x: 520, startPoint y: 314, endPoint x: 517, endPoint y: 610, distance: 296.0
click at [517, 610] on div "**********" at bounding box center [553, 406] width 1049 height 754
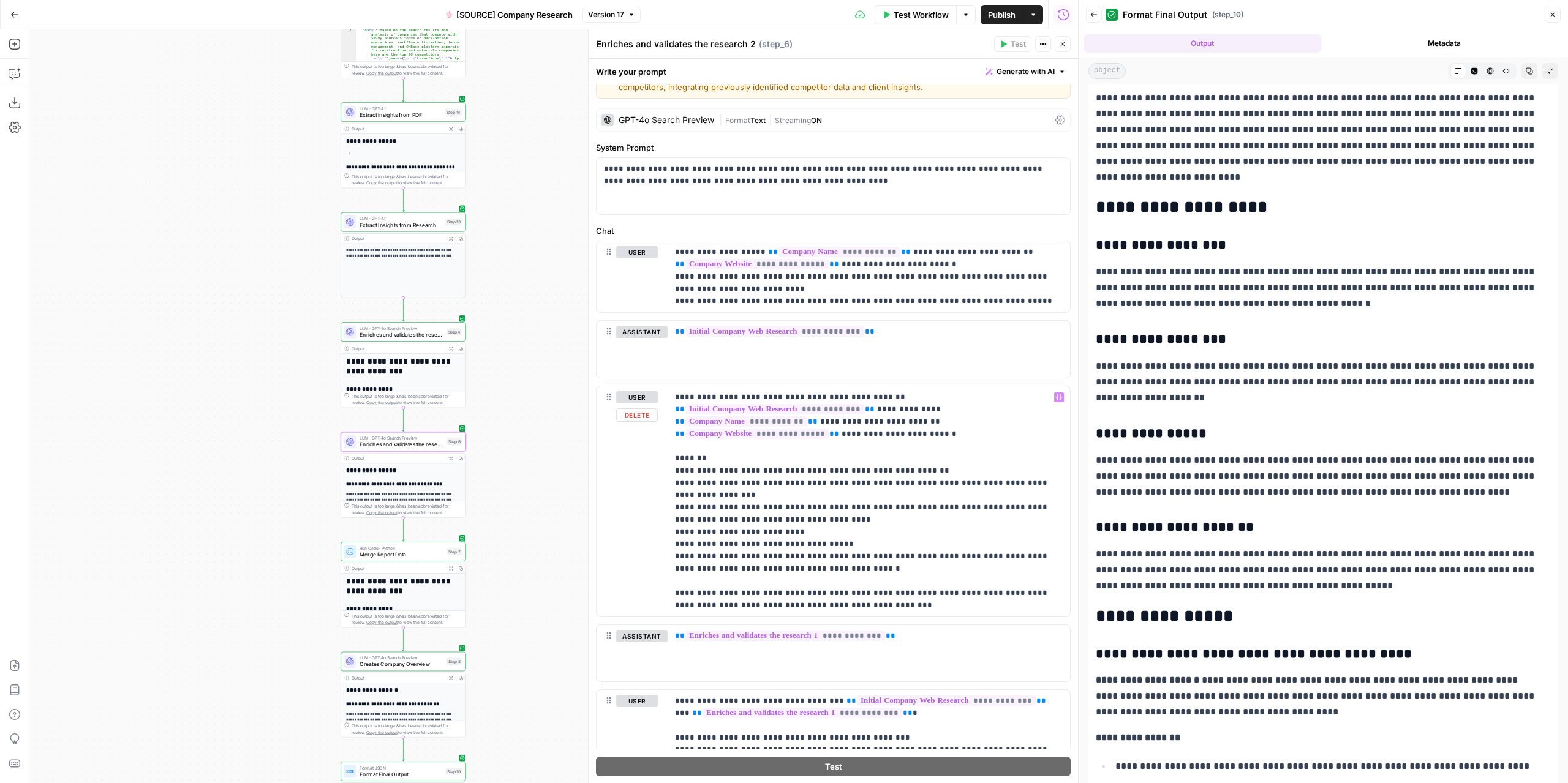
scroll to position [0, 0]
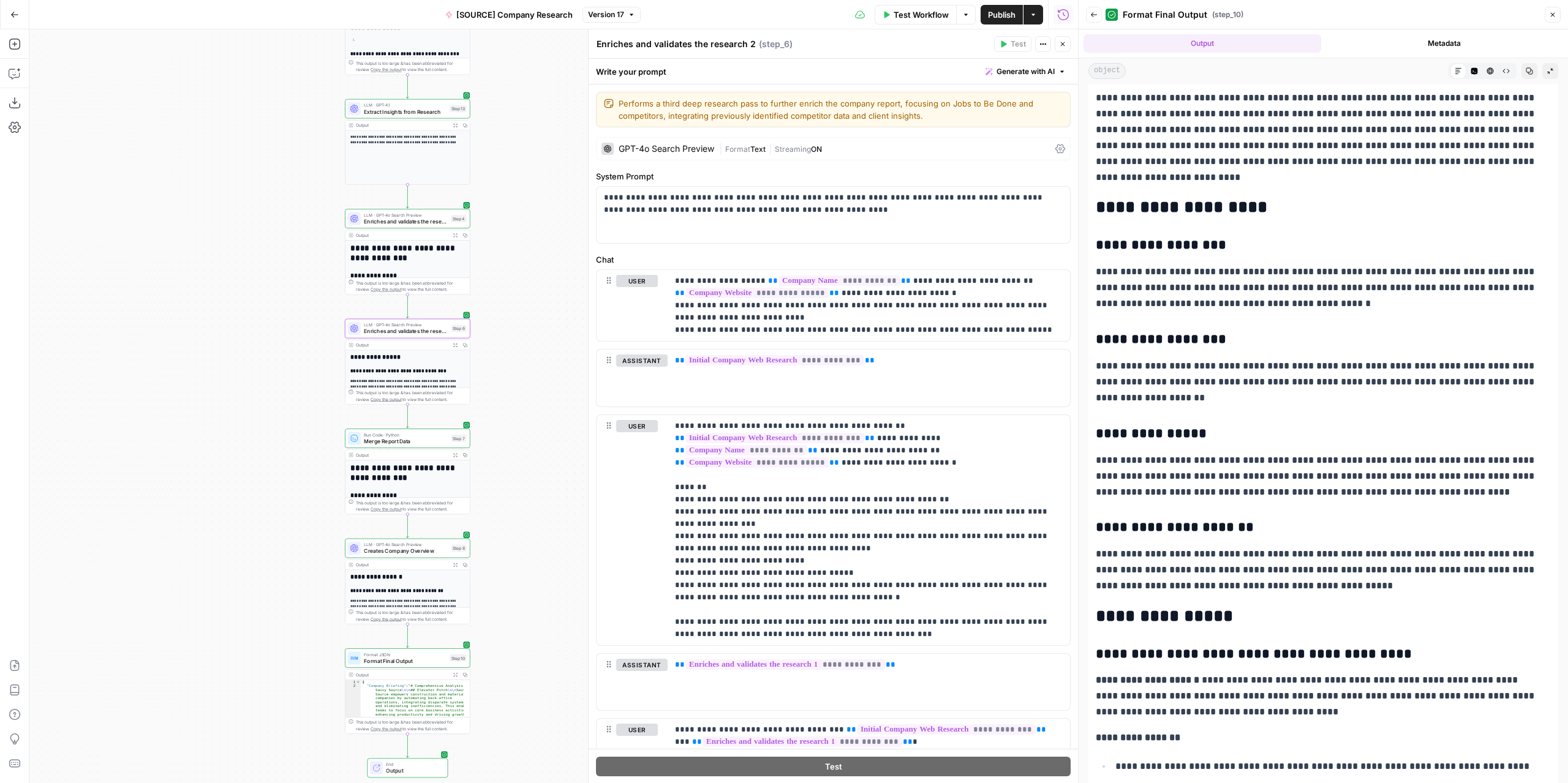
drag, startPoint x: 524, startPoint y: 513, endPoint x: 527, endPoint y: 355, distance: 158.0
click at [528, 355] on div "**********" at bounding box center [553, 406] width 1049 height 754
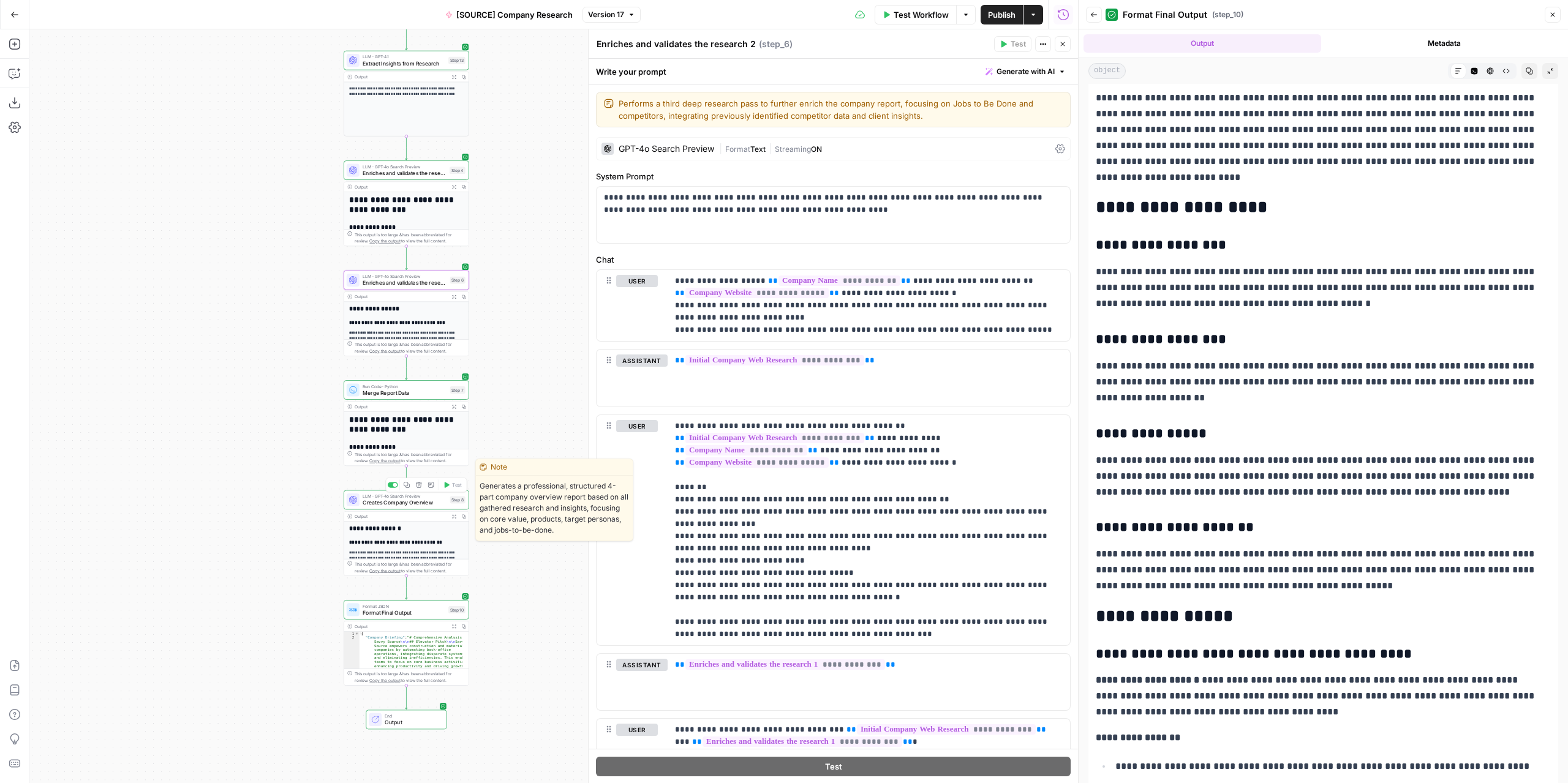
click at [421, 504] on span "Creates Company Overview" at bounding box center [405, 502] width 84 height 8
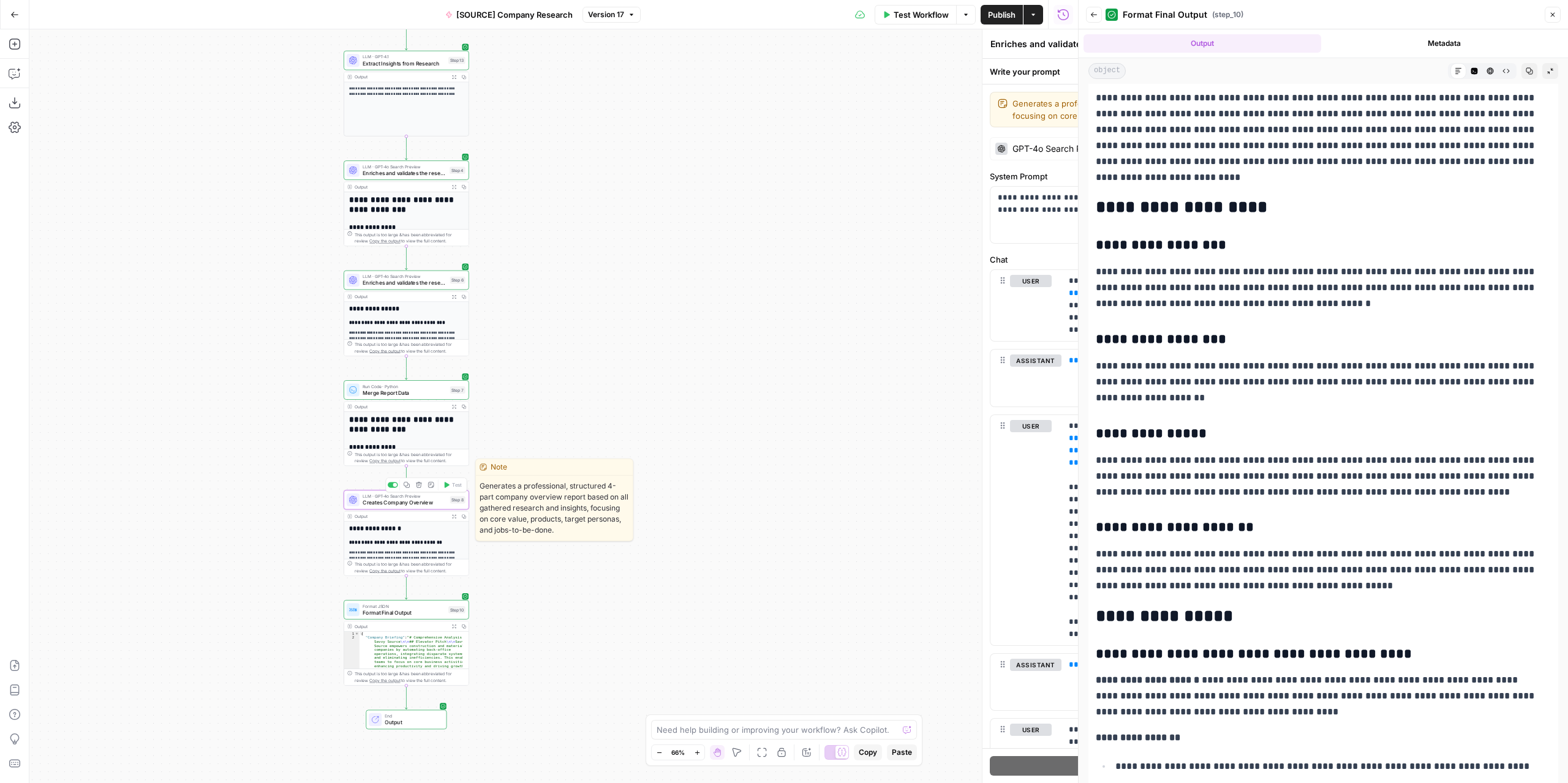
type textarea "Creates Company Overview"
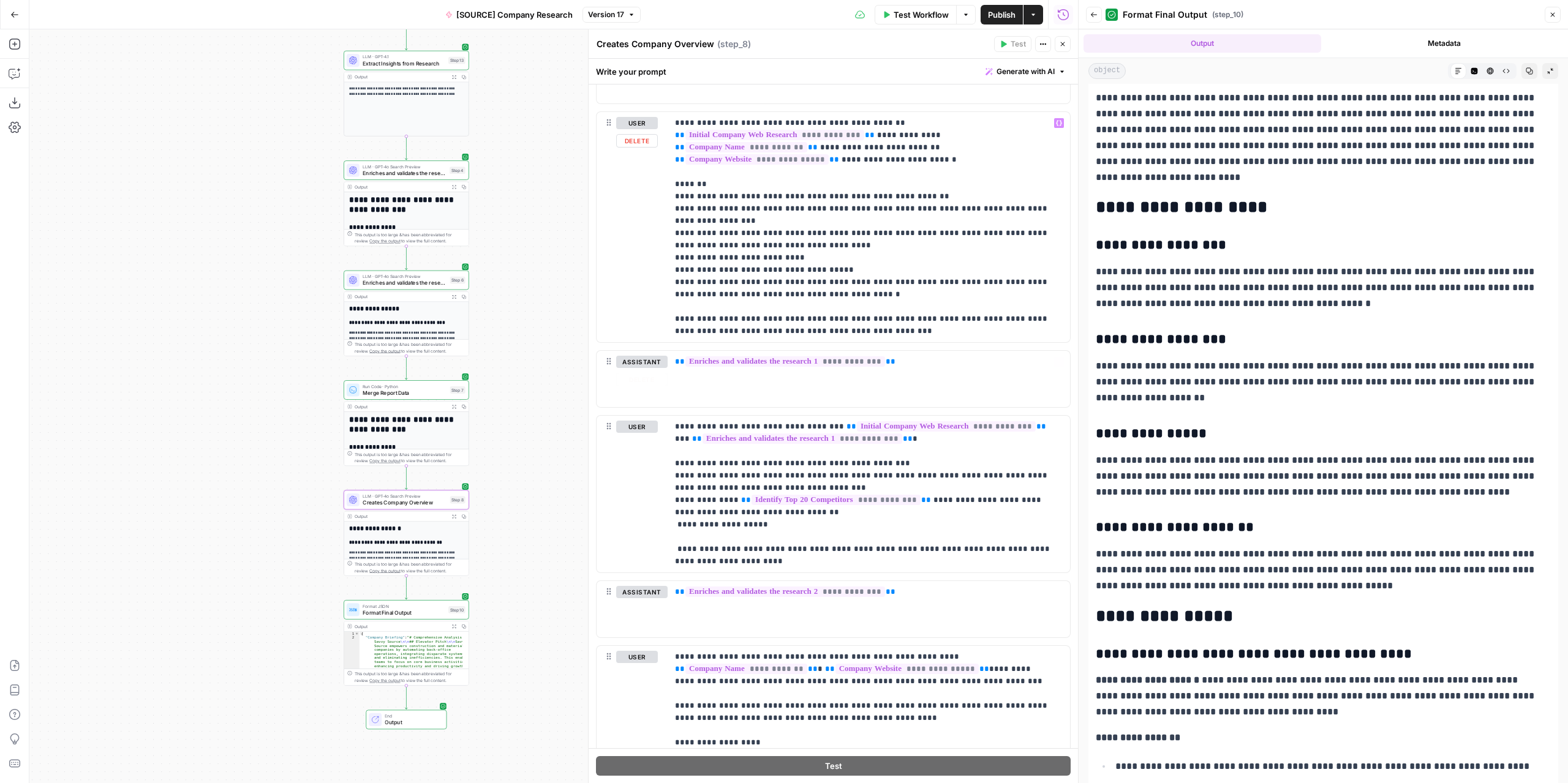
scroll to position [306, 0]
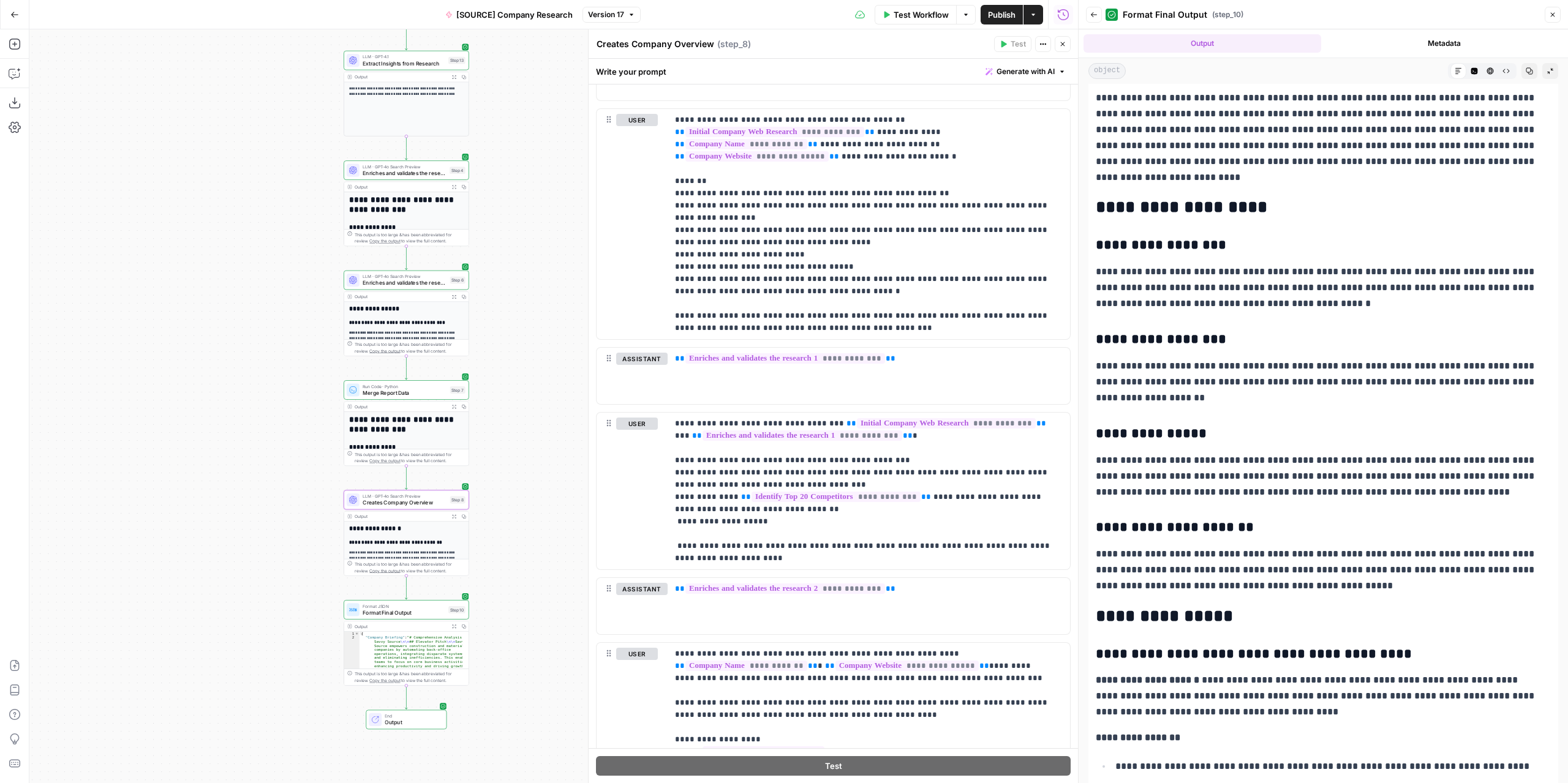
click at [617, 18] on span "Version 17" at bounding box center [606, 15] width 36 height 11
click at [525, 289] on div "**********" at bounding box center [553, 406] width 1049 height 754
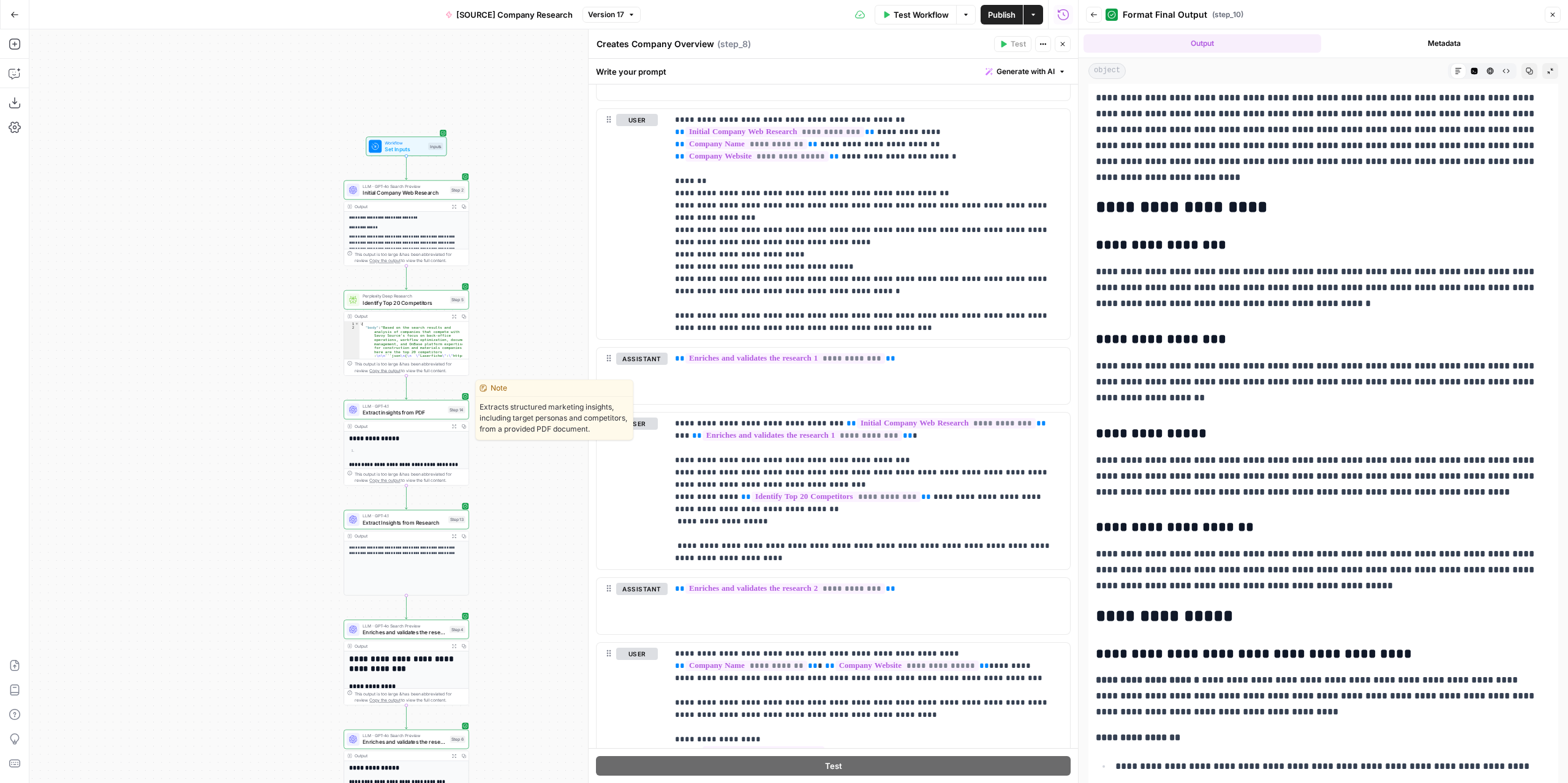
click at [425, 414] on span "Extract insights from PDF" at bounding box center [404, 413] width 82 height 8
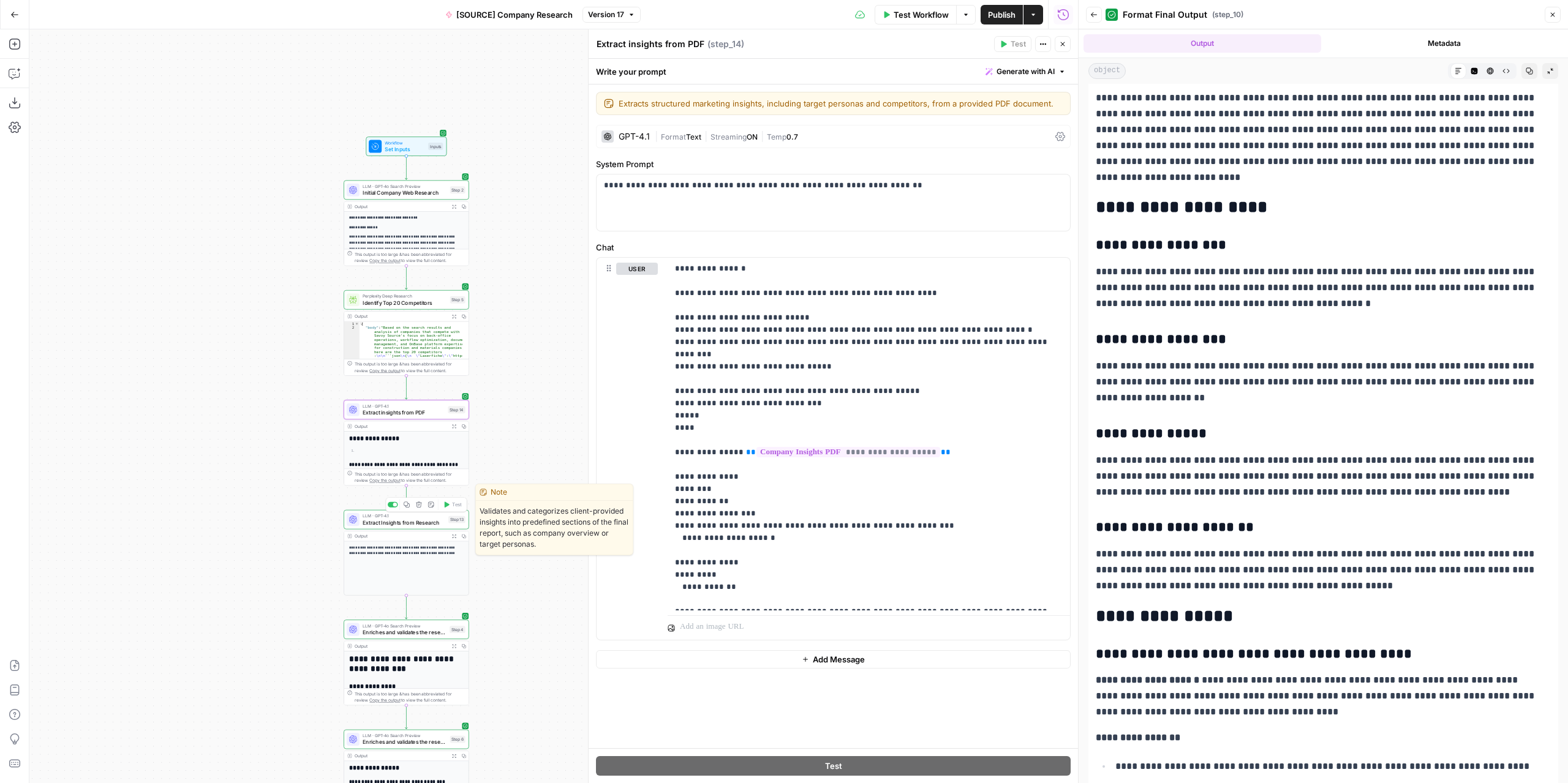
click at [420, 520] on span "Extract Insights from Research" at bounding box center [404, 523] width 83 height 8
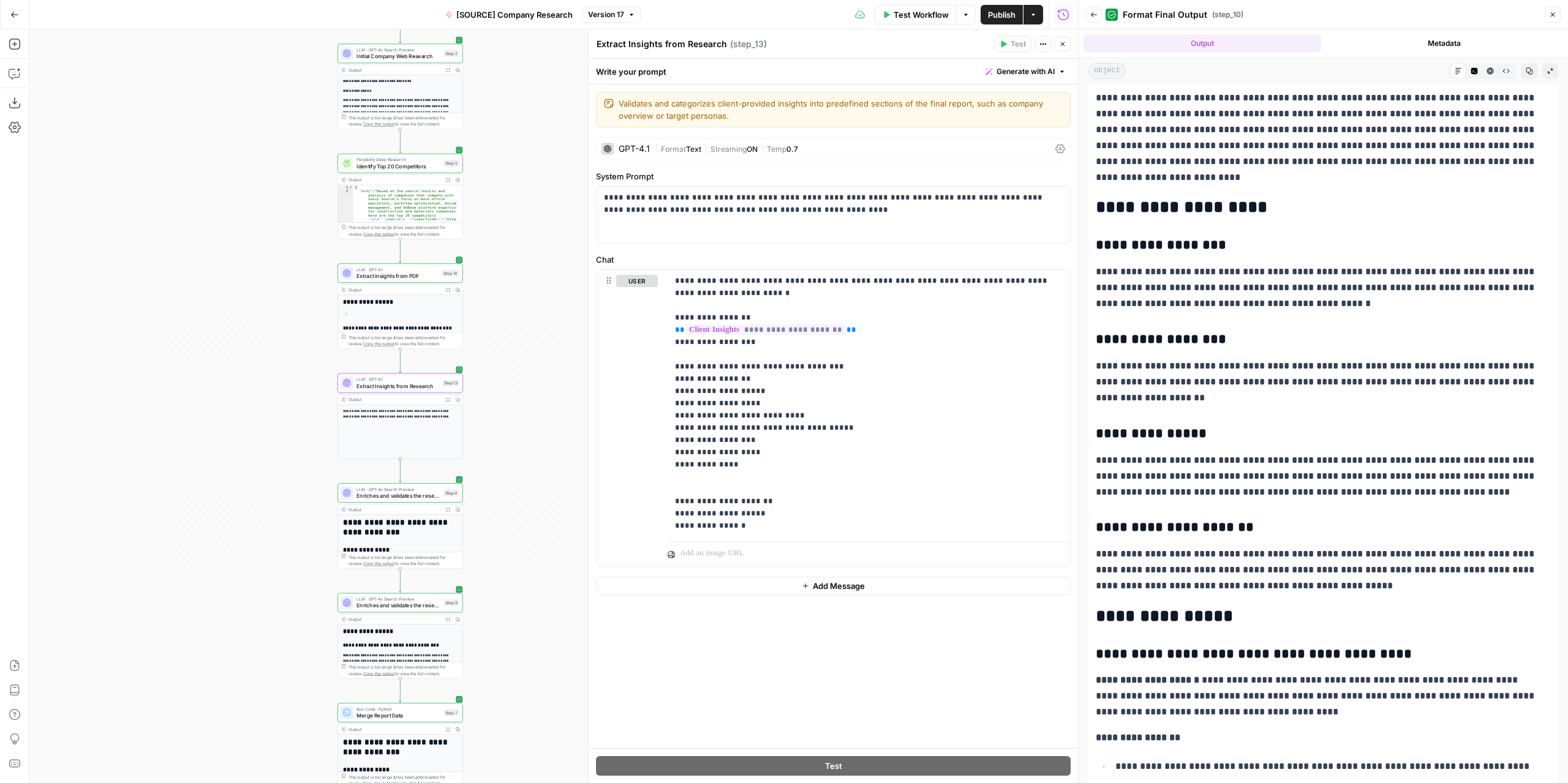
drag, startPoint x: 531, startPoint y: 582, endPoint x: 526, endPoint y: 464, distance: 118.1
click at [526, 464] on div "**********" at bounding box center [553, 406] width 1049 height 754
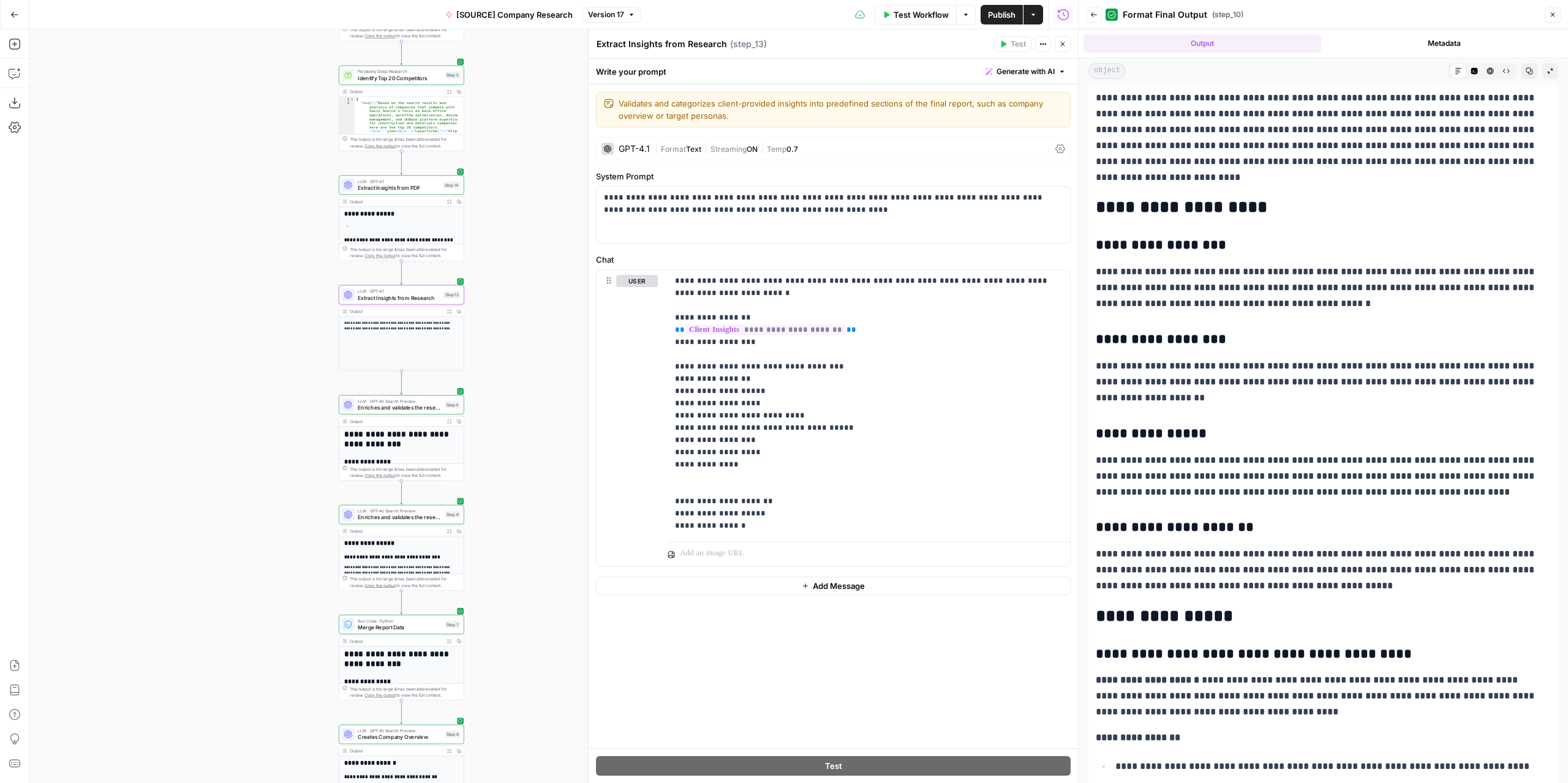
drag, startPoint x: 520, startPoint y: 539, endPoint x: 523, endPoint y: 358, distance: 181.0
click at [523, 358] on div "**********" at bounding box center [553, 406] width 1049 height 754
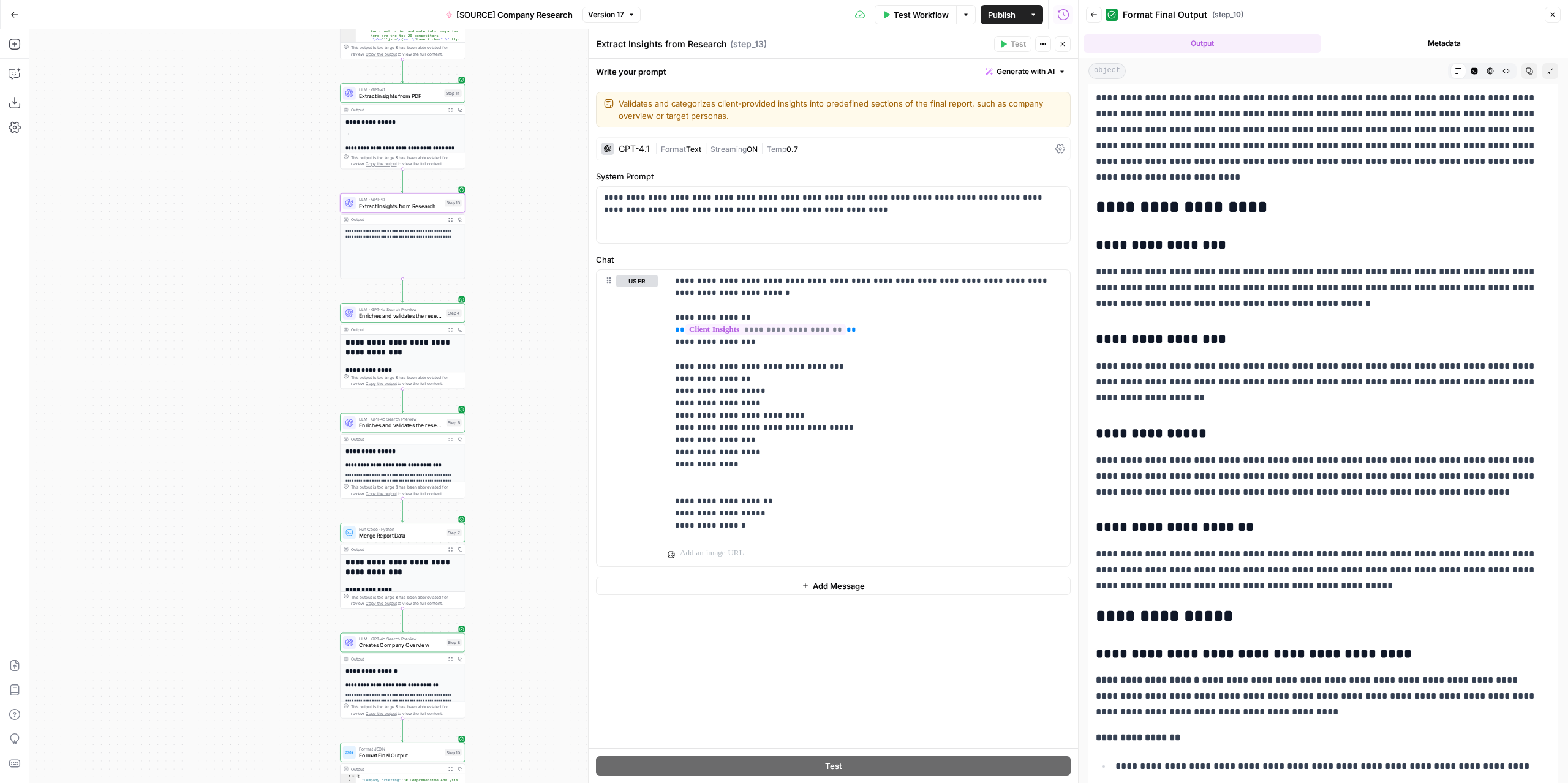
click at [427, 317] on span "Enriches and validates the research 1" at bounding box center [401, 316] width 84 height 8
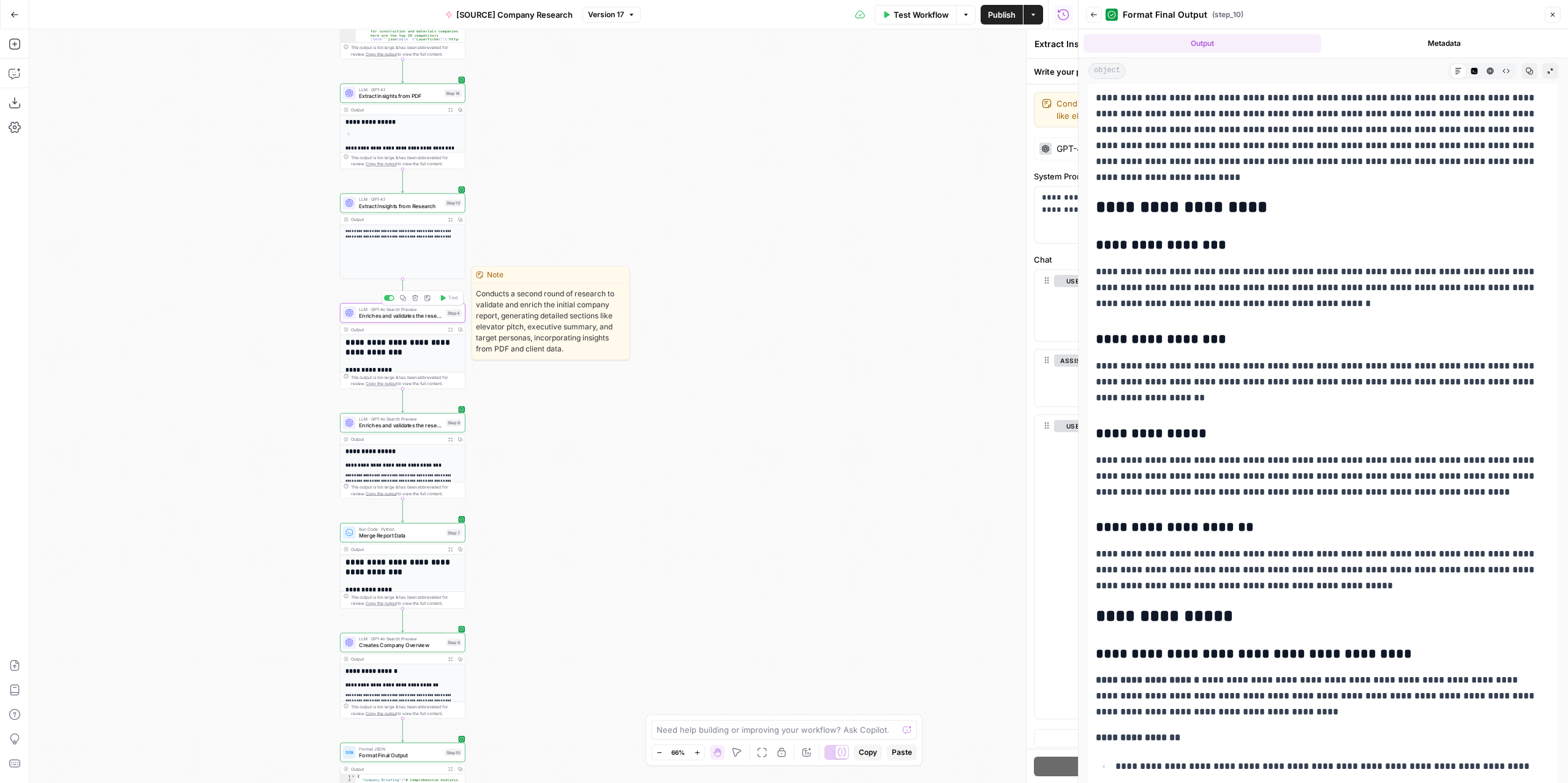
type textarea "Enriches and validates the research 1"
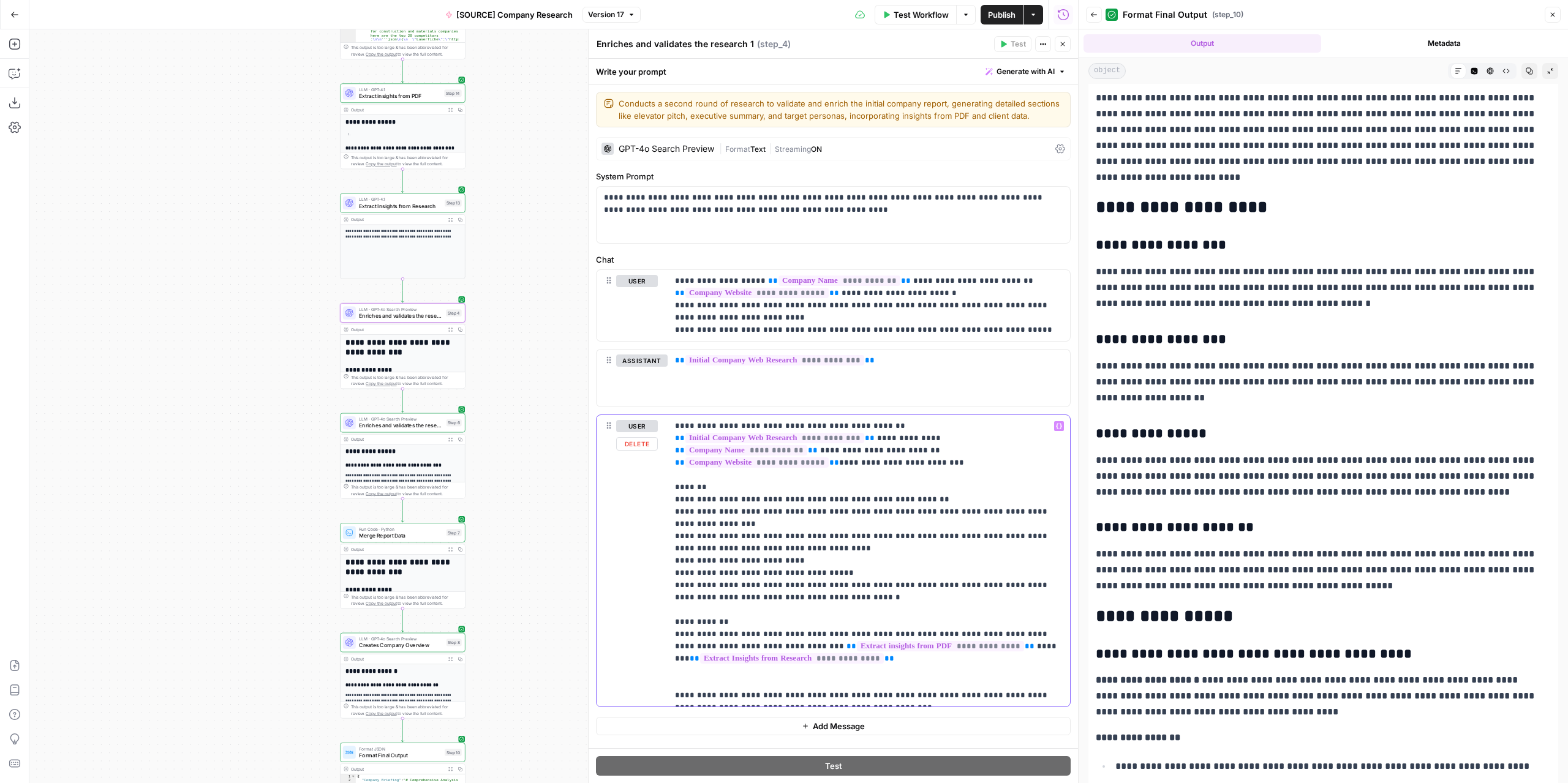
click at [872, 620] on p "**********" at bounding box center [869, 560] width 388 height 281
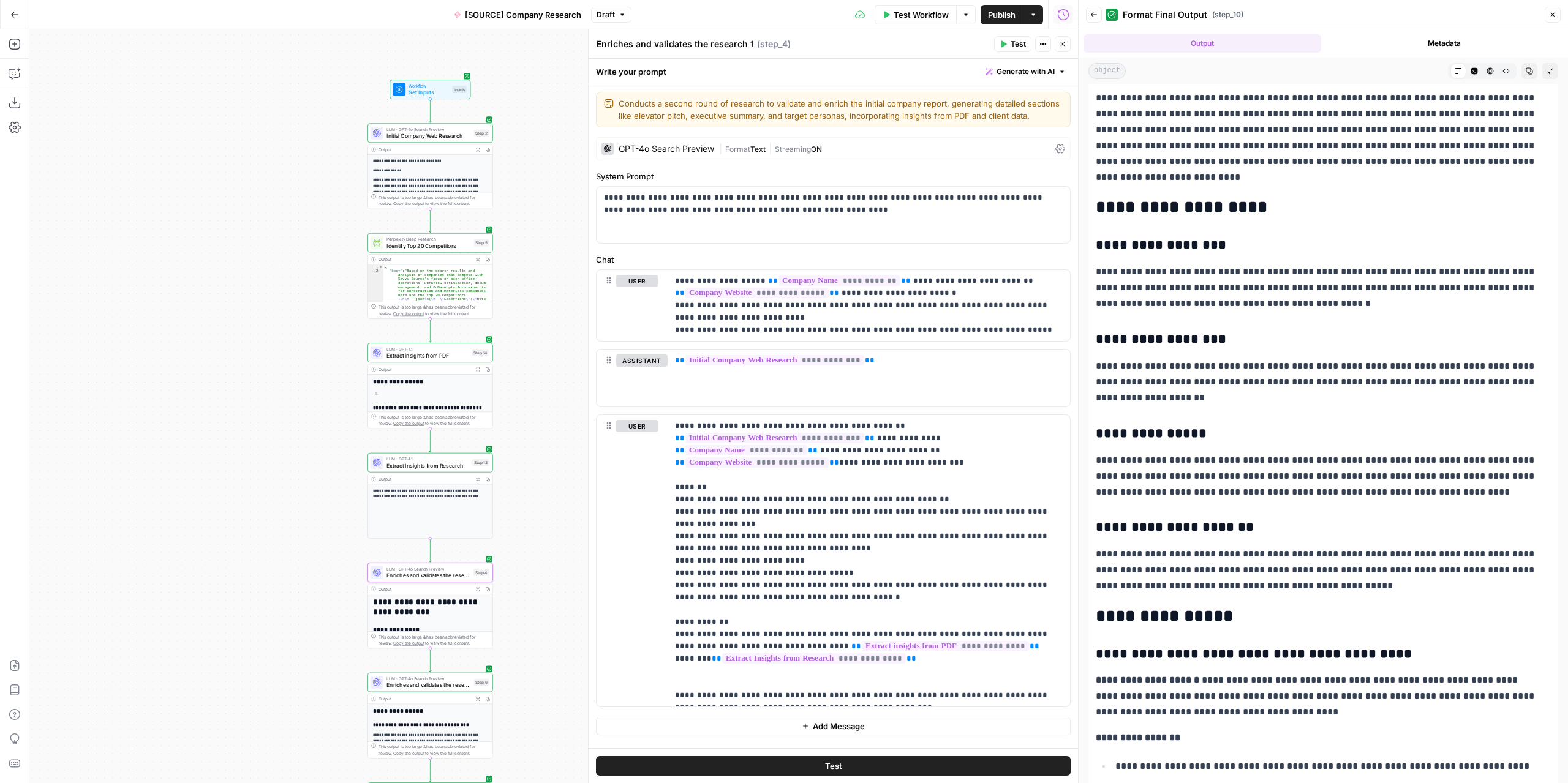
drag, startPoint x: 523, startPoint y: 290, endPoint x: 536, endPoint y: 516, distance: 226.4
click at [546, 526] on div "**********" at bounding box center [553, 406] width 1049 height 754
click at [475, 475] on icon "button" at bounding box center [477, 474] width 4 height 4
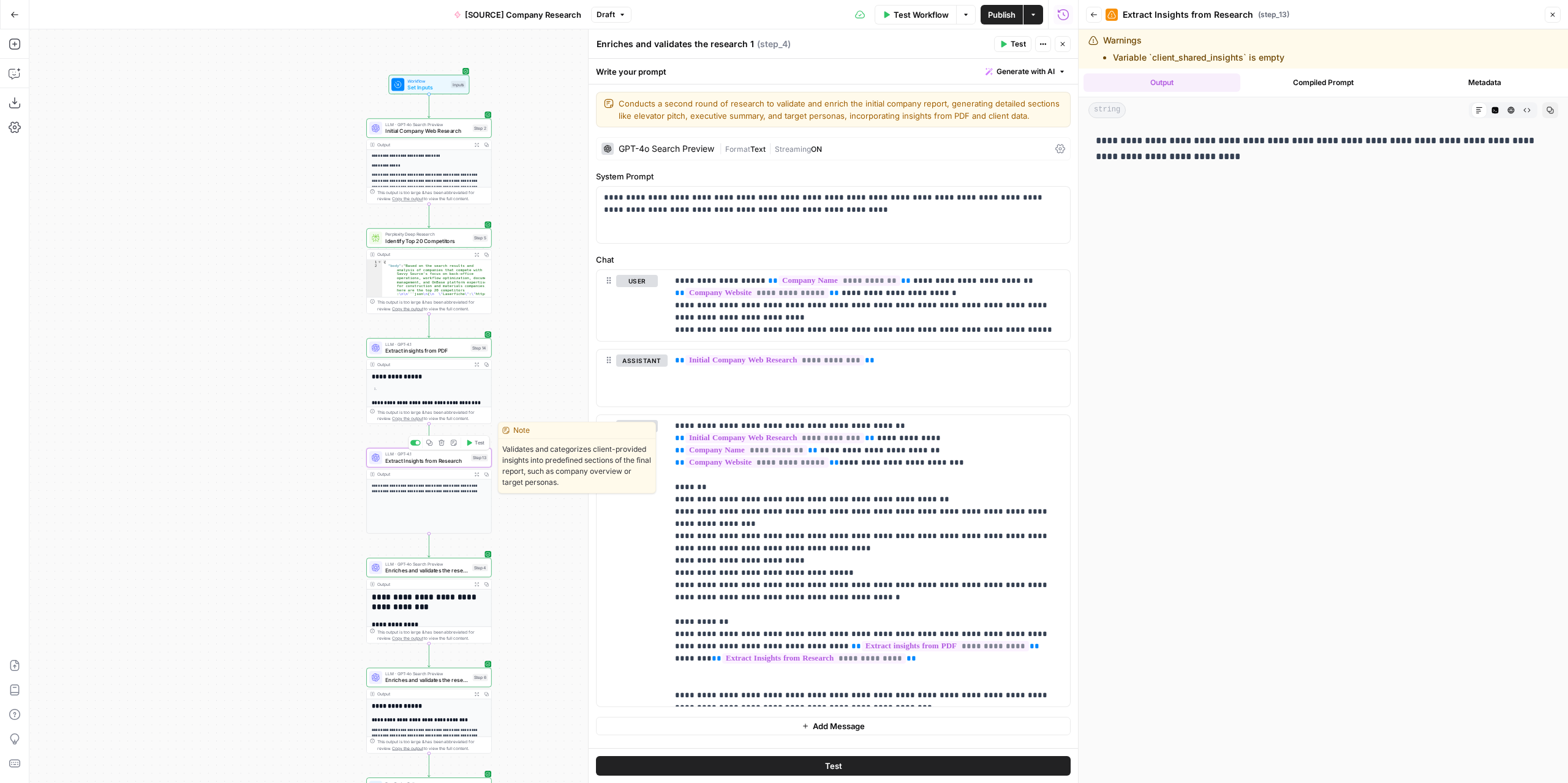
click at [447, 461] on span "Extract Insights from Research" at bounding box center [427, 461] width 83 height 8
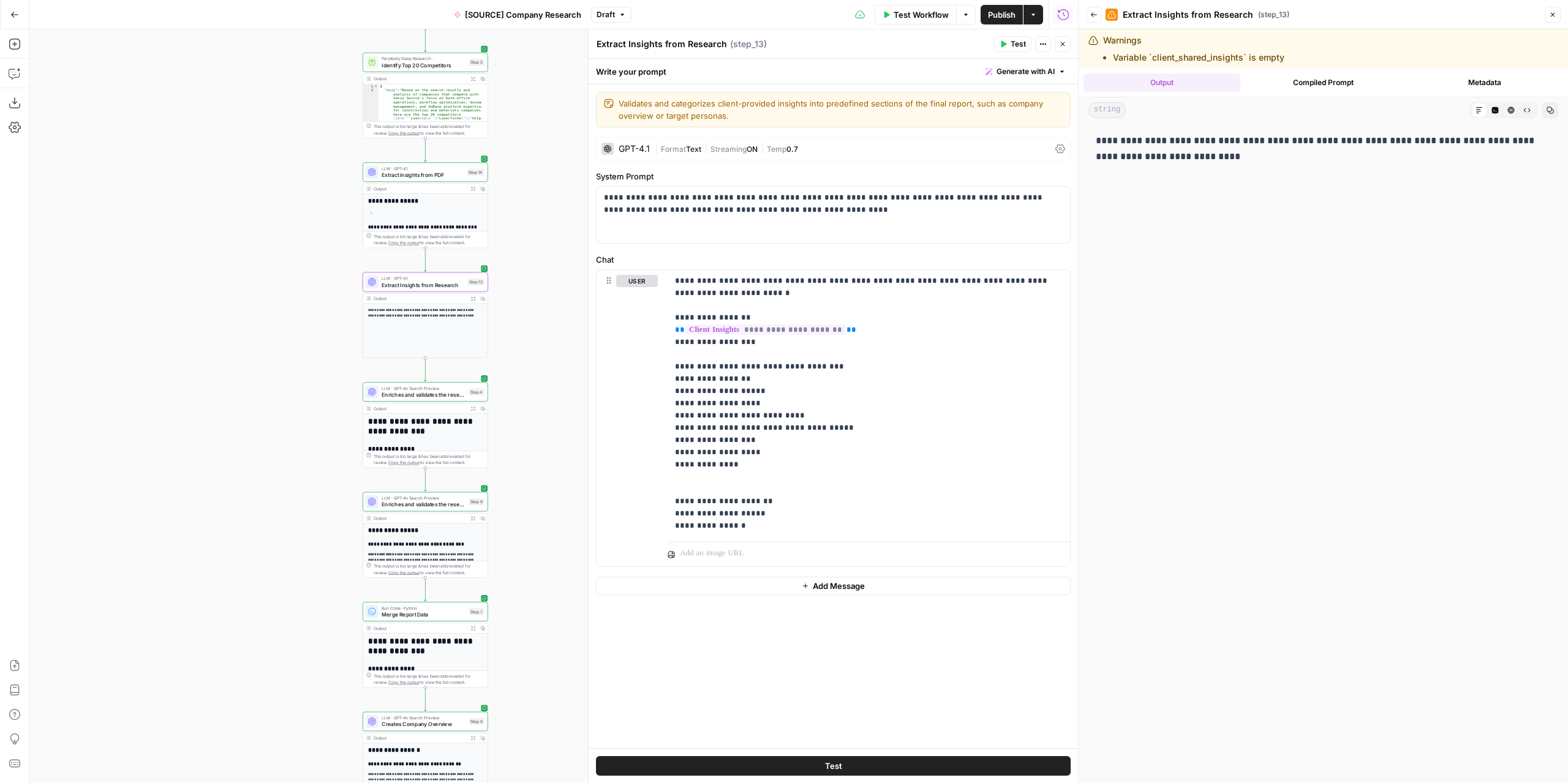
drag, startPoint x: 532, startPoint y: 511, endPoint x: 528, endPoint y: 339, distance: 172.0
click at [528, 339] on div "**********" at bounding box center [553, 406] width 1049 height 754
click at [843, 331] on p "**********" at bounding box center [869, 403] width 388 height 257
click at [1058, 281] on icon "button" at bounding box center [1059, 281] width 6 height 6
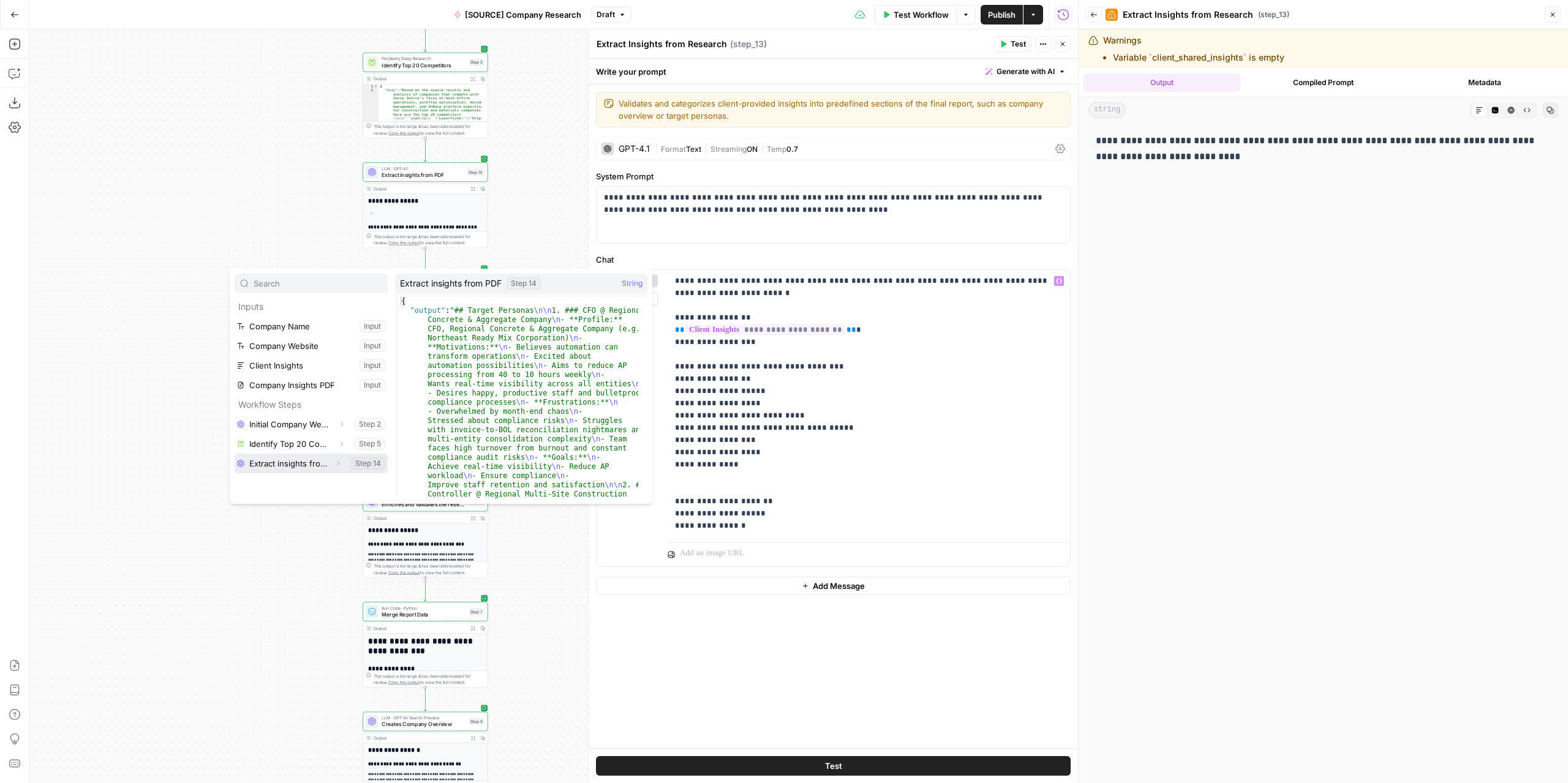
click at [309, 462] on button "Select variable Extract insights from PDF" at bounding box center [311, 464] width 153 height 19
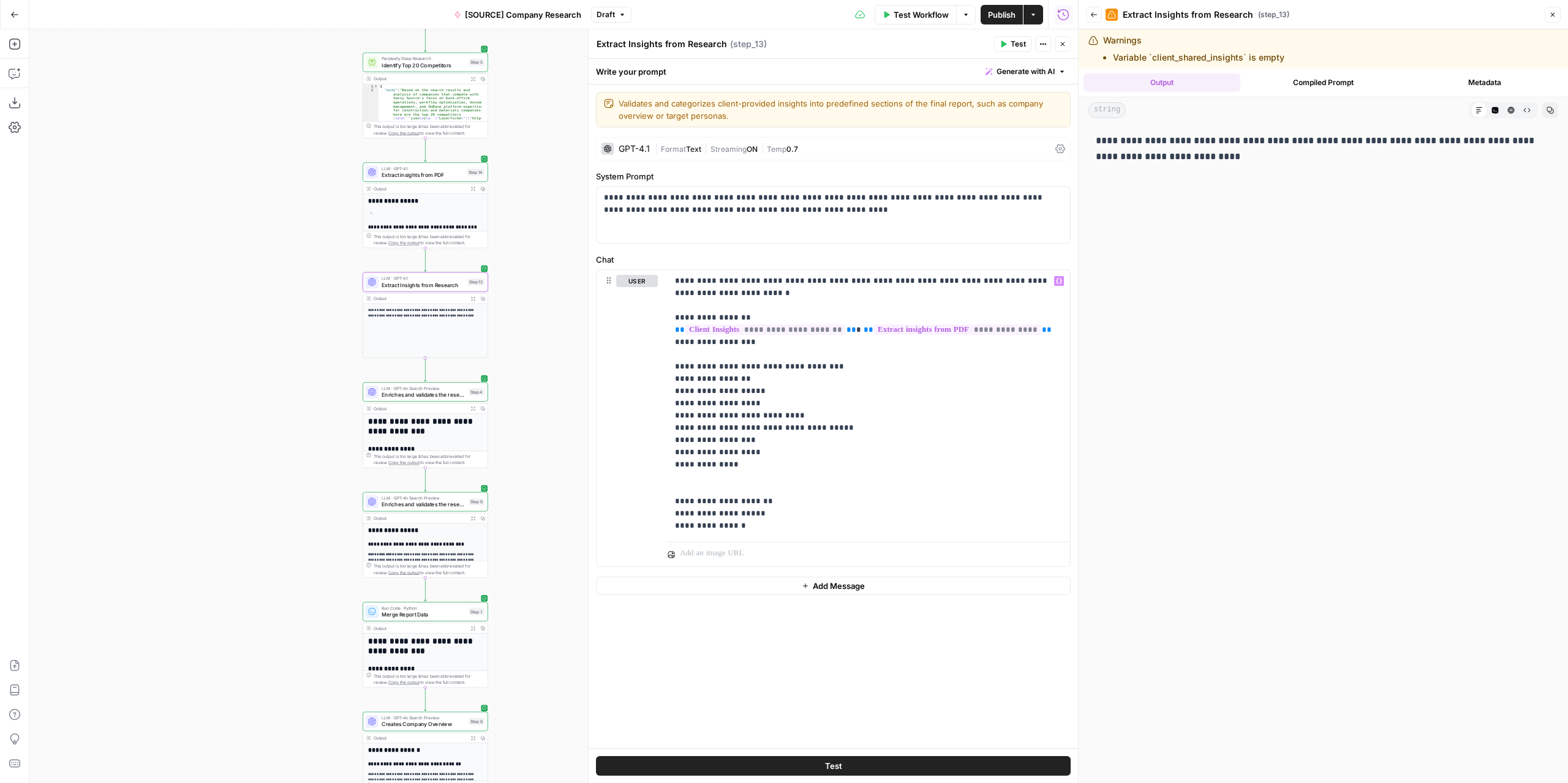
click at [1014, 44] on span "Test" at bounding box center [1018, 44] width 15 height 11
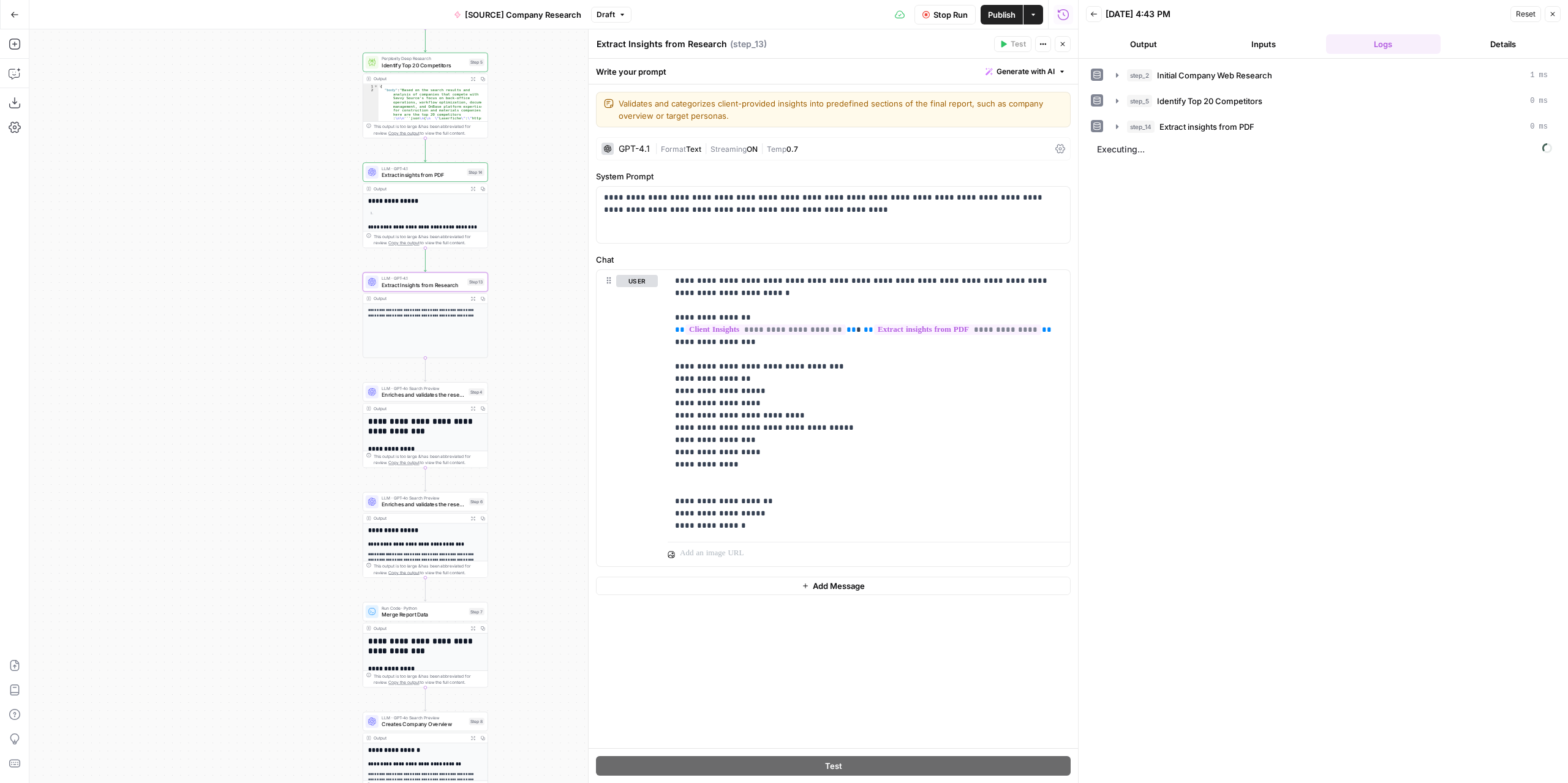
click at [1159, 44] on button "Output" at bounding box center [1143, 44] width 115 height 19
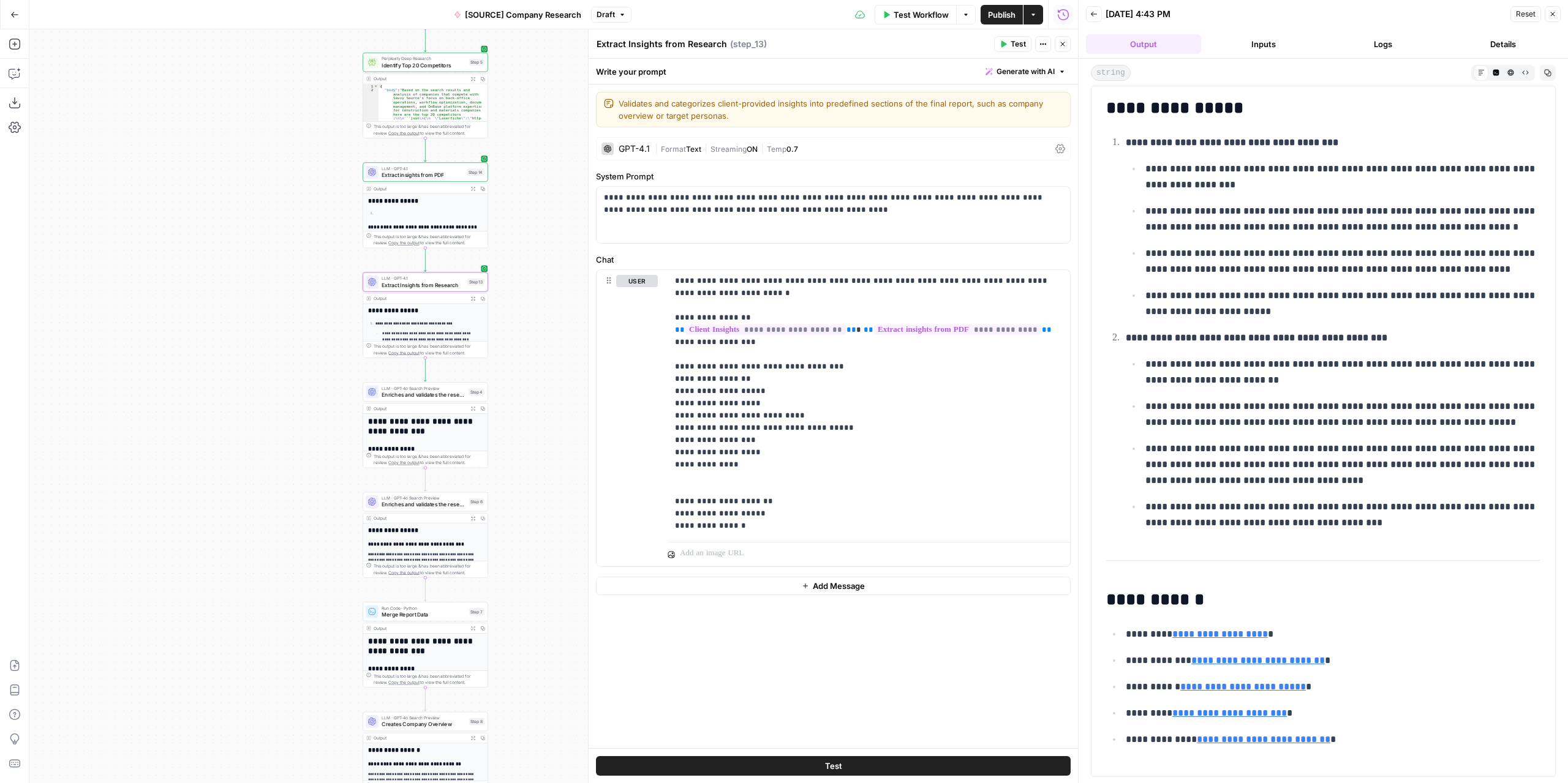
click at [1000, 15] on span "Publish" at bounding box center [1002, 15] width 27 height 12
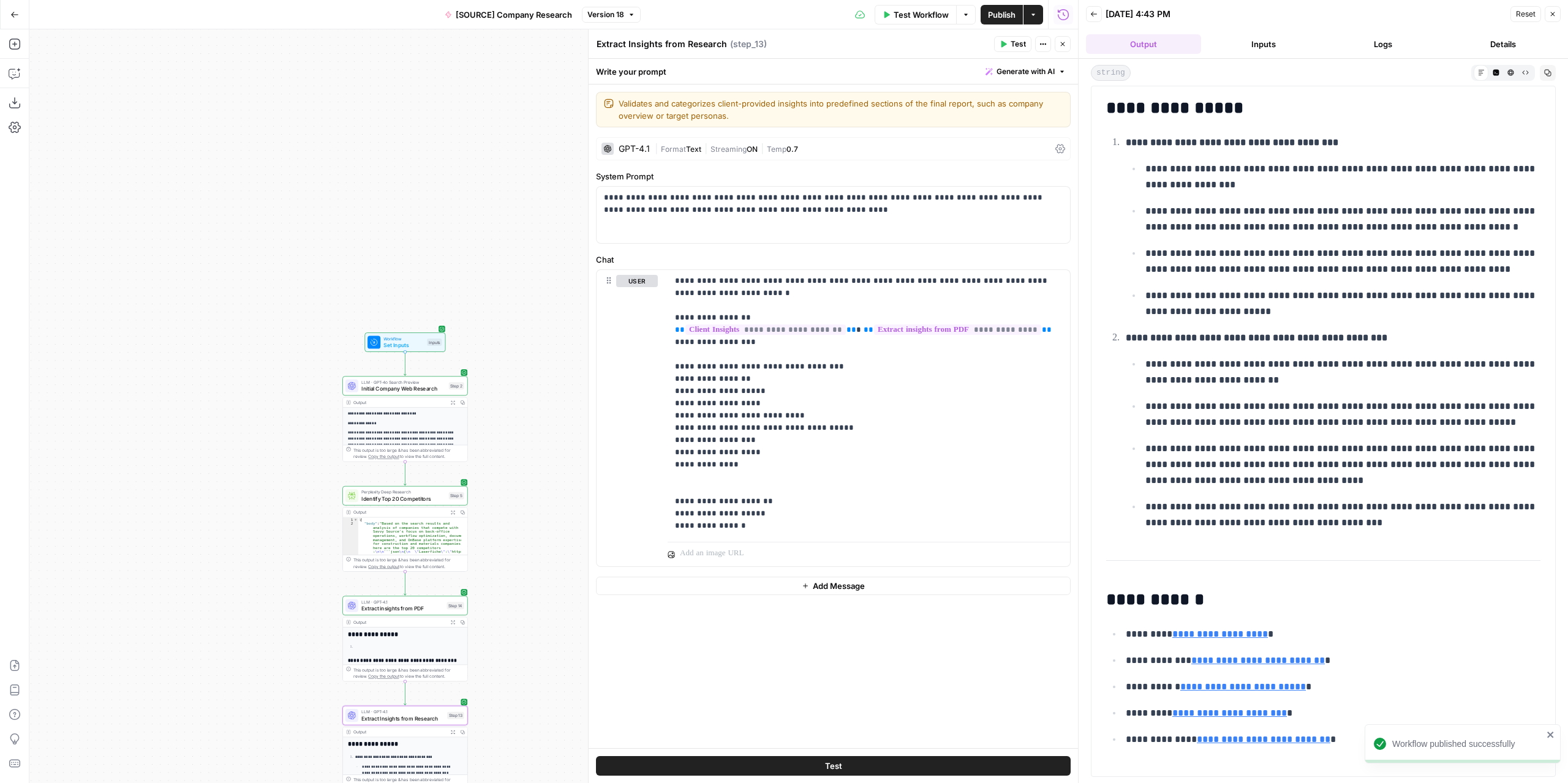
drag, startPoint x: 539, startPoint y: 143, endPoint x: 520, endPoint y: 534, distance: 391.5
click at [520, 534] on div "**********" at bounding box center [553, 406] width 1049 height 754
click at [933, 5] on button "Test Workflow" at bounding box center [915, 15] width 82 height 19
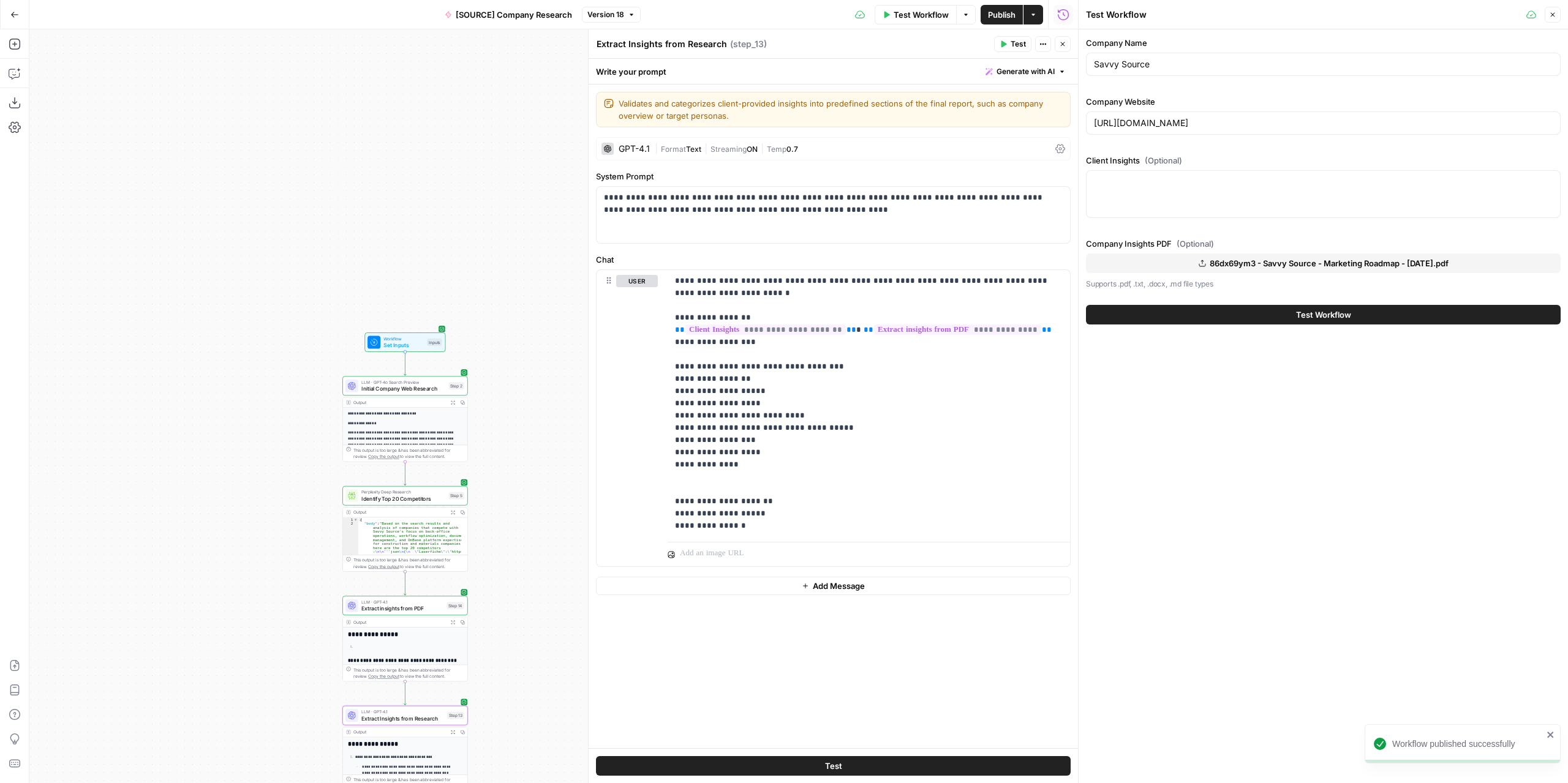
click at [1194, 312] on button "Test Workflow" at bounding box center [1323, 314] width 475 height 19
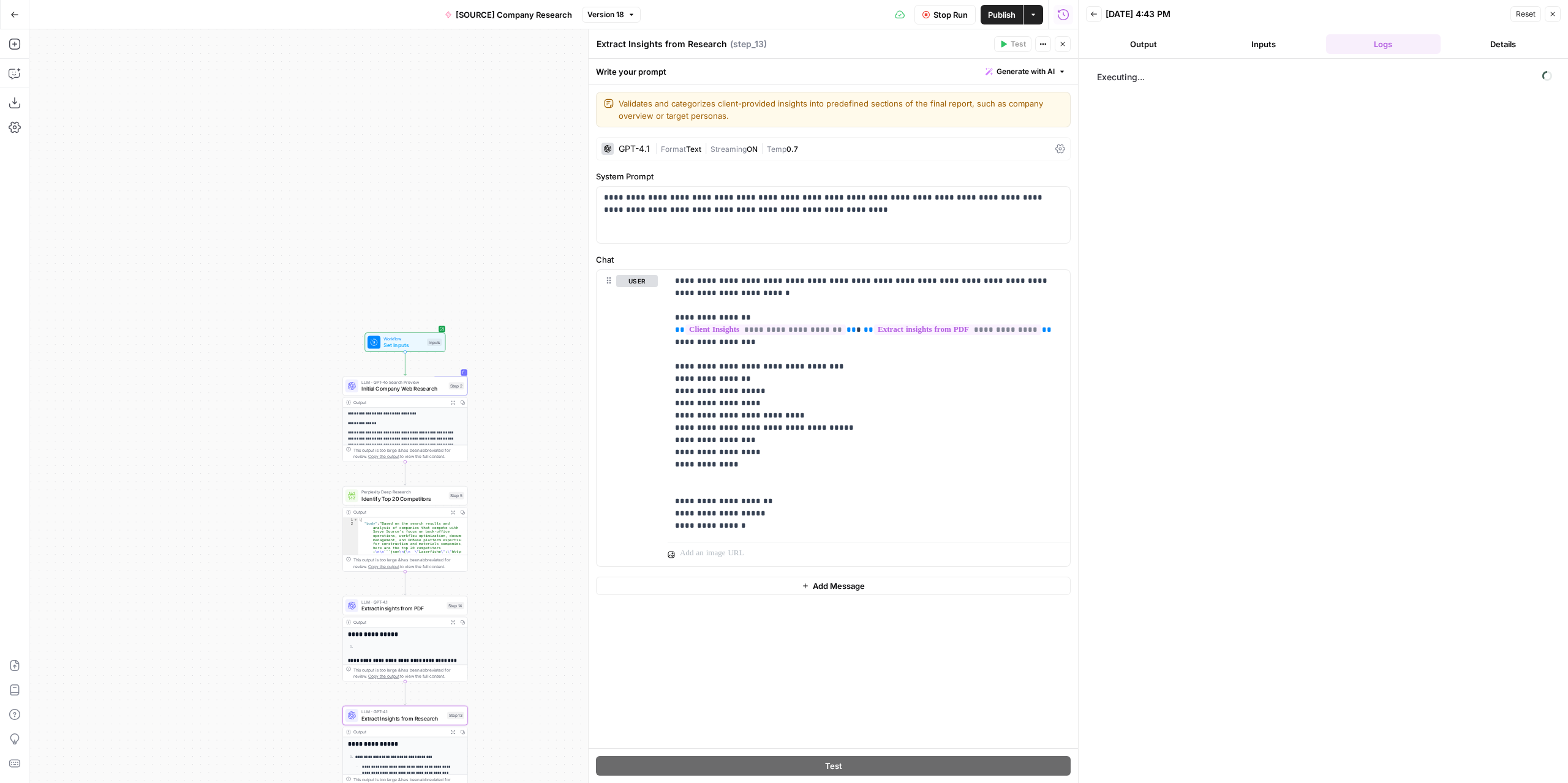
click at [1063, 44] on icon "button" at bounding box center [1062, 44] width 4 height 4
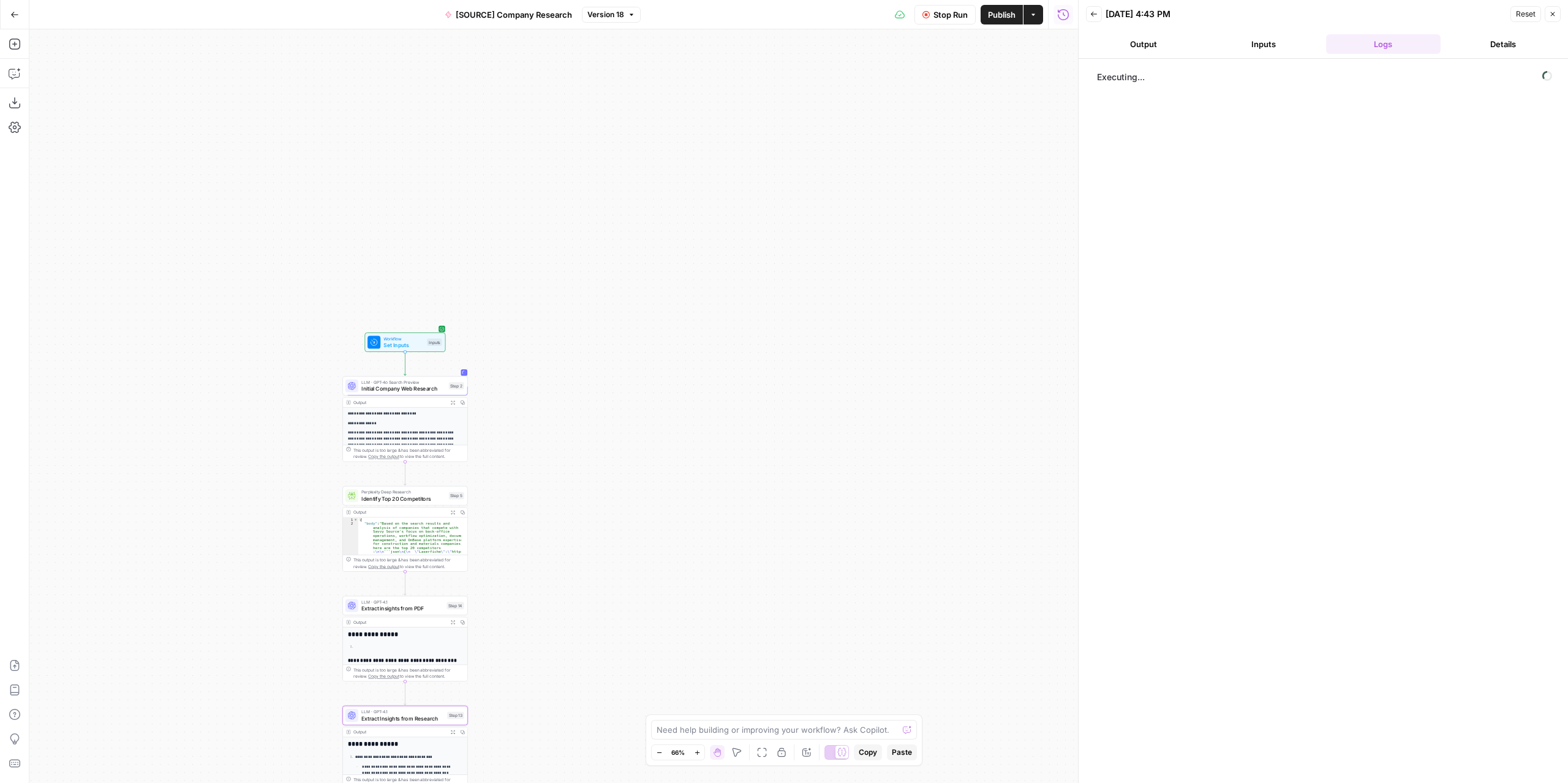
click at [1171, 48] on button "Output" at bounding box center [1143, 44] width 115 height 19
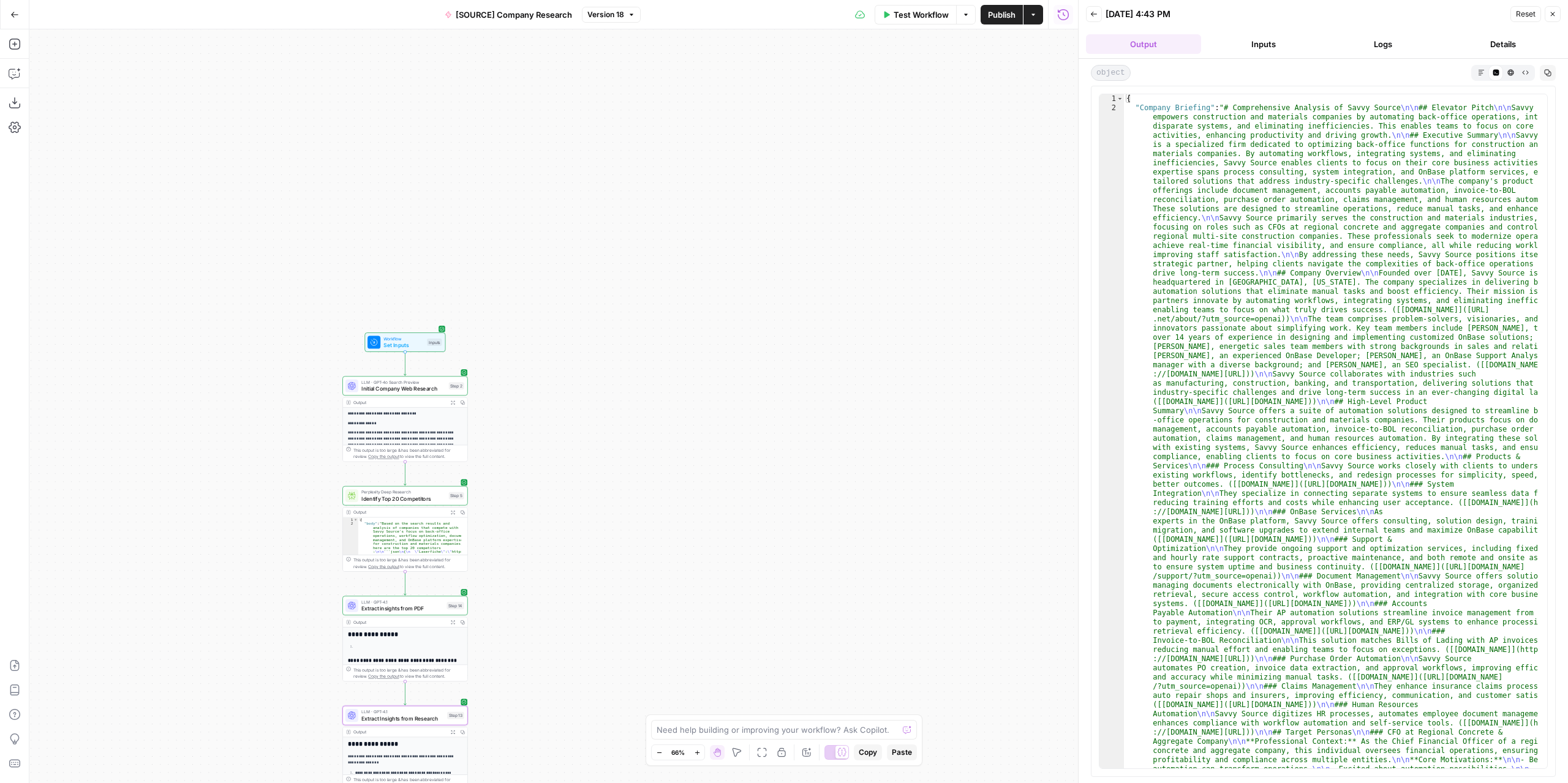
click at [1299, 69] on icon "button" at bounding box center [1481, 73] width 6 height 6
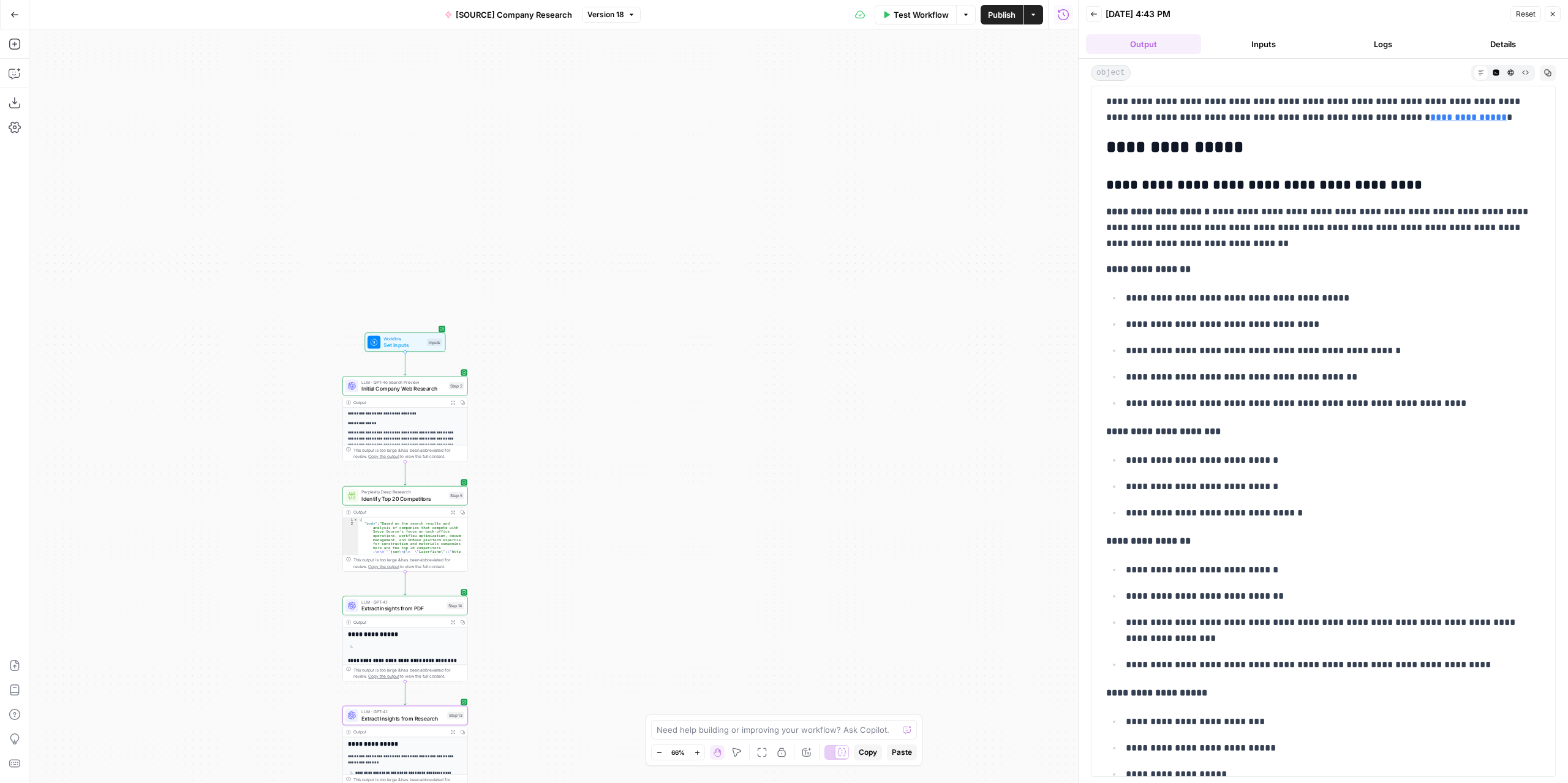
scroll to position [1776, 0]
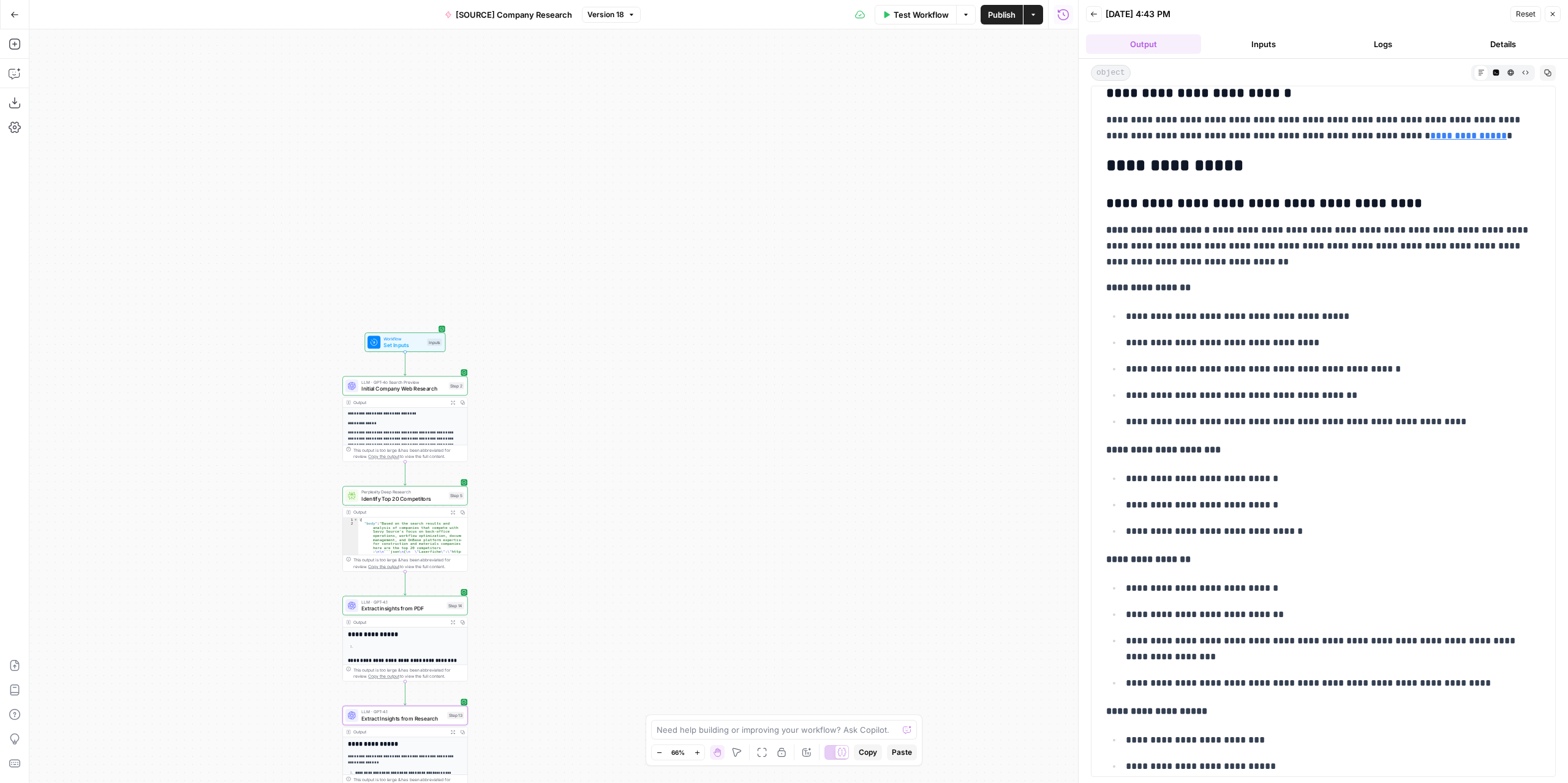
click at [1299, 74] on icon "button" at bounding box center [1547, 73] width 7 height 7
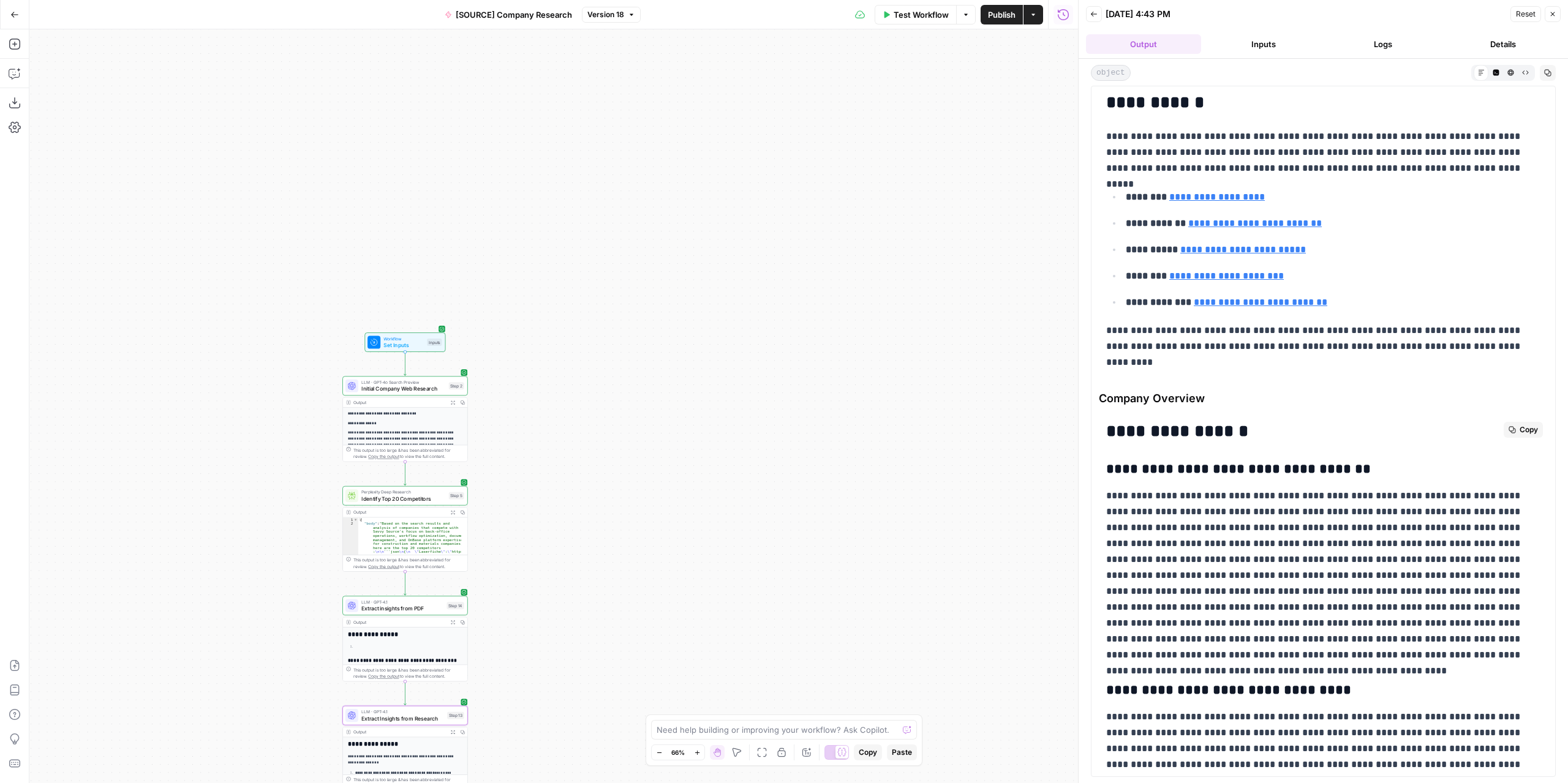
scroll to position [5267, 0]
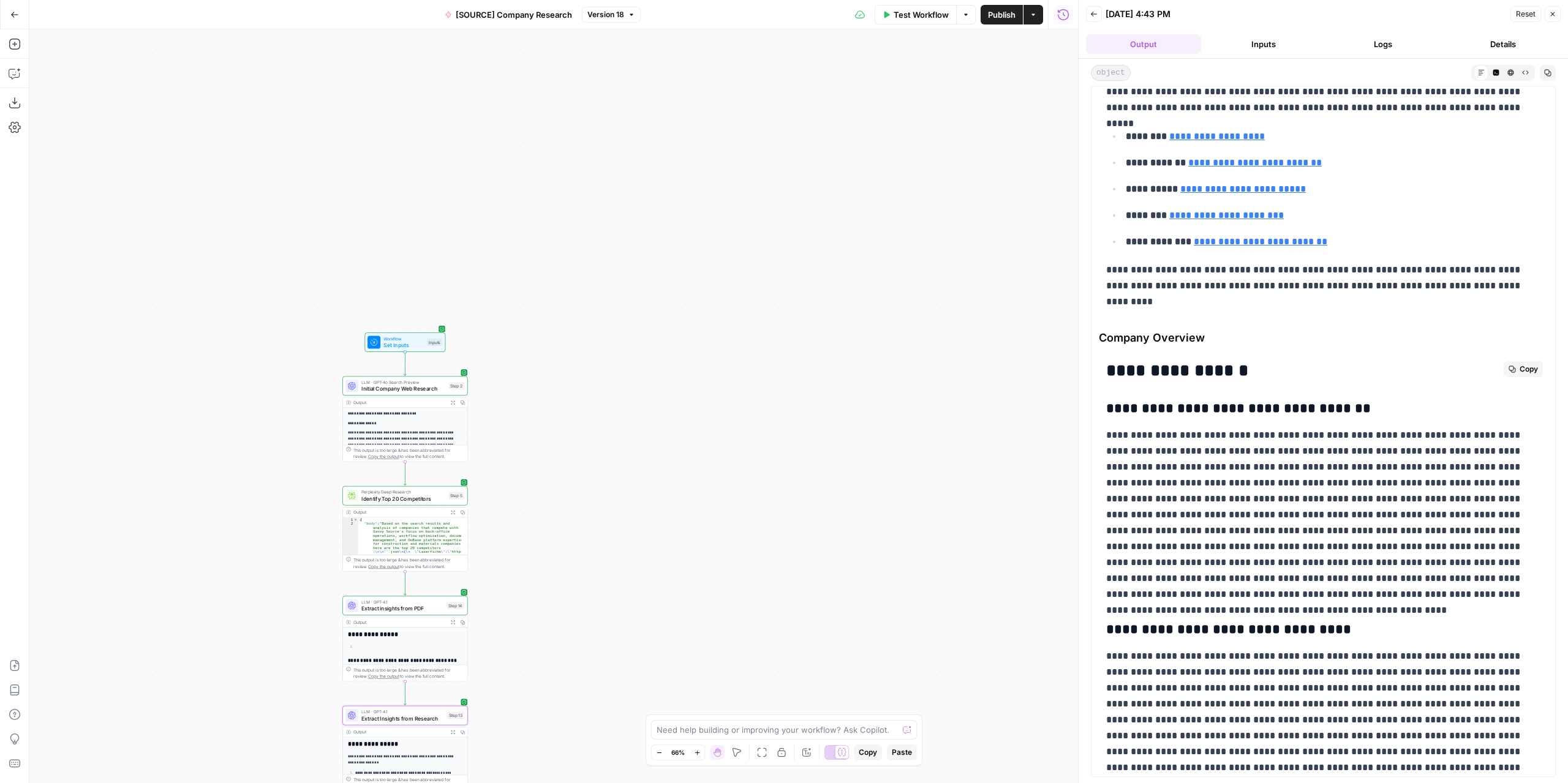
click at [1299, 361] on button "Copy" at bounding box center [1523, 369] width 40 height 16
